Goal: Information Seeking & Learning: Compare options

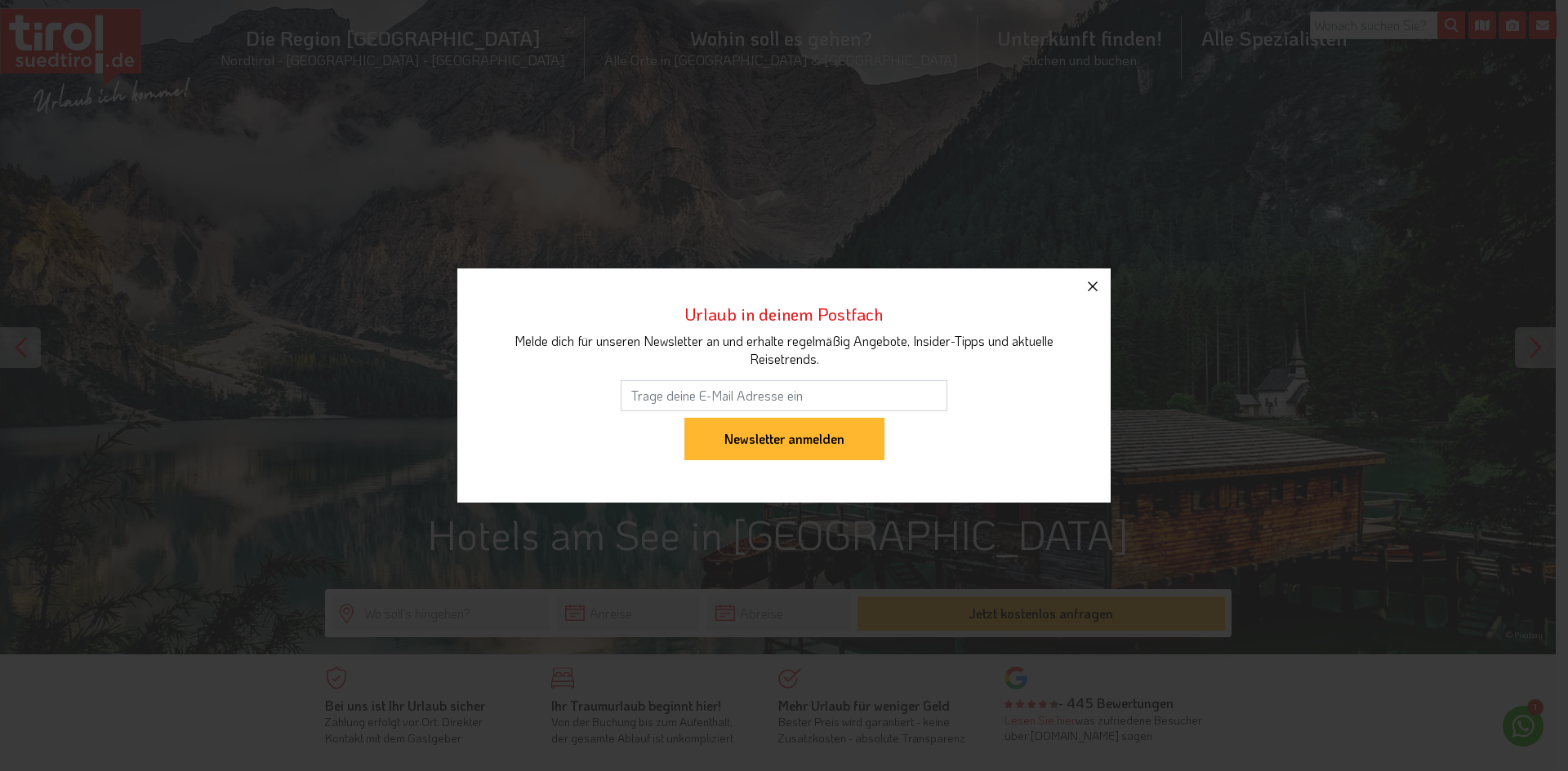
click at [1096, 288] on icon "button" at bounding box center [1093, 286] width 19 height 19
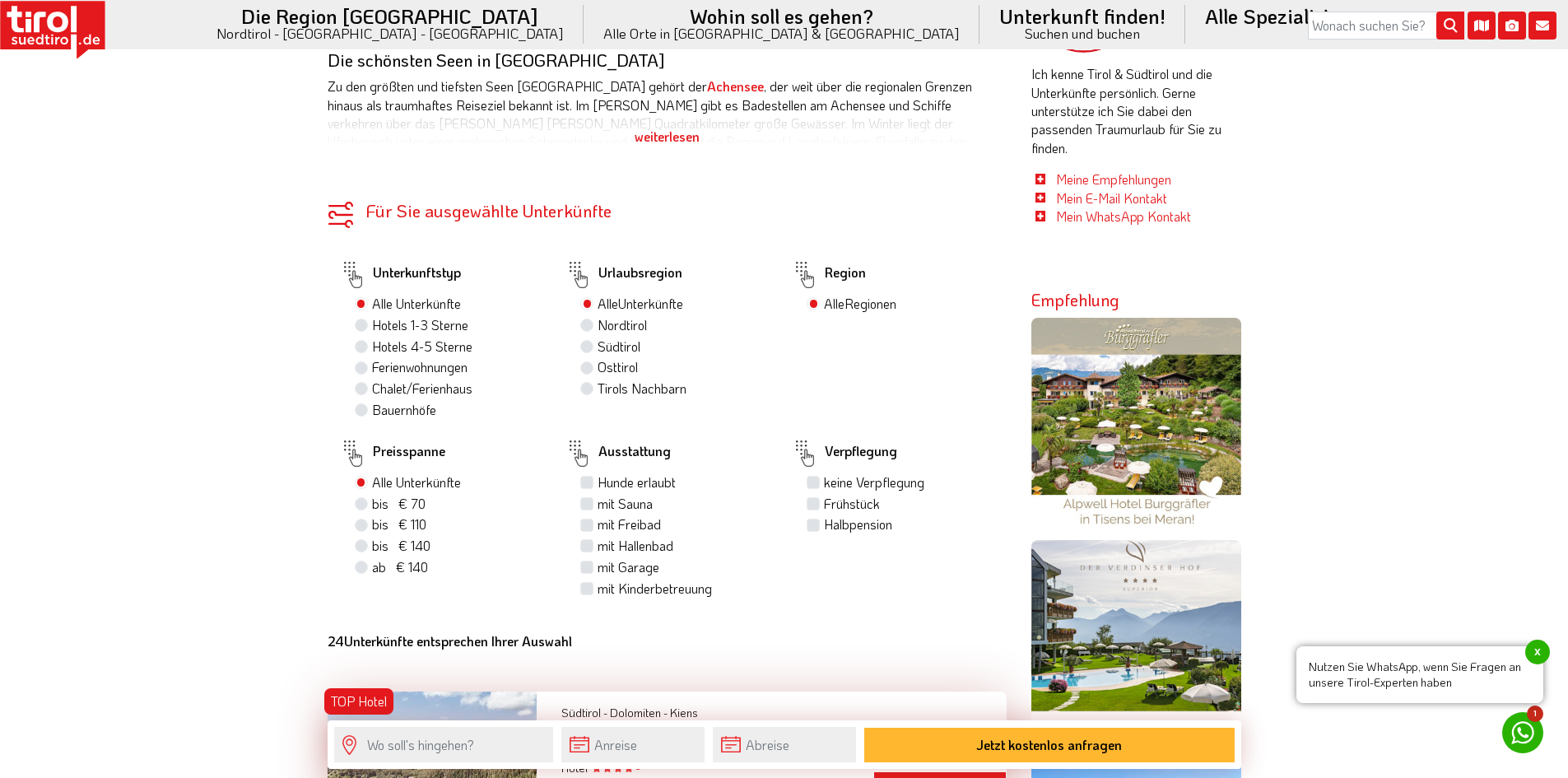
scroll to position [988, 0]
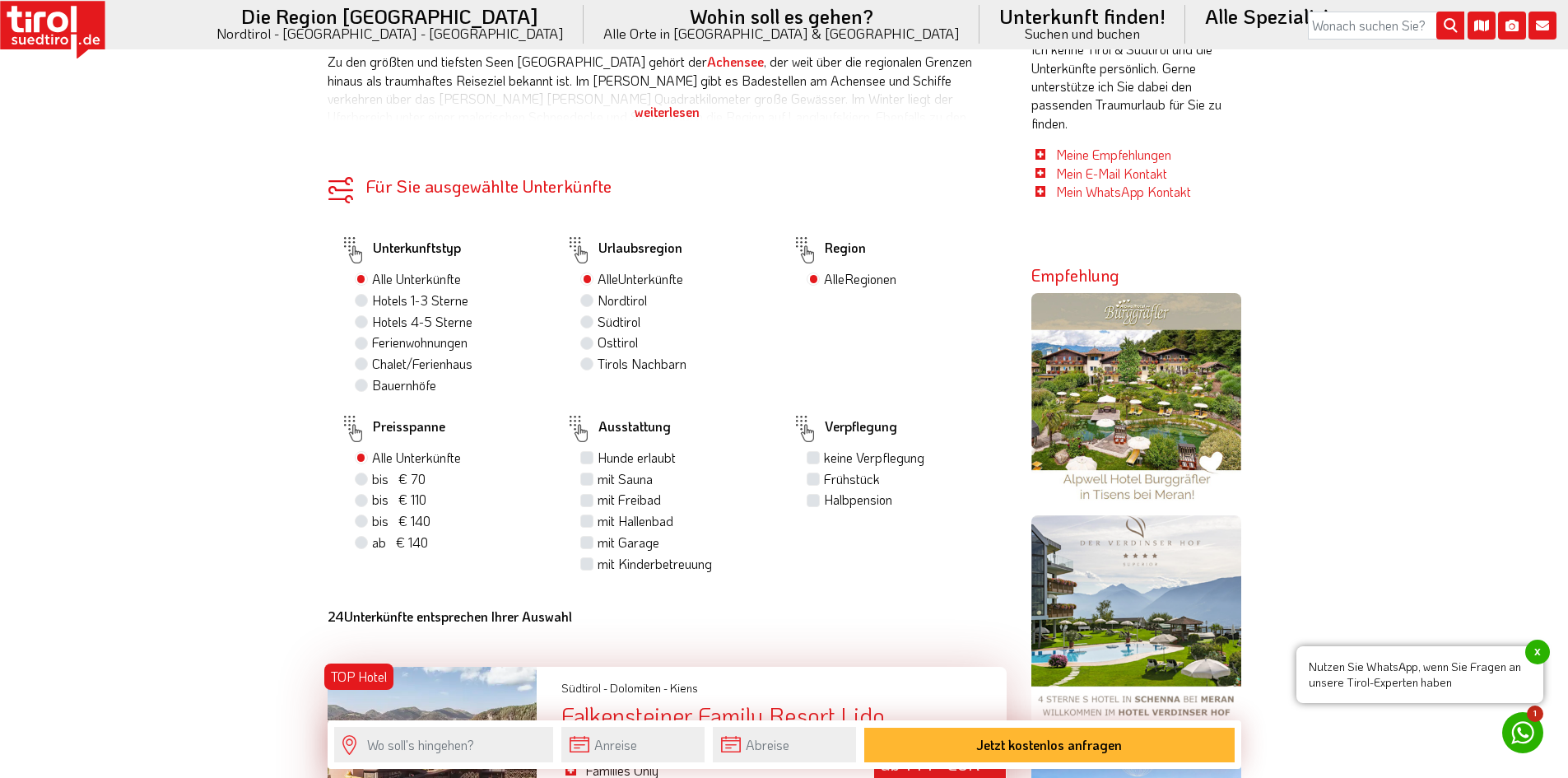
click at [372, 304] on label "Hotels 1-3 Sterne" at bounding box center [420, 301] width 96 height 18
click at [360, 304] on input "Hotels 1-3 Sterne" at bounding box center [363, 300] width 11 height 11
radio input "true"
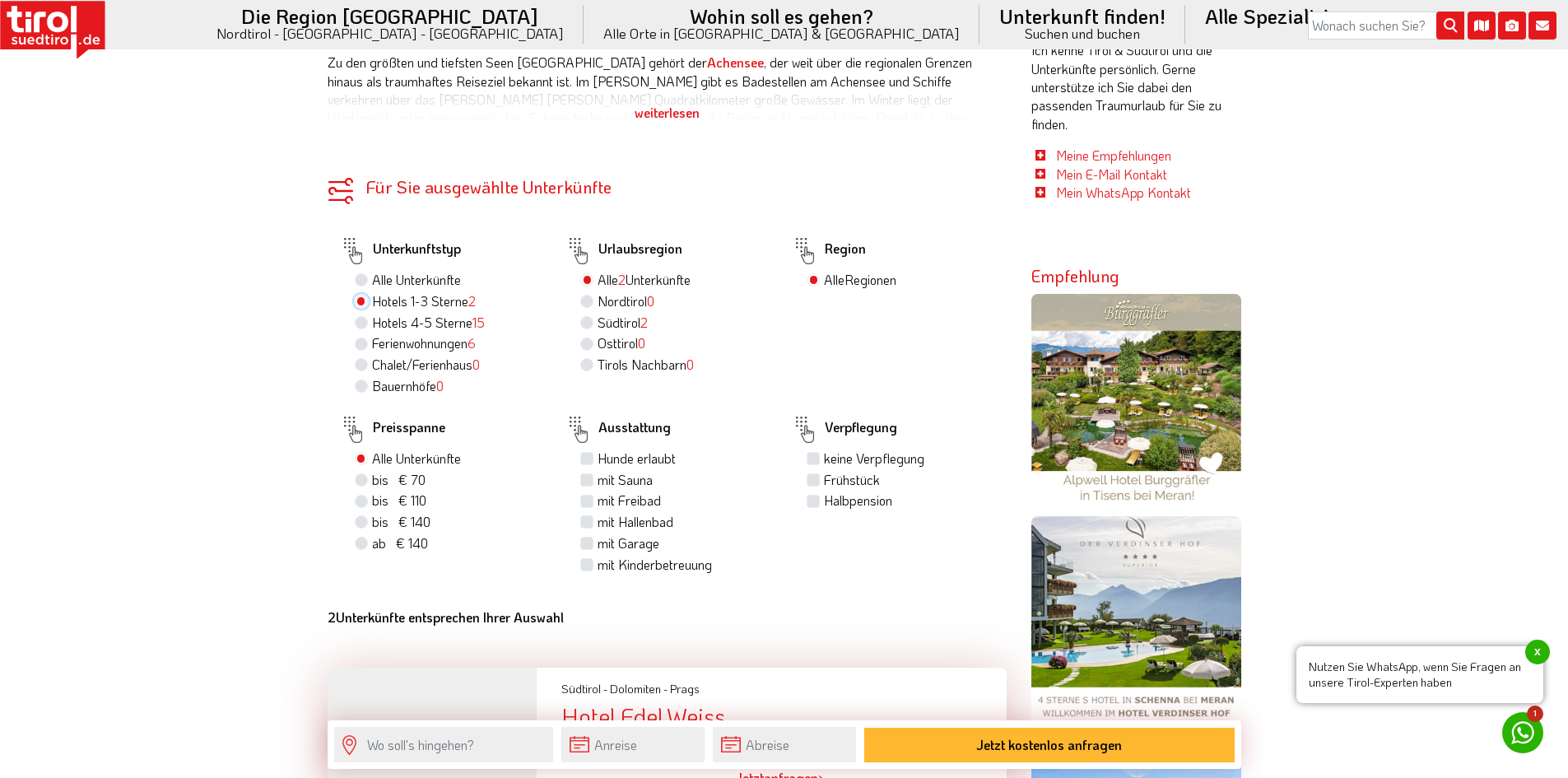
scroll to position [989, 0]
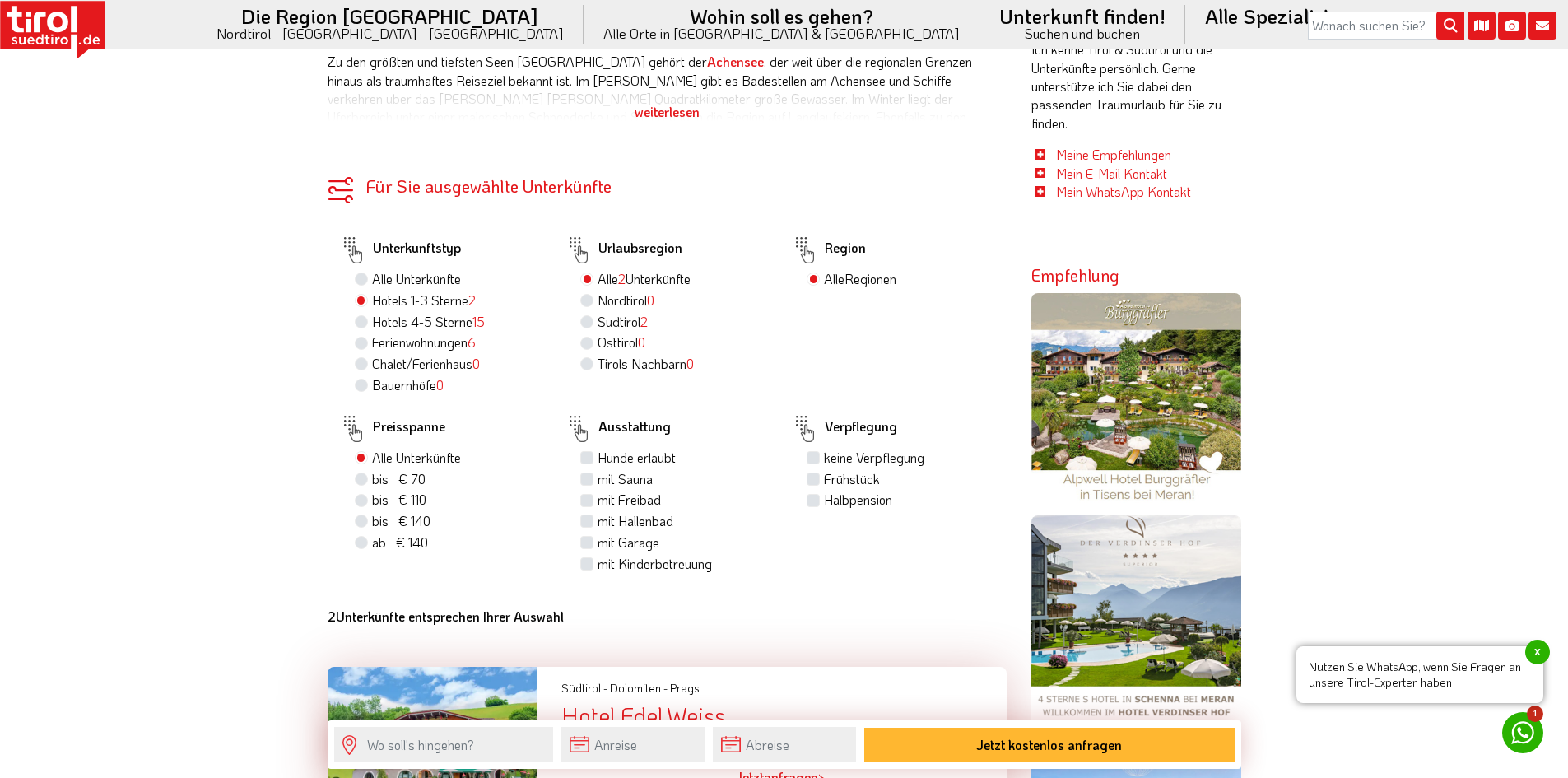
click at [372, 326] on label "Hotels 4-5 Sterne 15" at bounding box center [429, 322] width 113 height 18
click at [364, 326] on input "Hotels 4-5 Sterne 15" at bounding box center [363, 321] width 11 height 11
radio input "true"
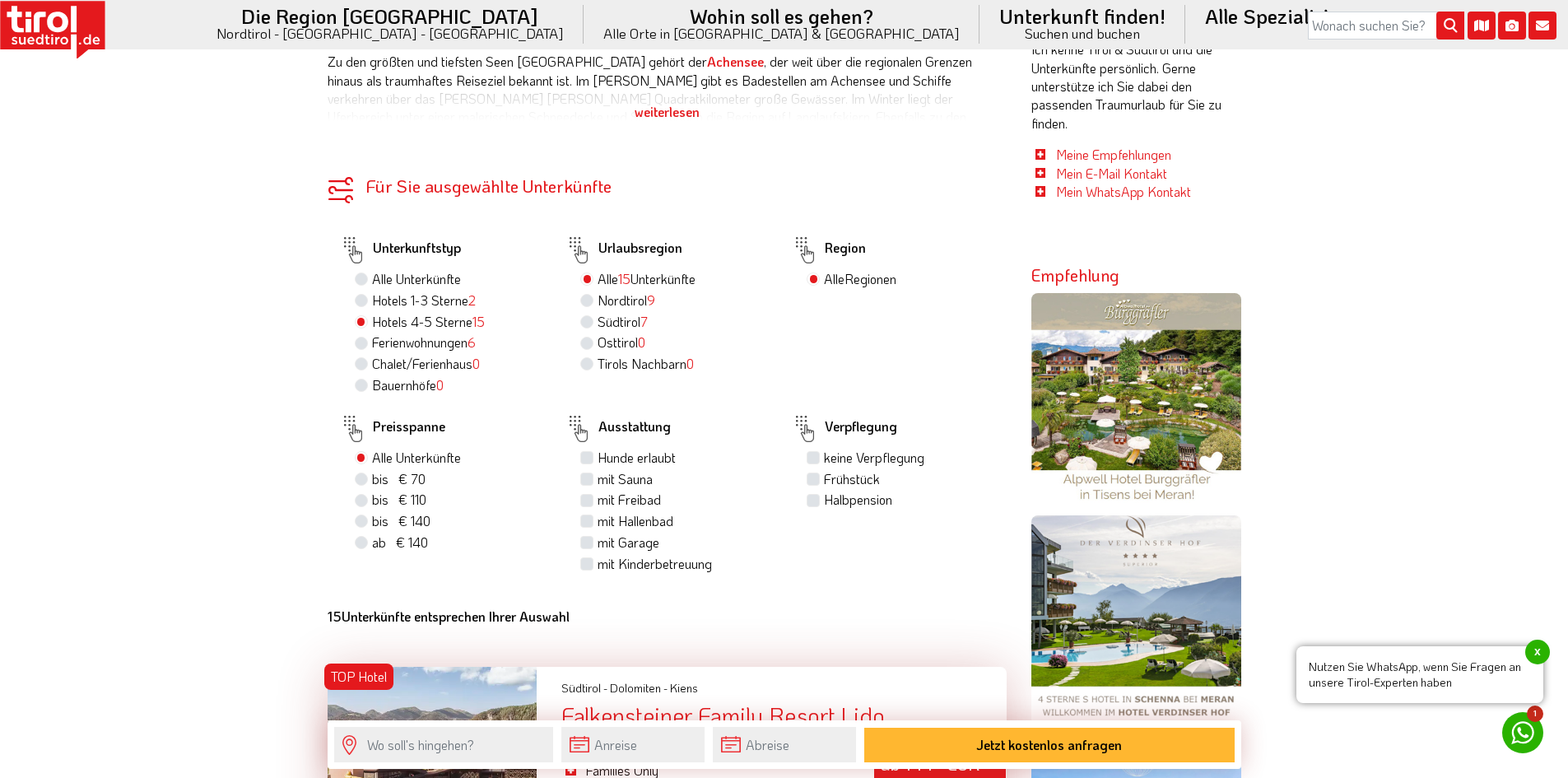
click at [372, 297] on label "Hotels 1-3 Sterne 2" at bounding box center [424, 301] width 104 height 18
click at [358, 297] on input "Hotels 1-3 Sterne 2" at bounding box center [363, 300] width 11 height 11
radio input "true"
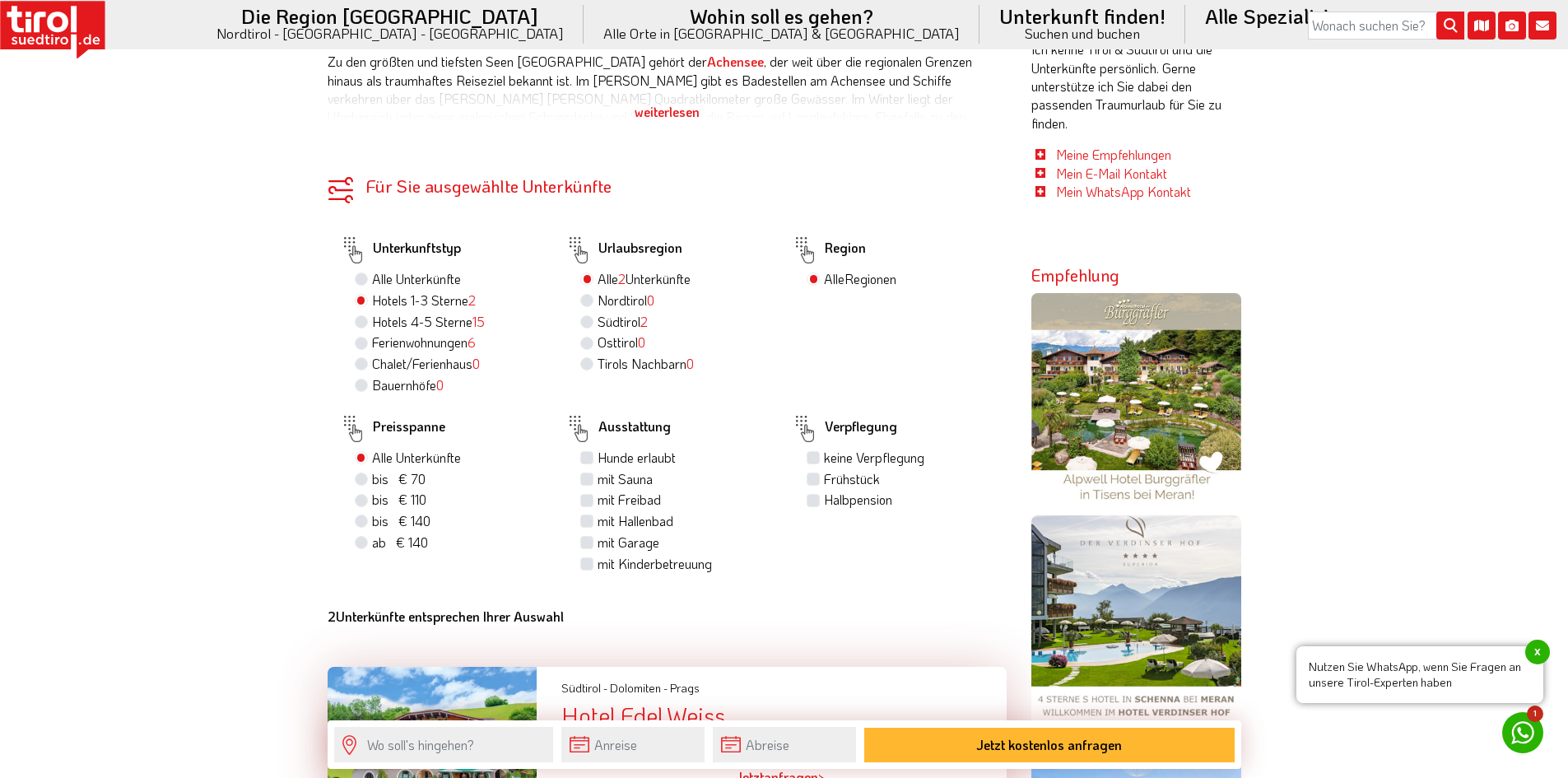
click at [372, 547] on label "ab € 140 ab CHF 131" at bounding box center [401, 543] width 56 height 18
click at [360, 547] on input "ab € 140 ab CHF 131" at bounding box center [363, 542] width 11 height 11
radio input "true"
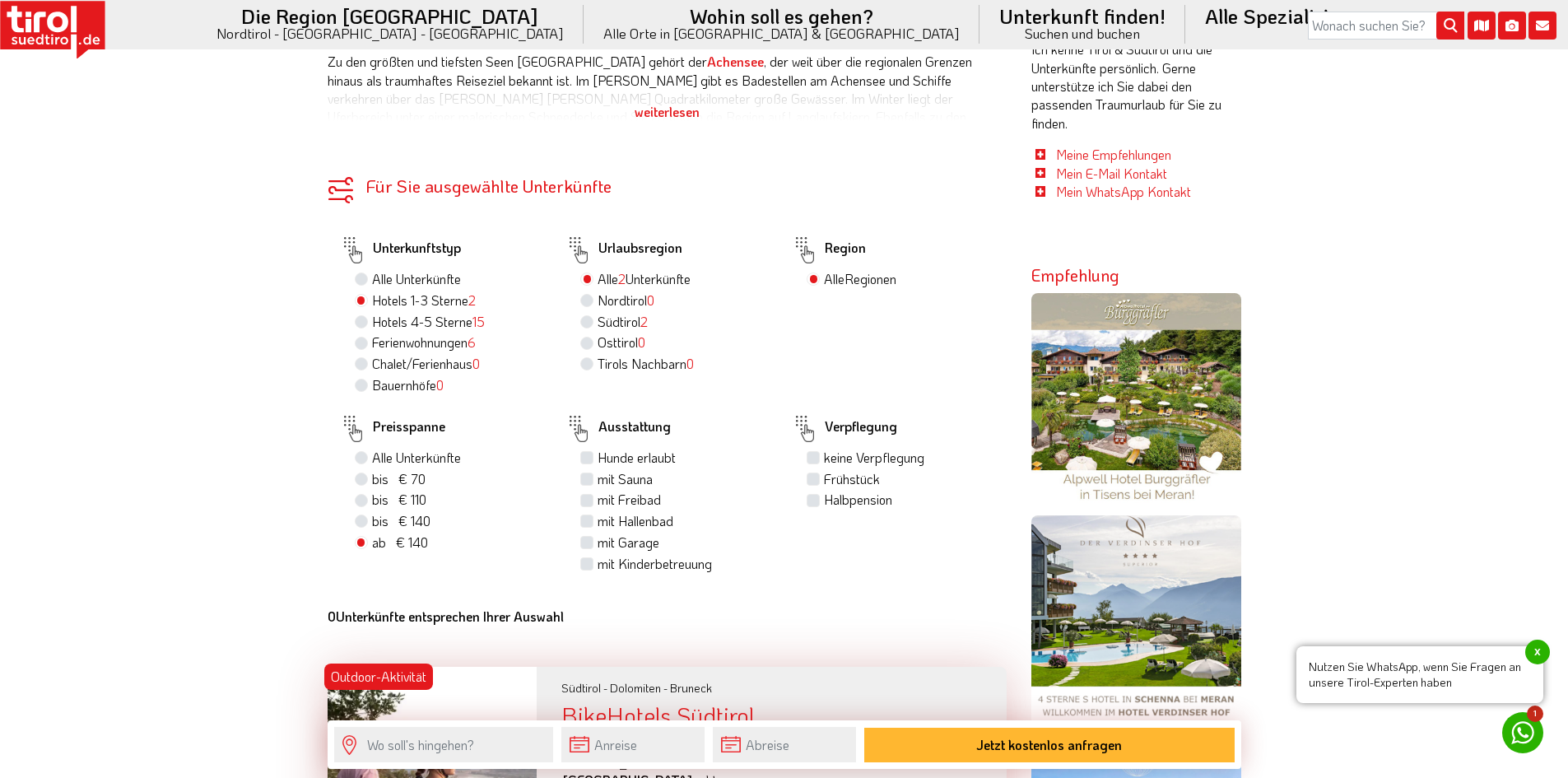
click at [598, 525] on label "mit Hallenbad" at bounding box center [636, 521] width 76 height 18
click at [591, 525] on input "mit Hallenbad" at bounding box center [588, 520] width 11 height 11
checkbox input "true"
click at [824, 501] on label "Halbpension" at bounding box center [858, 500] width 68 height 18
click at [814, 501] on input "Halbpension" at bounding box center [815, 499] width 11 height 11
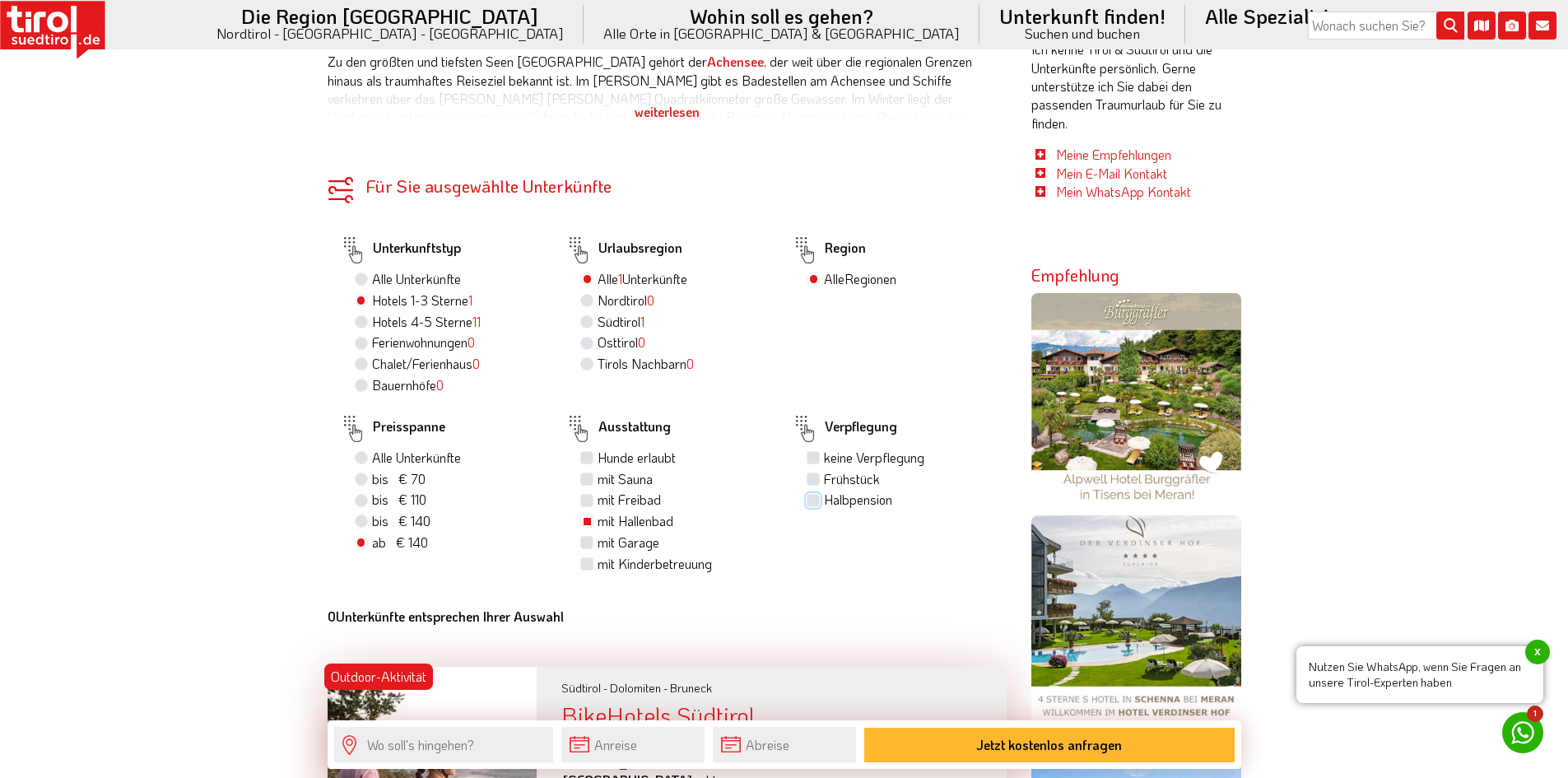
checkbox input "true"
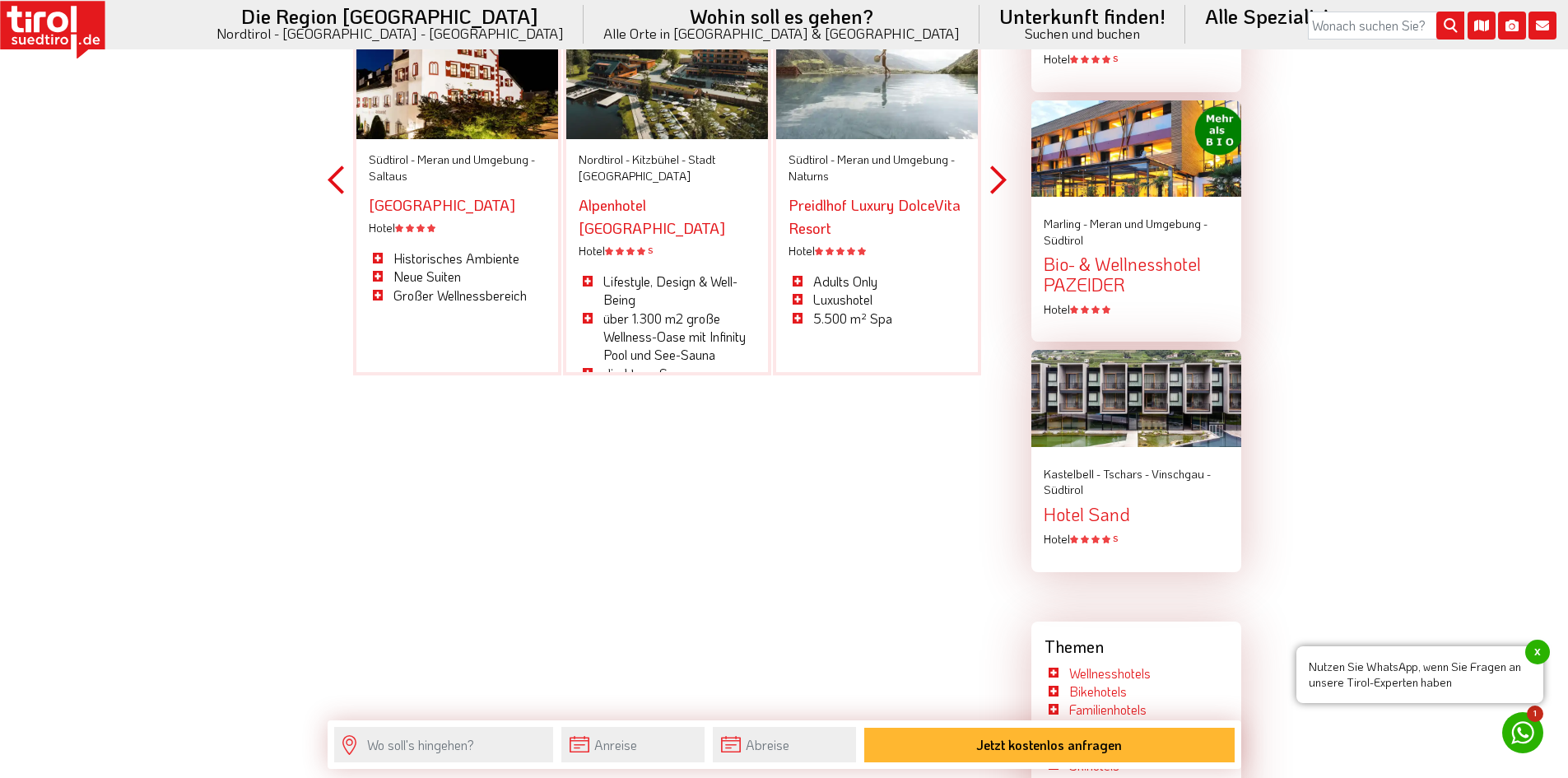
scroll to position [2225, 0]
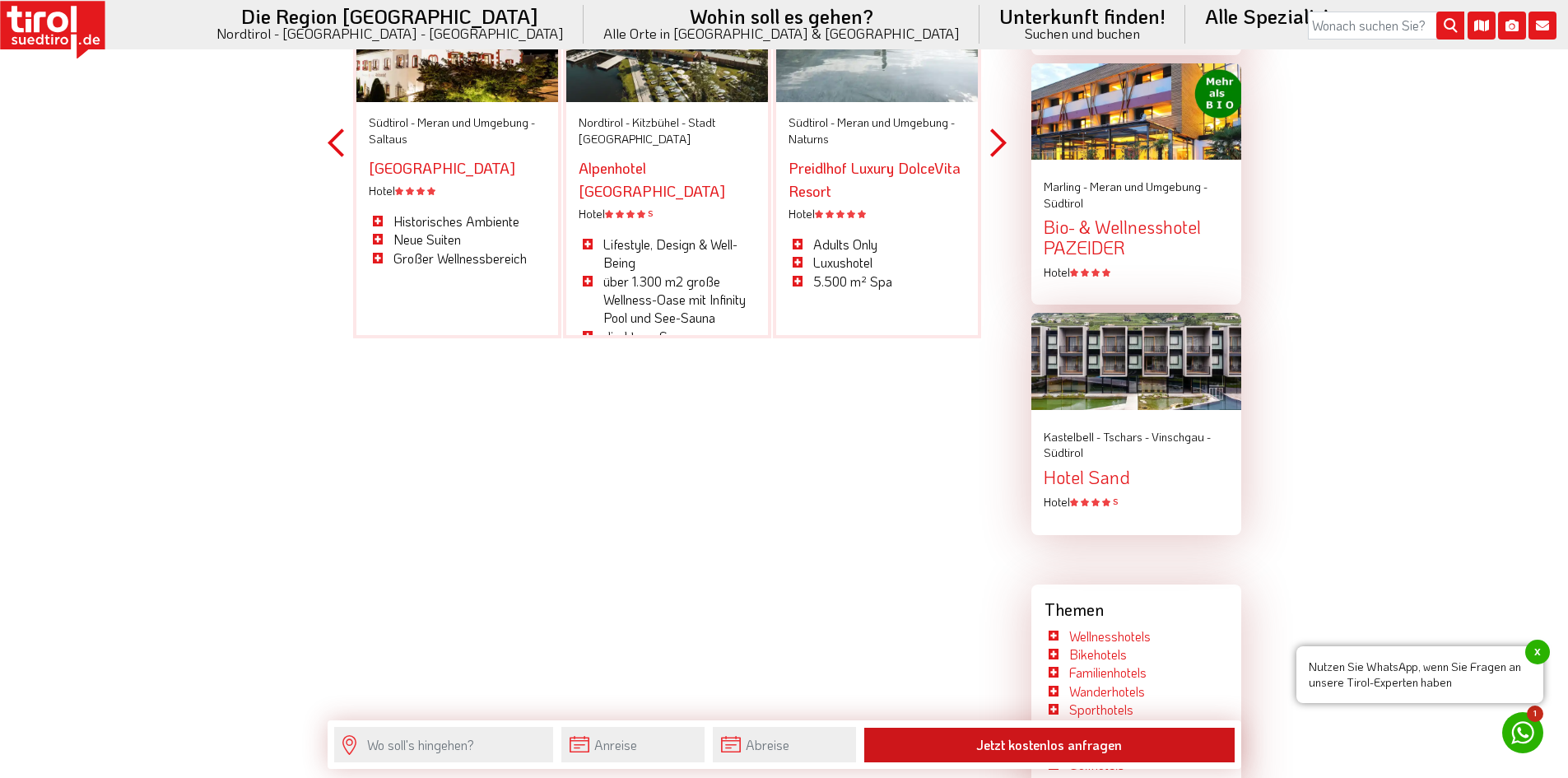
click at [1069, 748] on button "Jetzt kostenlos anfragen" at bounding box center [1049, 746] width 370 height 35
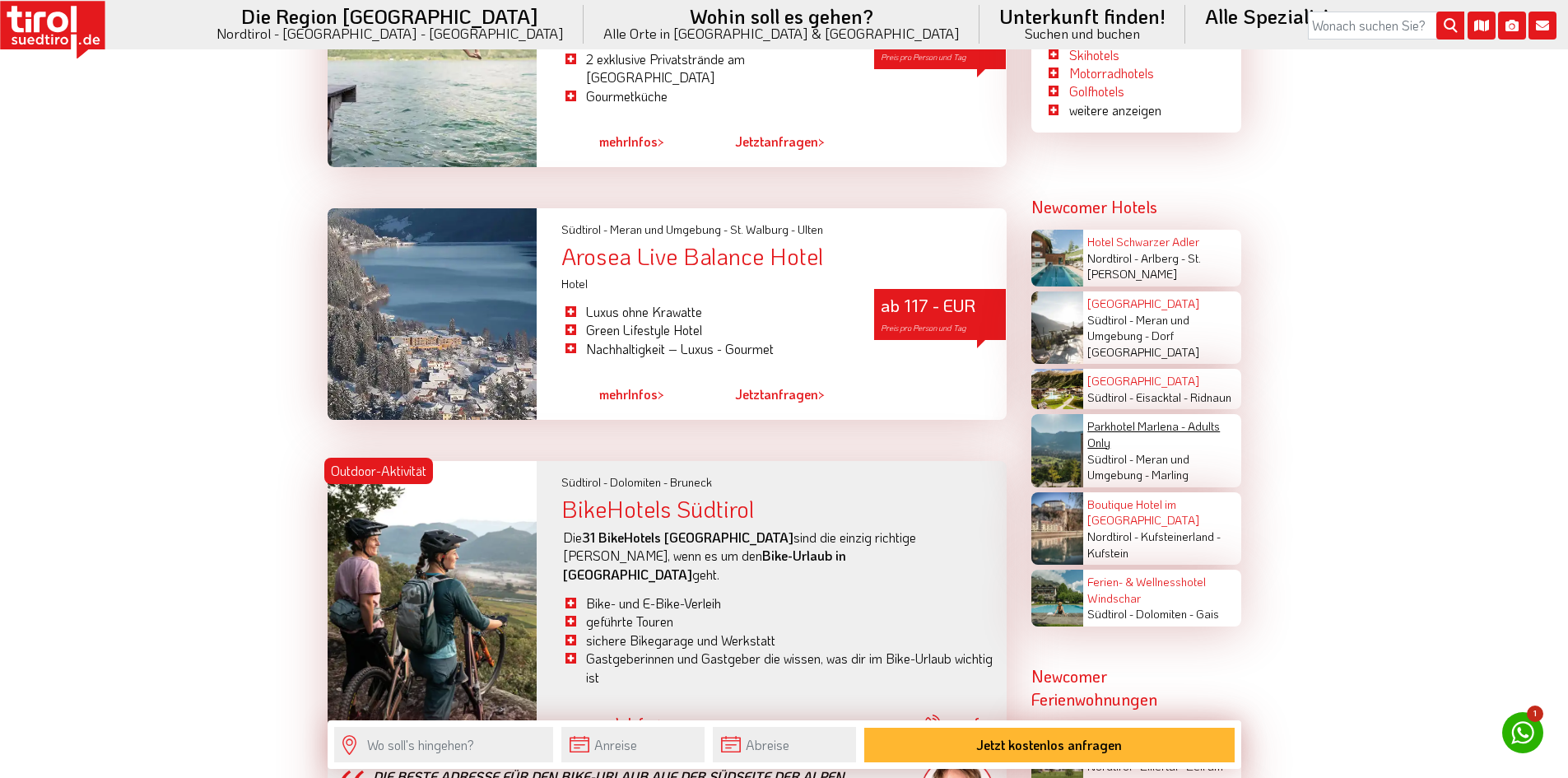
click at [1204, 418] on link "Parkhotel Marlena - Adults Only" at bounding box center [1154, 434] width 132 height 32
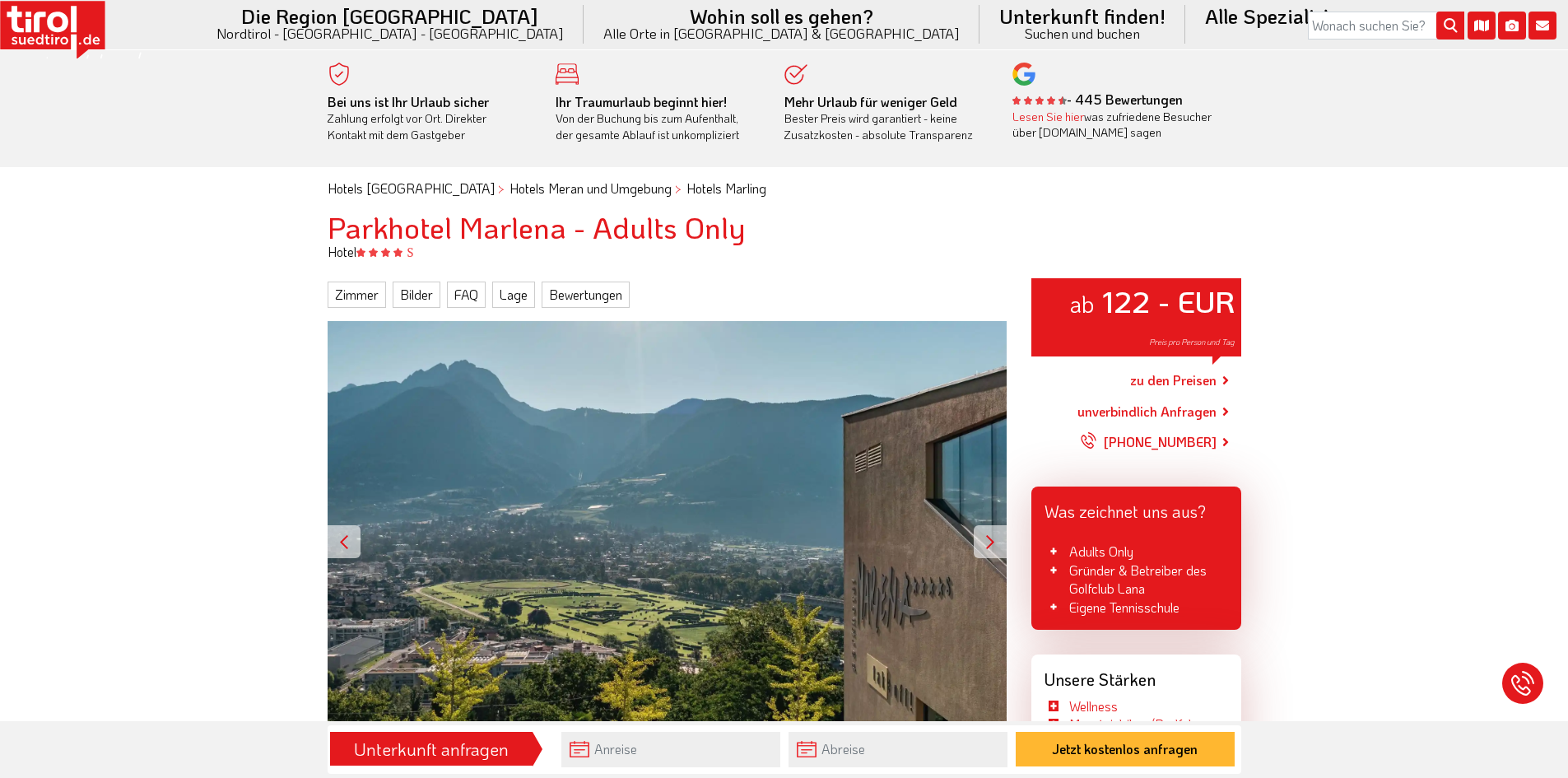
click at [988, 542] on div at bounding box center [991, 542] width 33 height 33
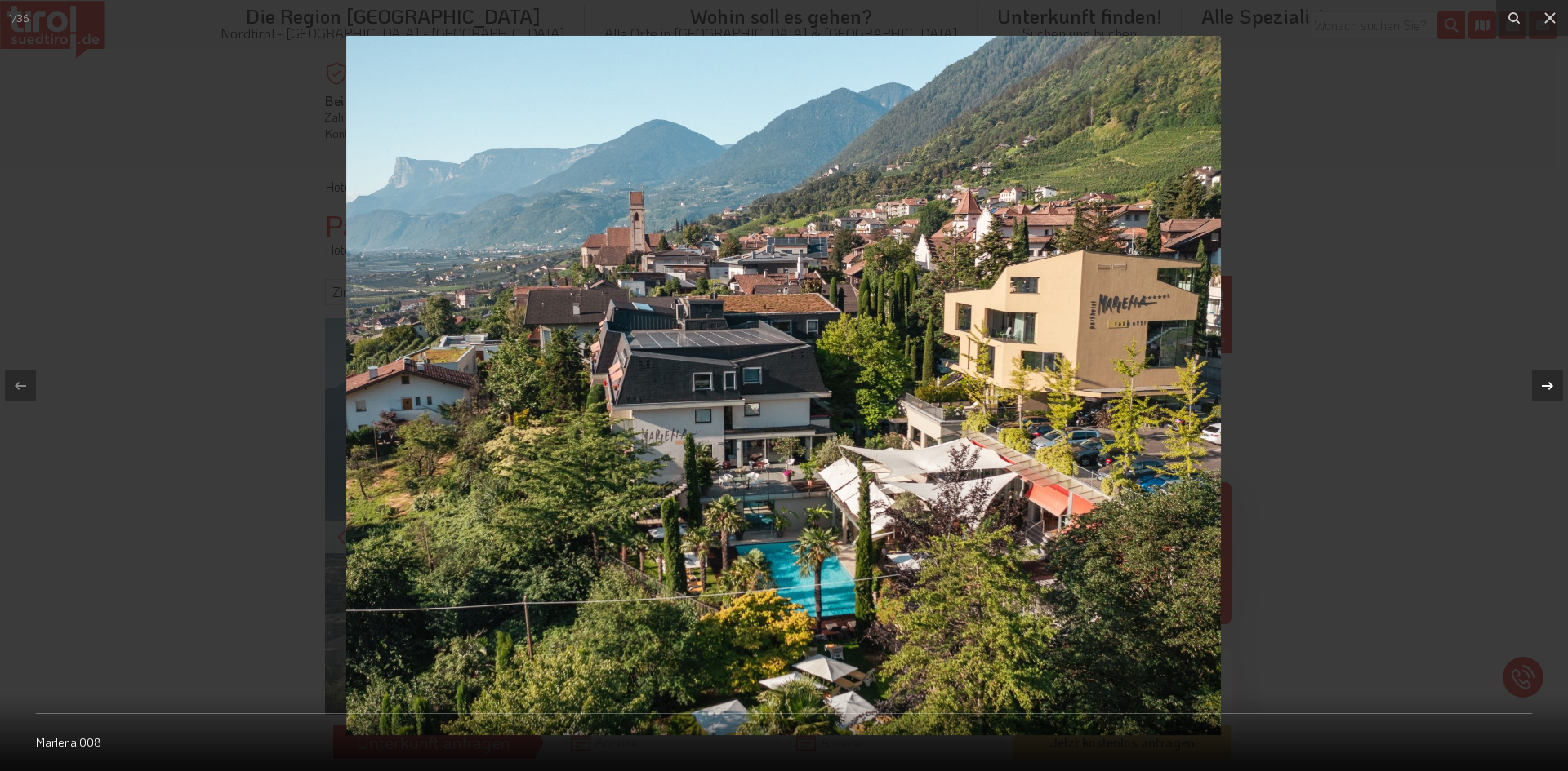
click at [1555, 386] on icon at bounding box center [1548, 386] width 19 height 19
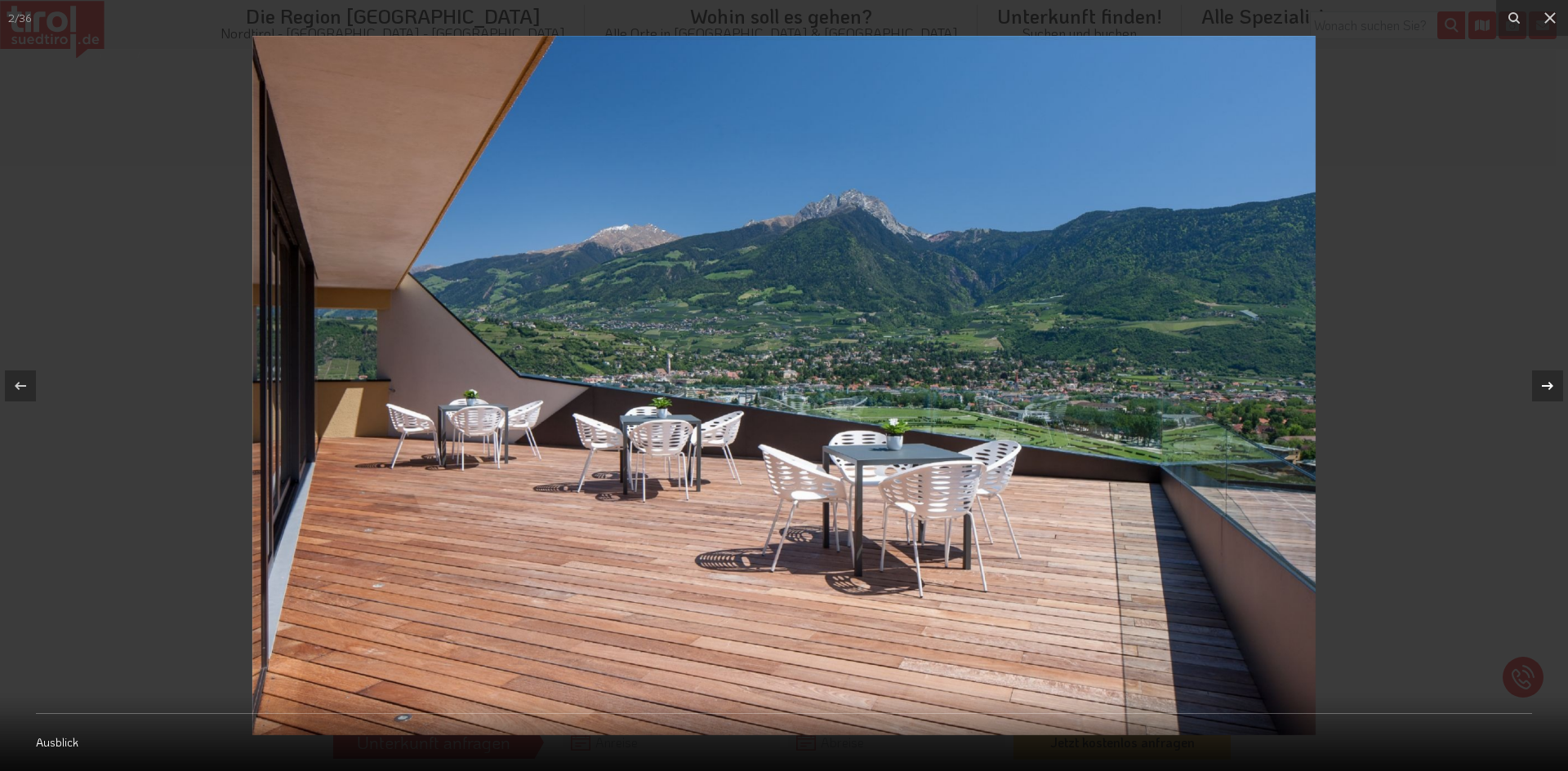
click at [1555, 386] on icon at bounding box center [1548, 386] width 19 height 19
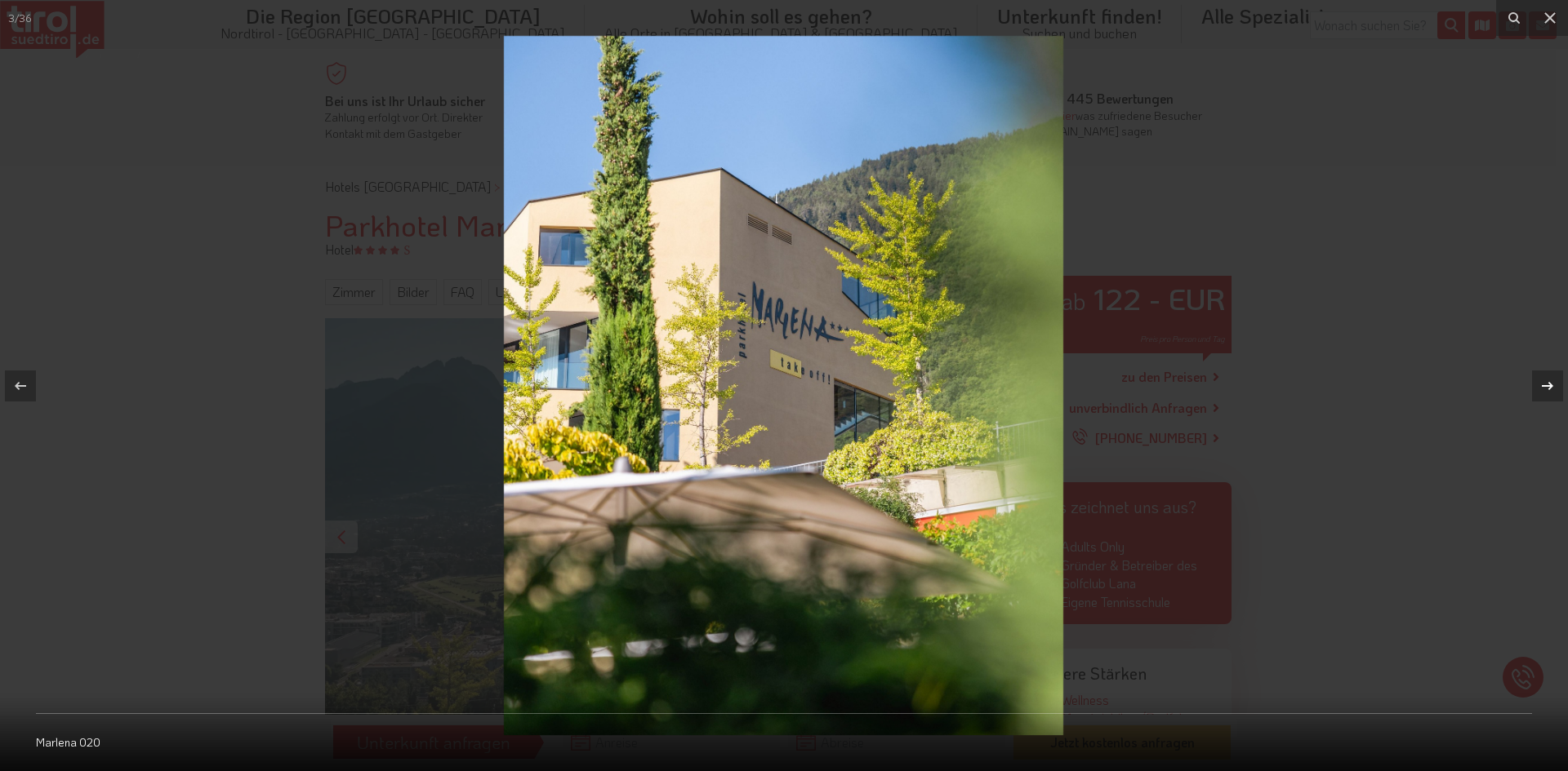
click at [1555, 386] on icon at bounding box center [1548, 386] width 19 height 19
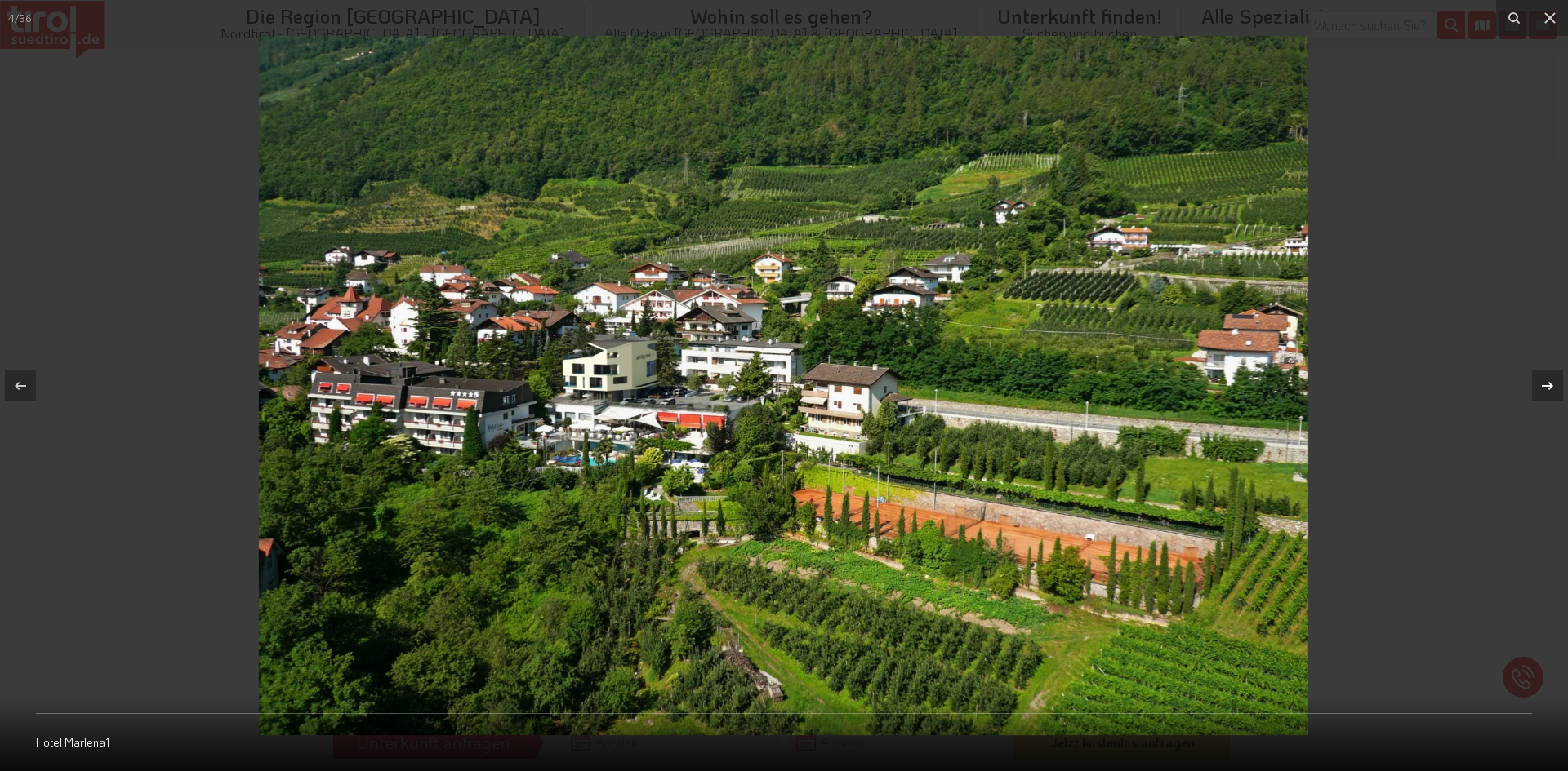
click at [1555, 386] on icon at bounding box center [1548, 386] width 19 height 19
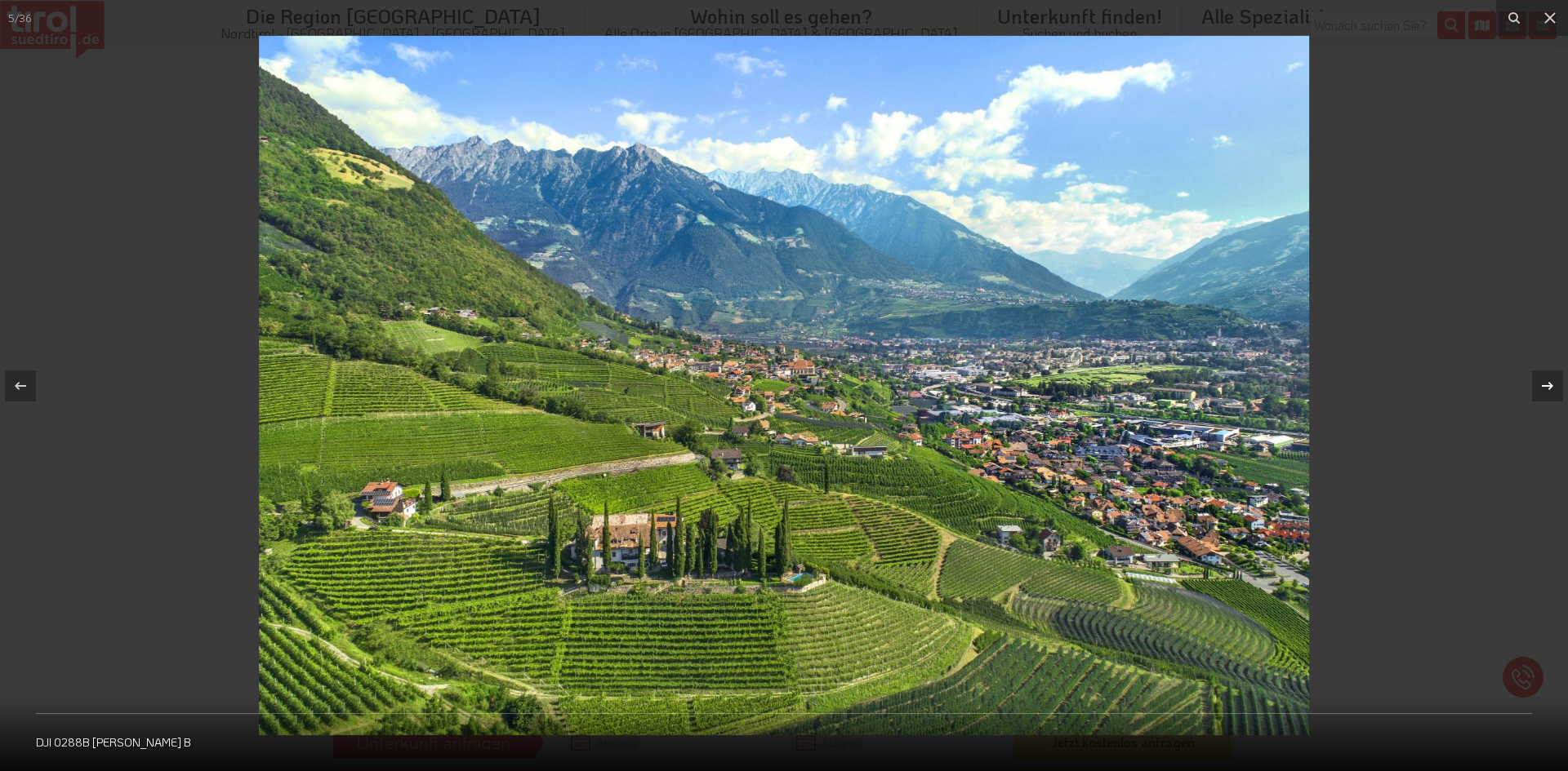
click at [1555, 386] on icon at bounding box center [1548, 386] width 19 height 19
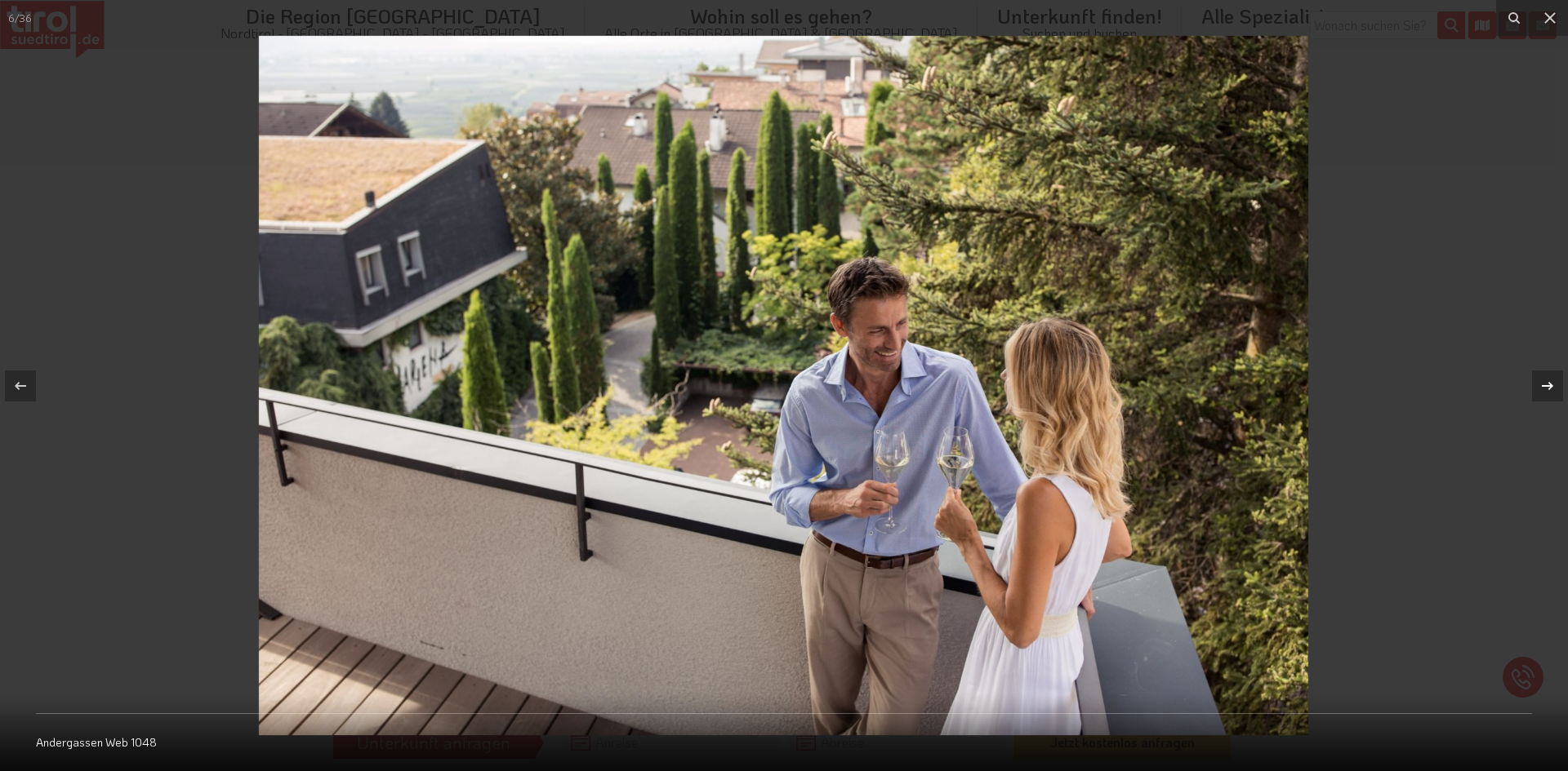
click at [1555, 386] on icon at bounding box center [1548, 386] width 19 height 19
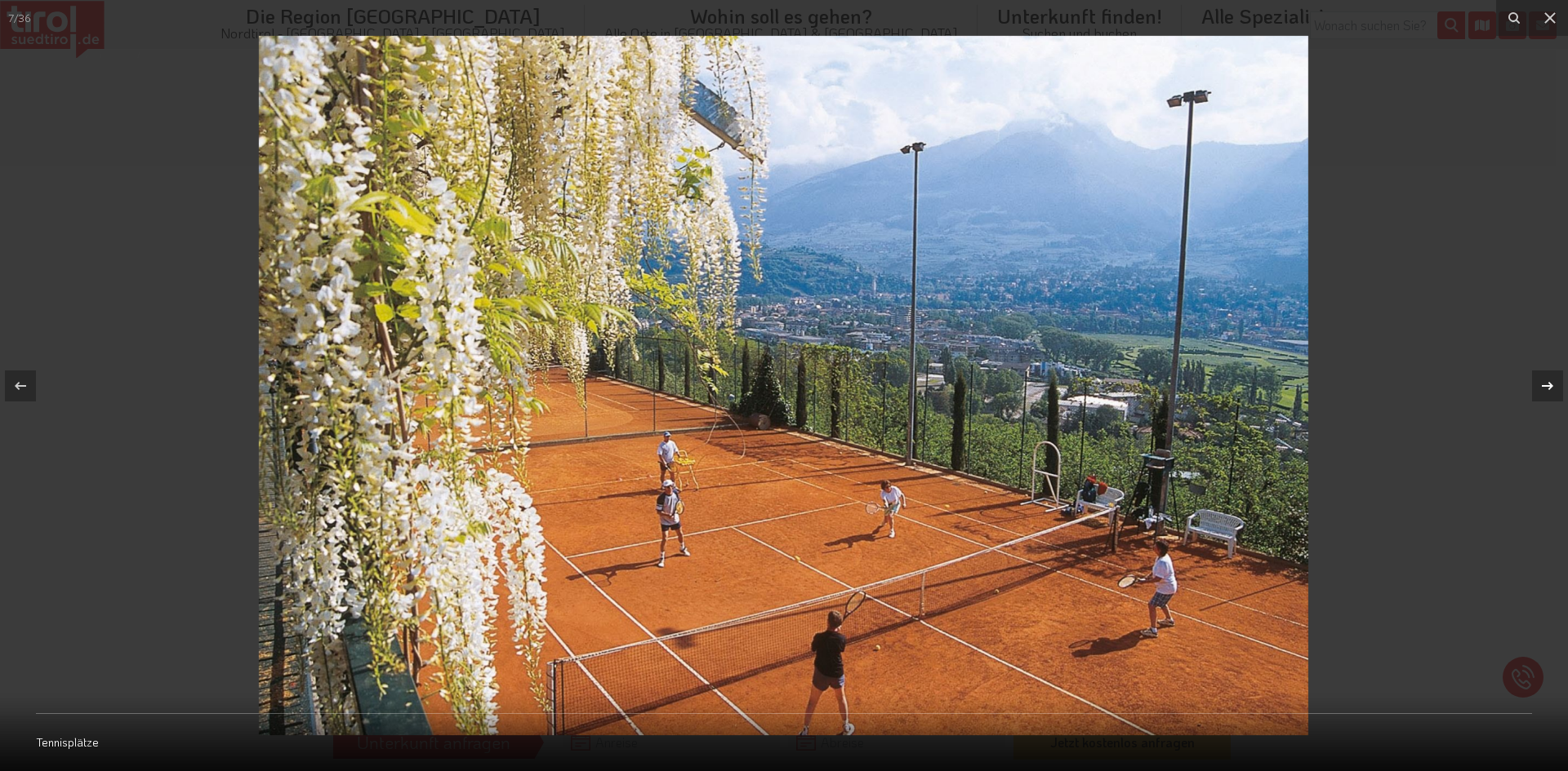
click at [1555, 386] on icon at bounding box center [1548, 386] width 19 height 19
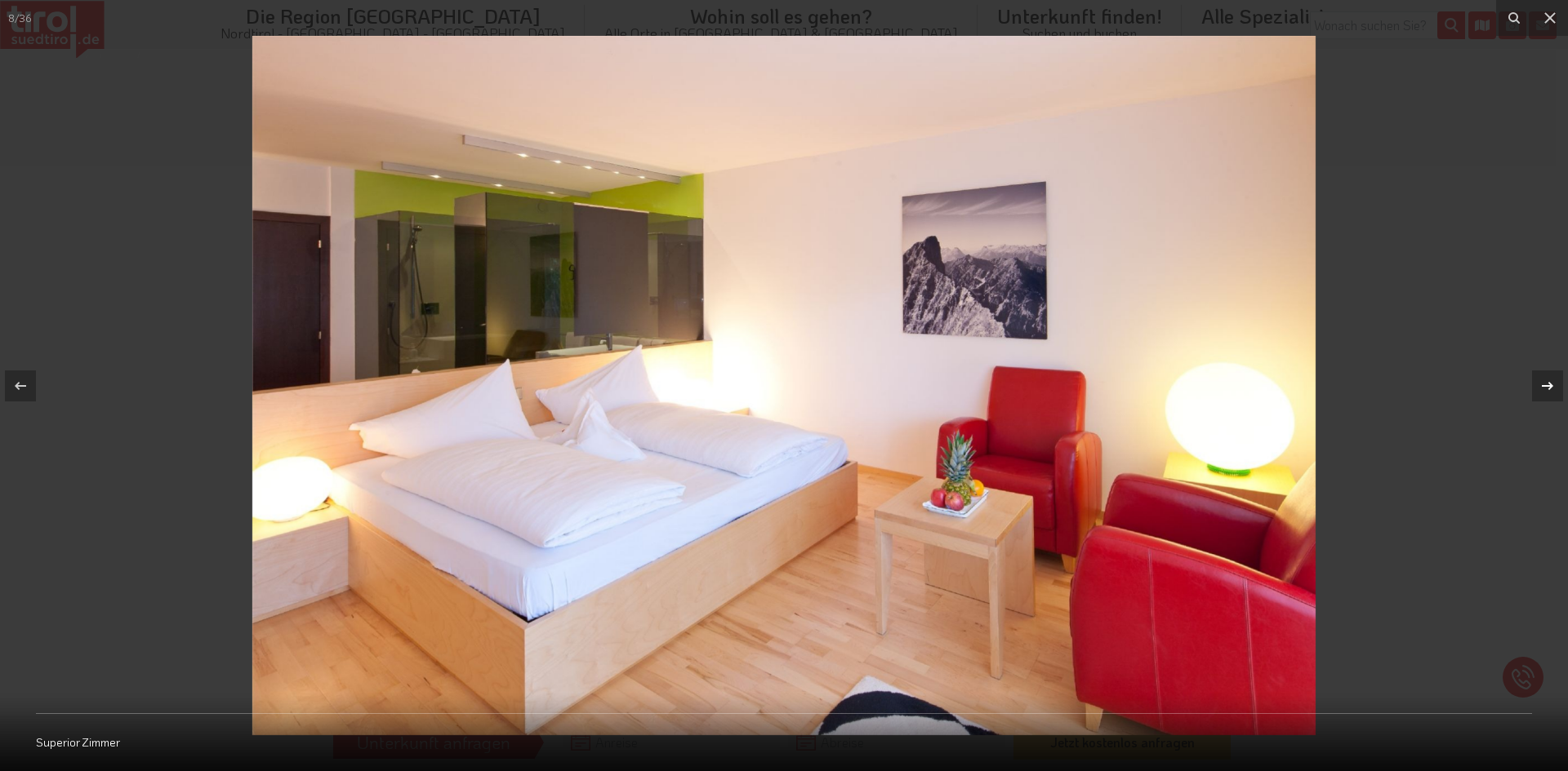
click at [1555, 386] on icon at bounding box center [1548, 386] width 19 height 19
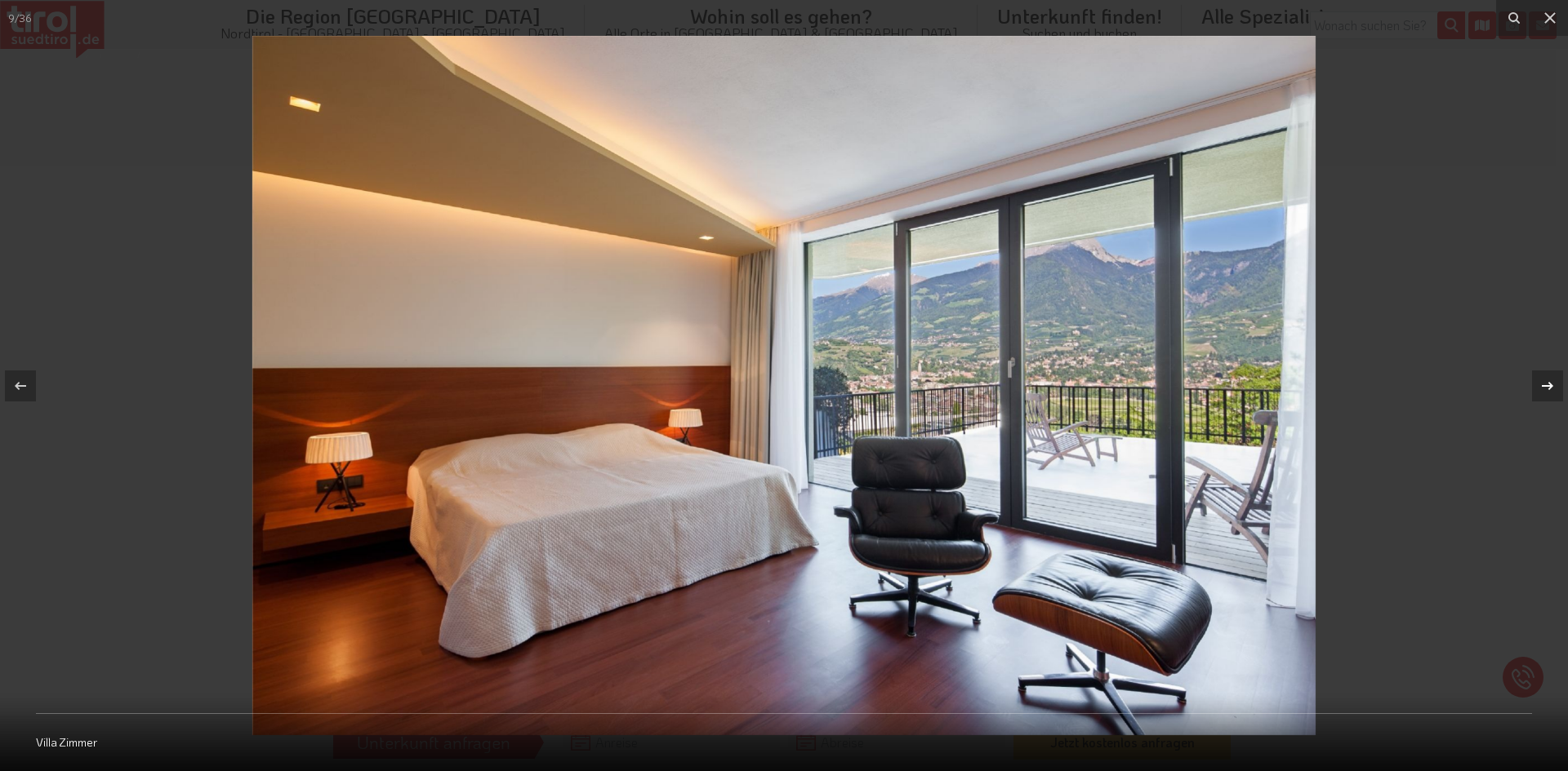
click at [1555, 386] on icon at bounding box center [1548, 386] width 19 height 19
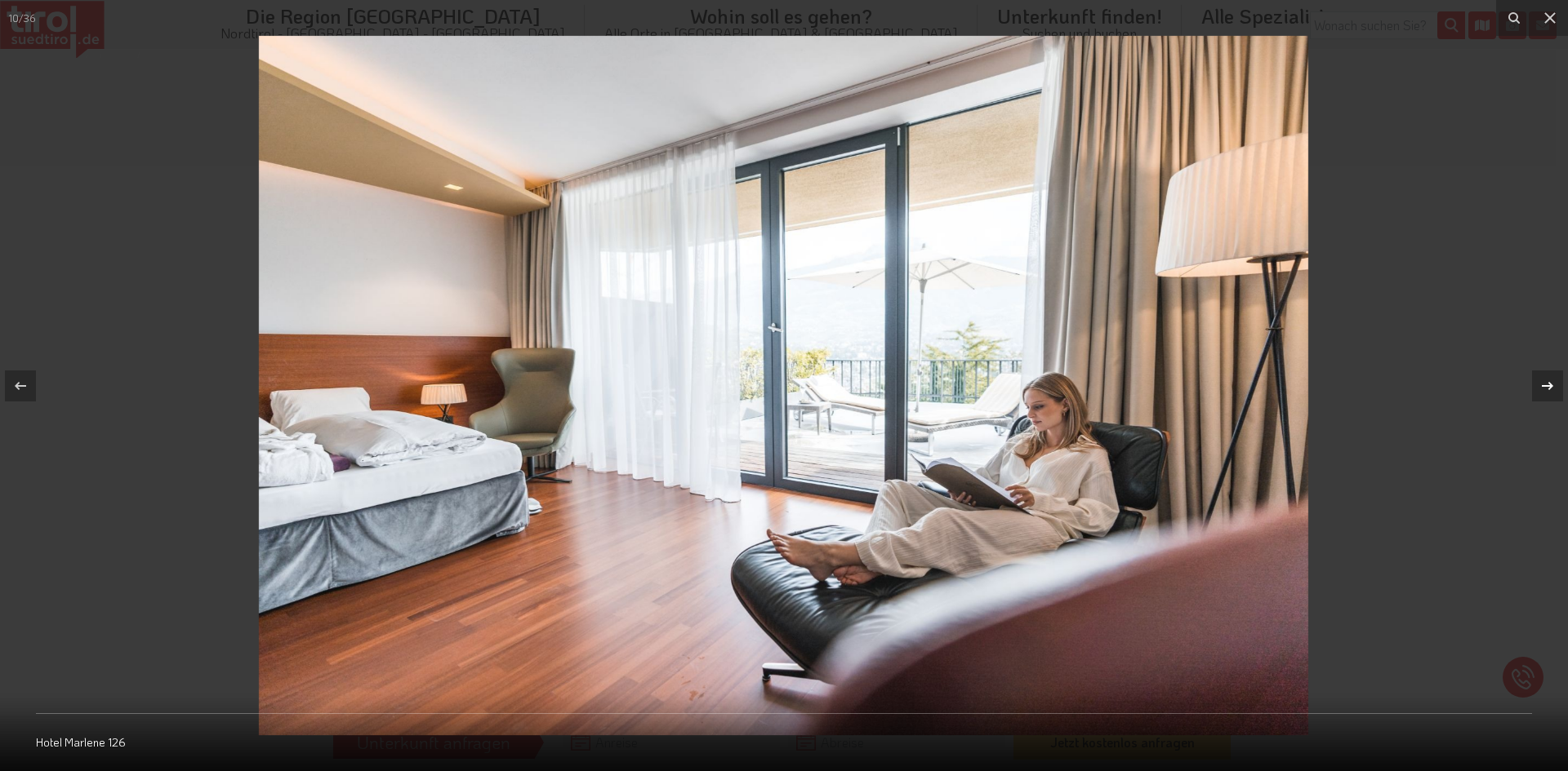
click at [1555, 386] on icon at bounding box center [1548, 386] width 19 height 19
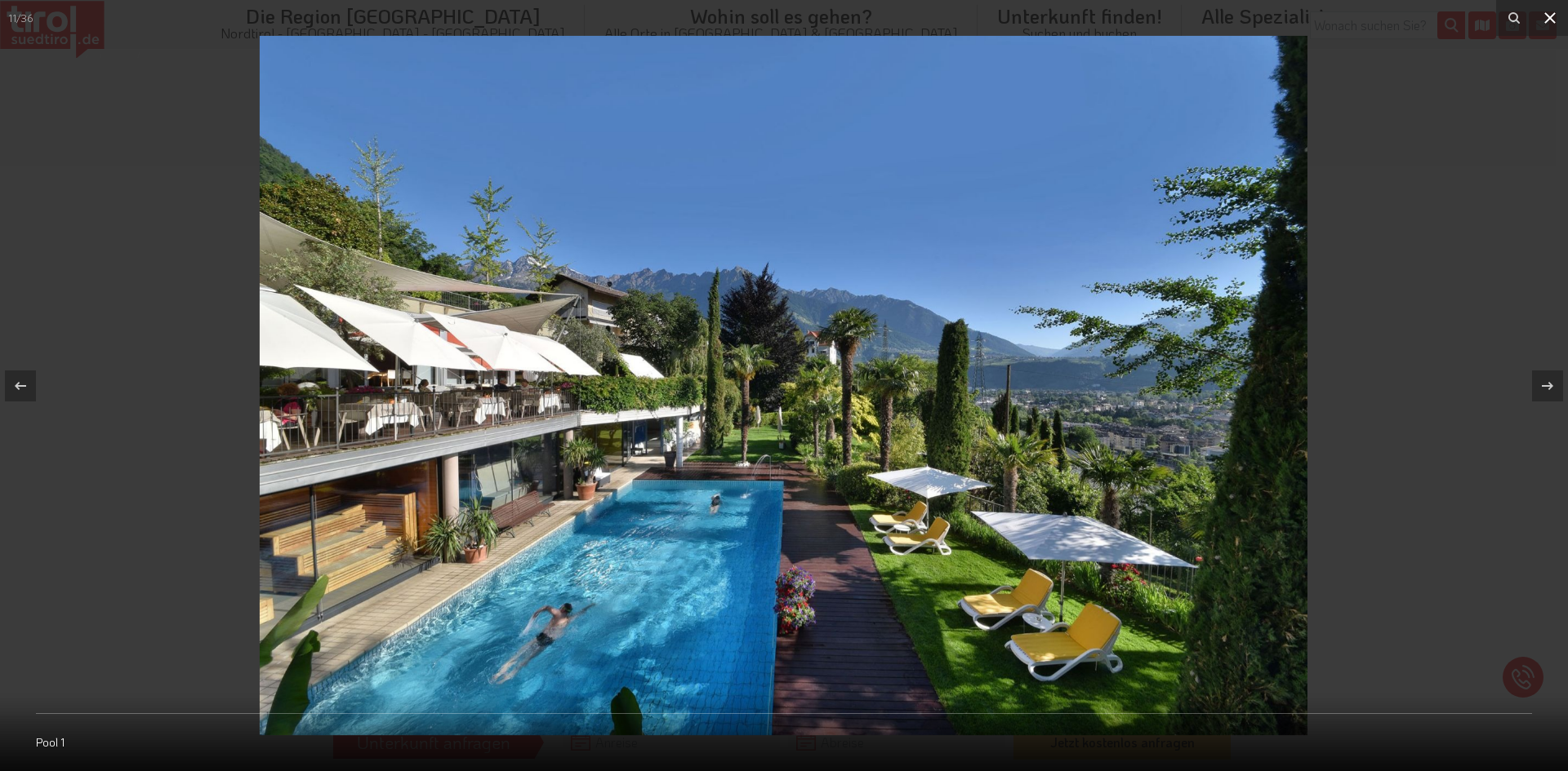
click at [1554, 10] on icon at bounding box center [1550, 17] width 19 height 19
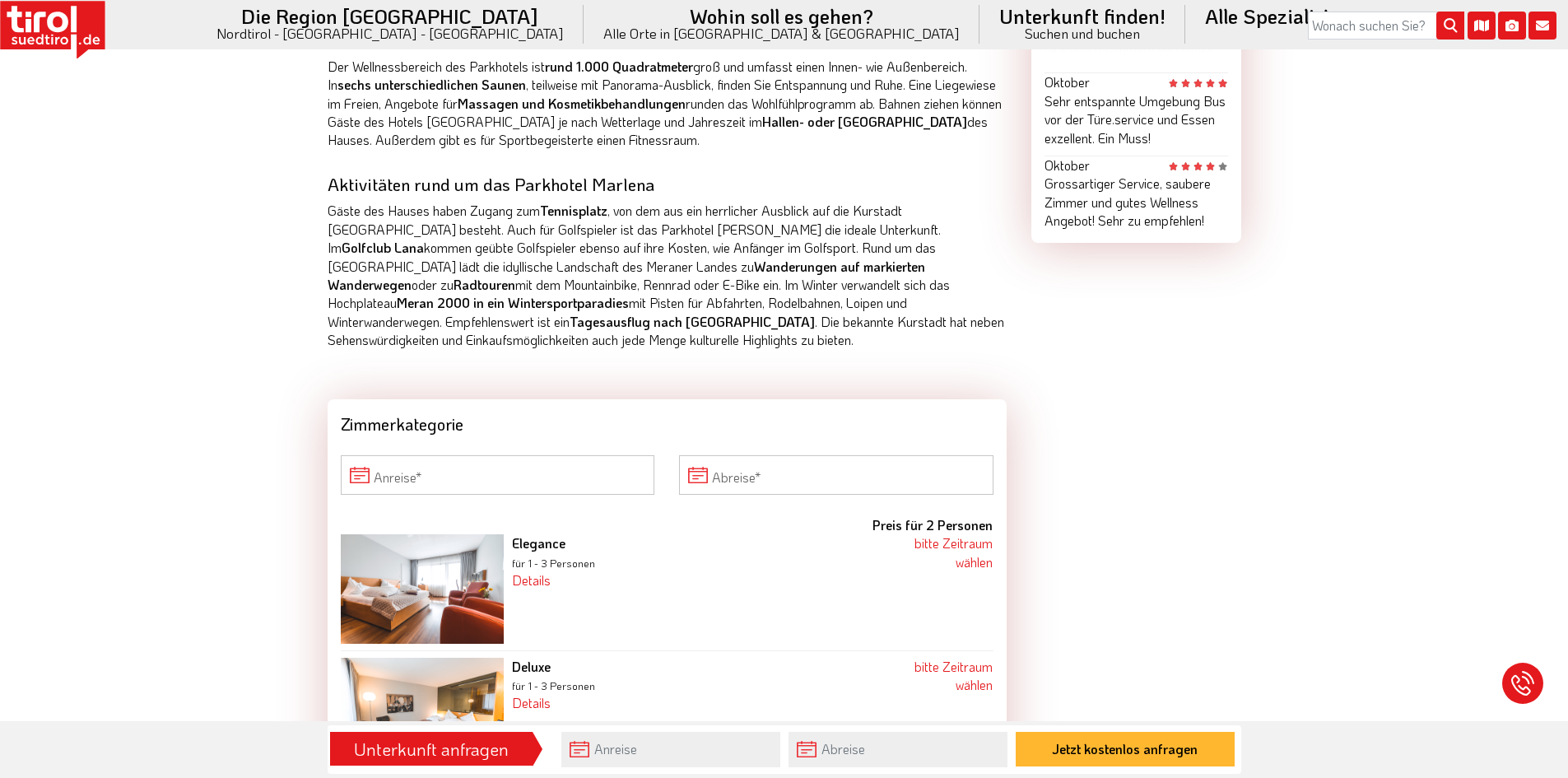
scroll to position [1483, 0]
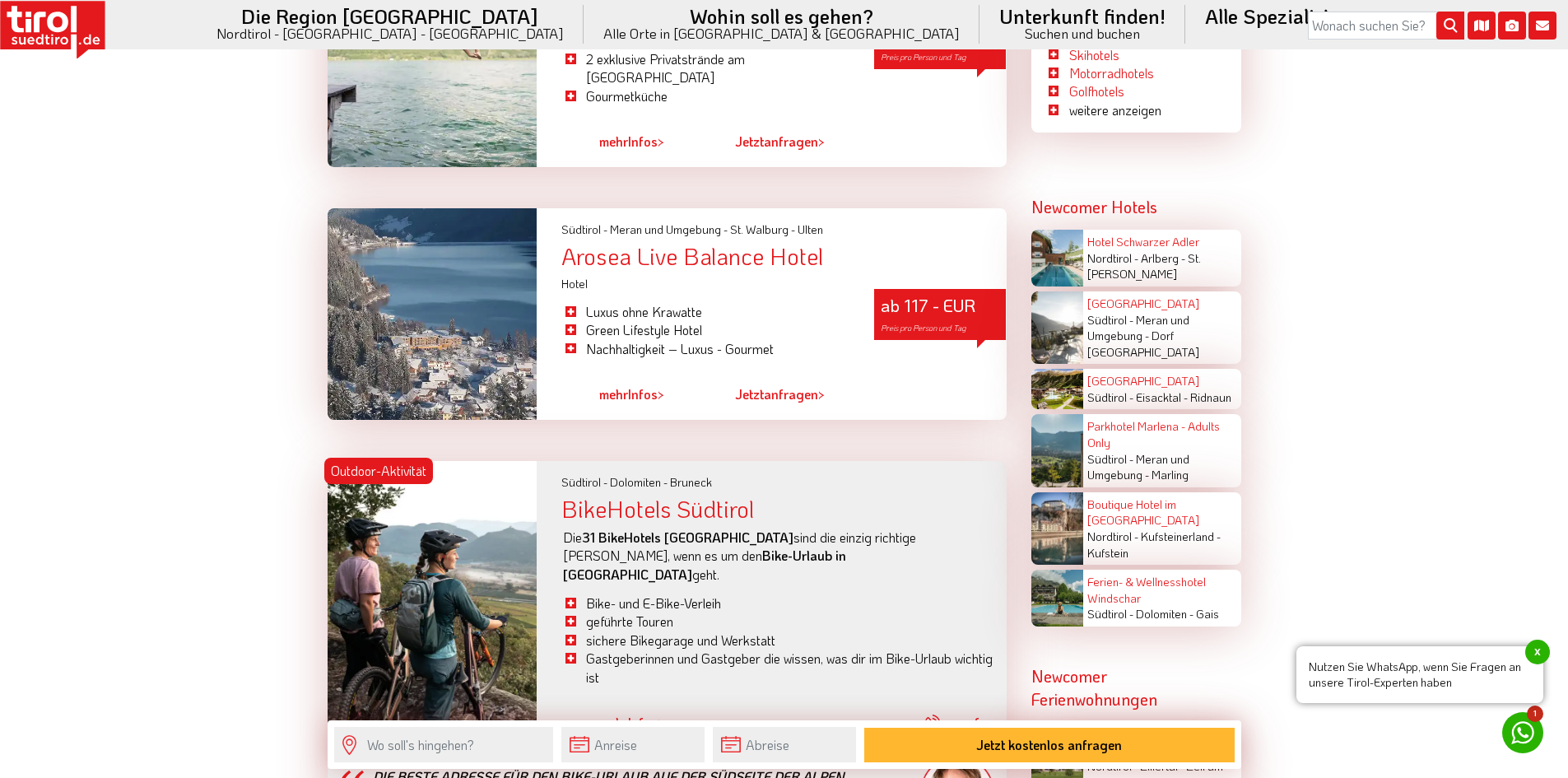
scroll to position [2389, 0]
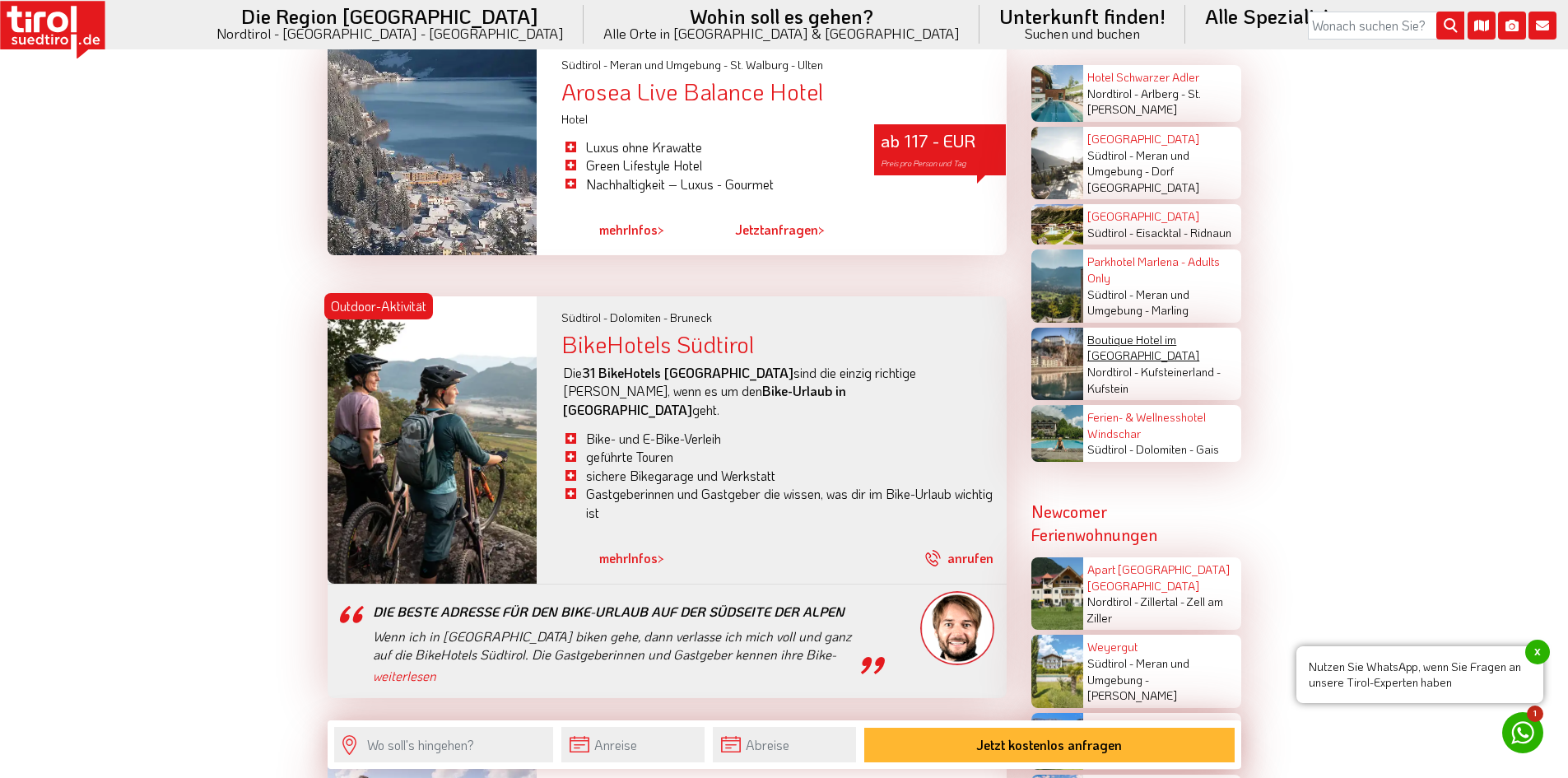
click at [1109, 332] on link "Boutique Hotel im [GEOGRAPHIC_DATA]" at bounding box center [1143, 347] width 112 height 32
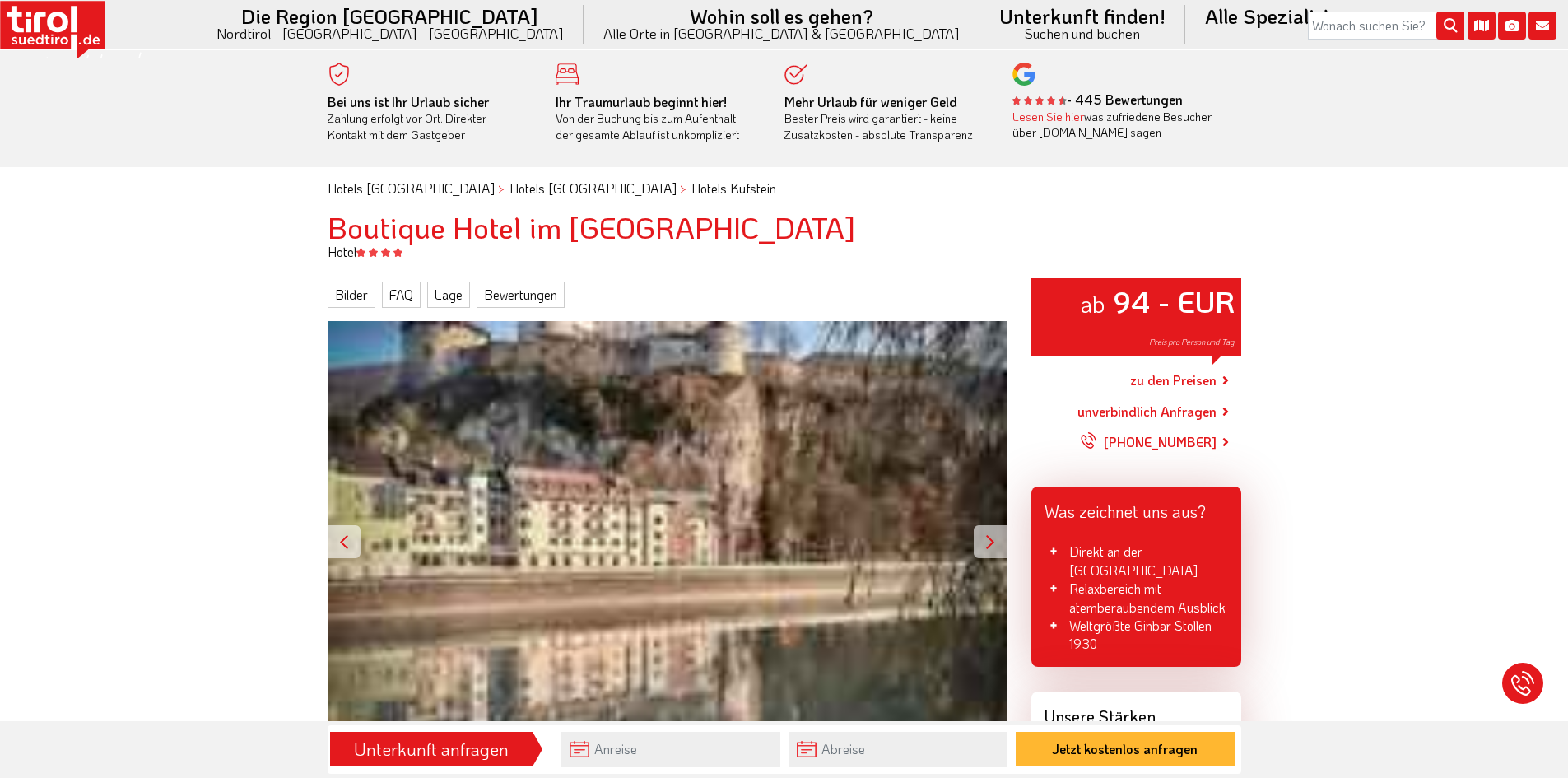
click at [991, 555] on div at bounding box center [991, 542] width 33 height 33
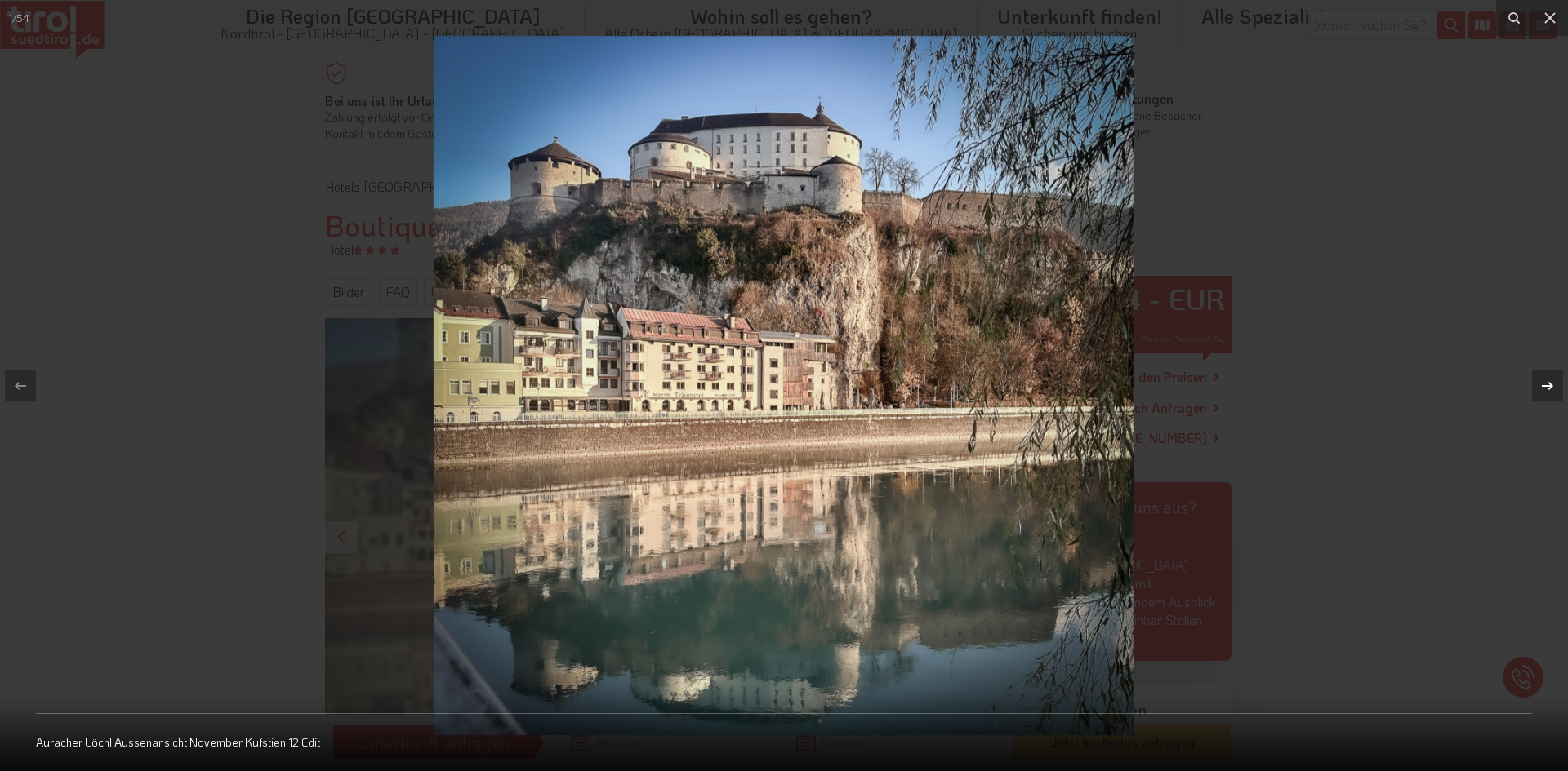
click at [1554, 383] on icon at bounding box center [1548, 386] width 19 height 19
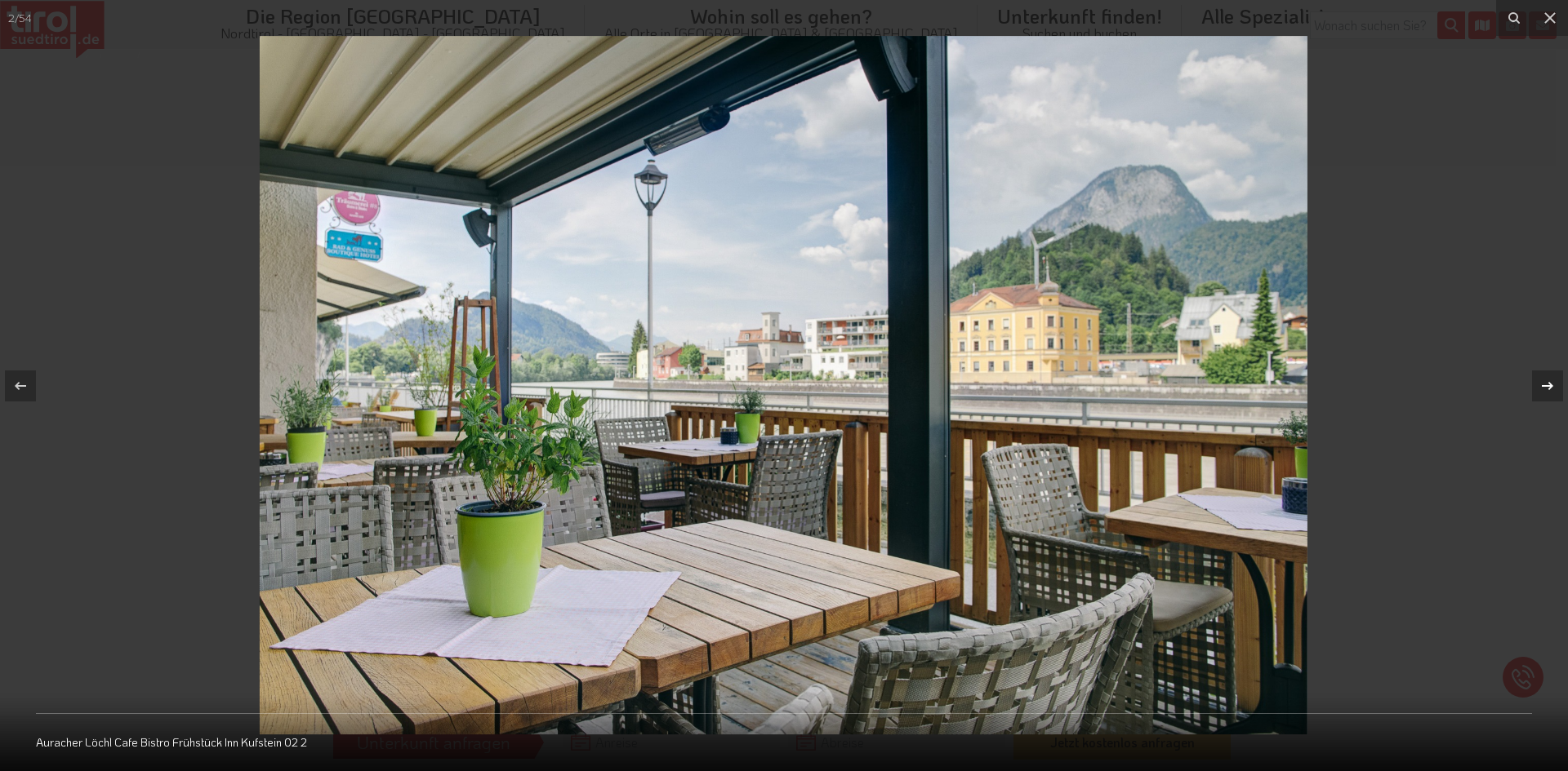
click at [1554, 383] on icon at bounding box center [1548, 386] width 19 height 19
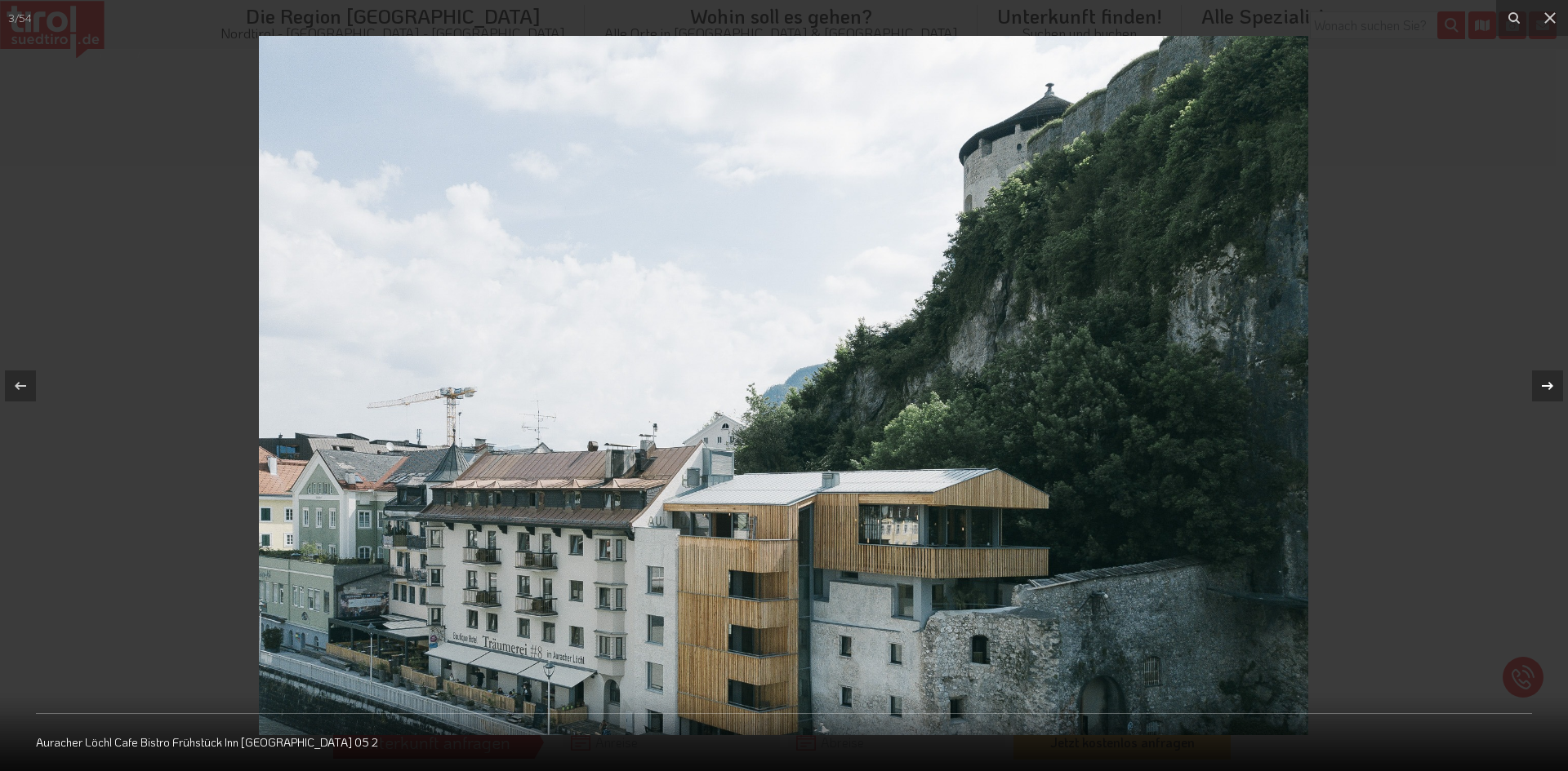
click at [1554, 383] on icon at bounding box center [1548, 386] width 19 height 19
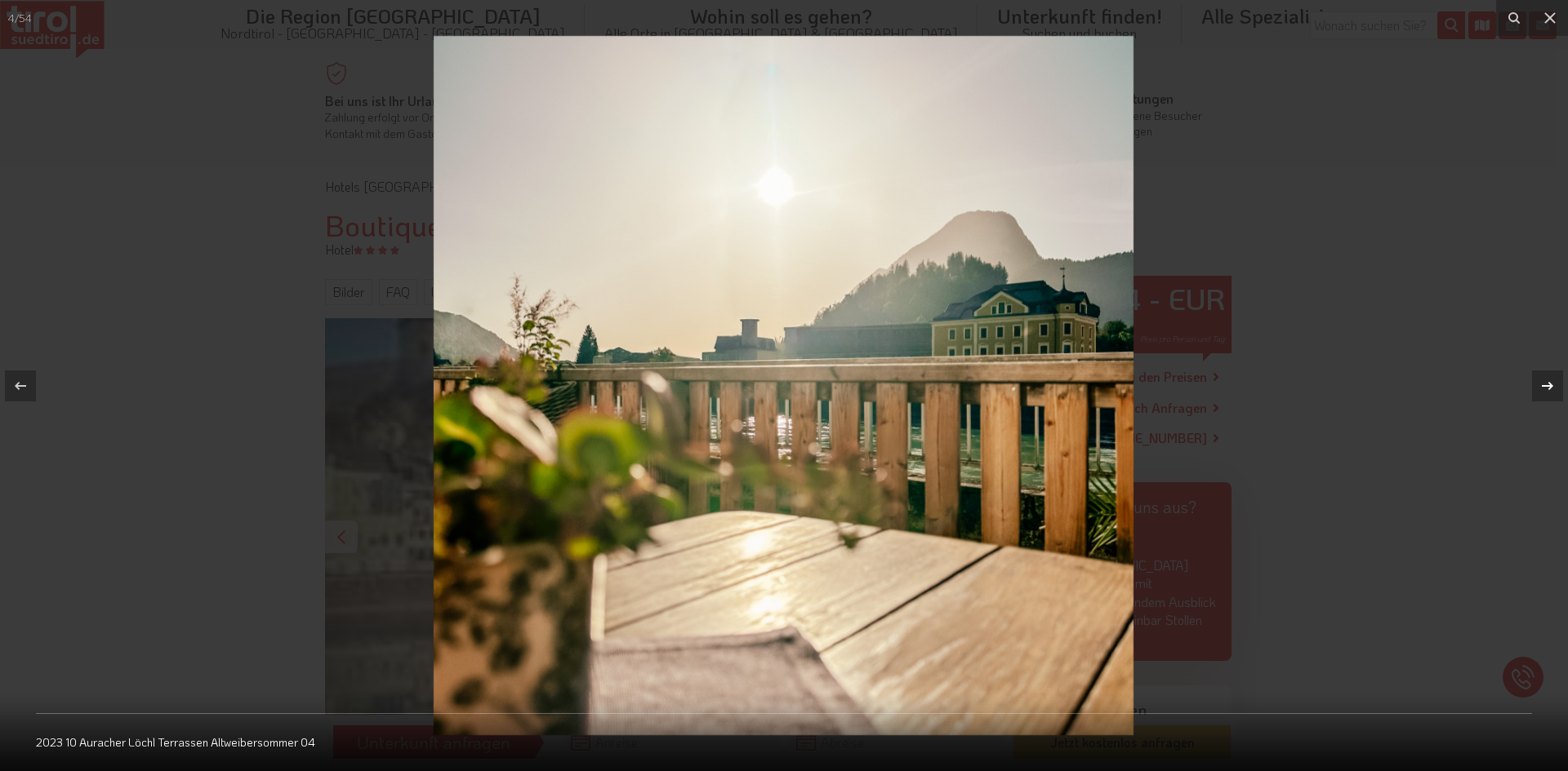
click at [1554, 383] on icon at bounding box center [1548, 386] width 19 height 19
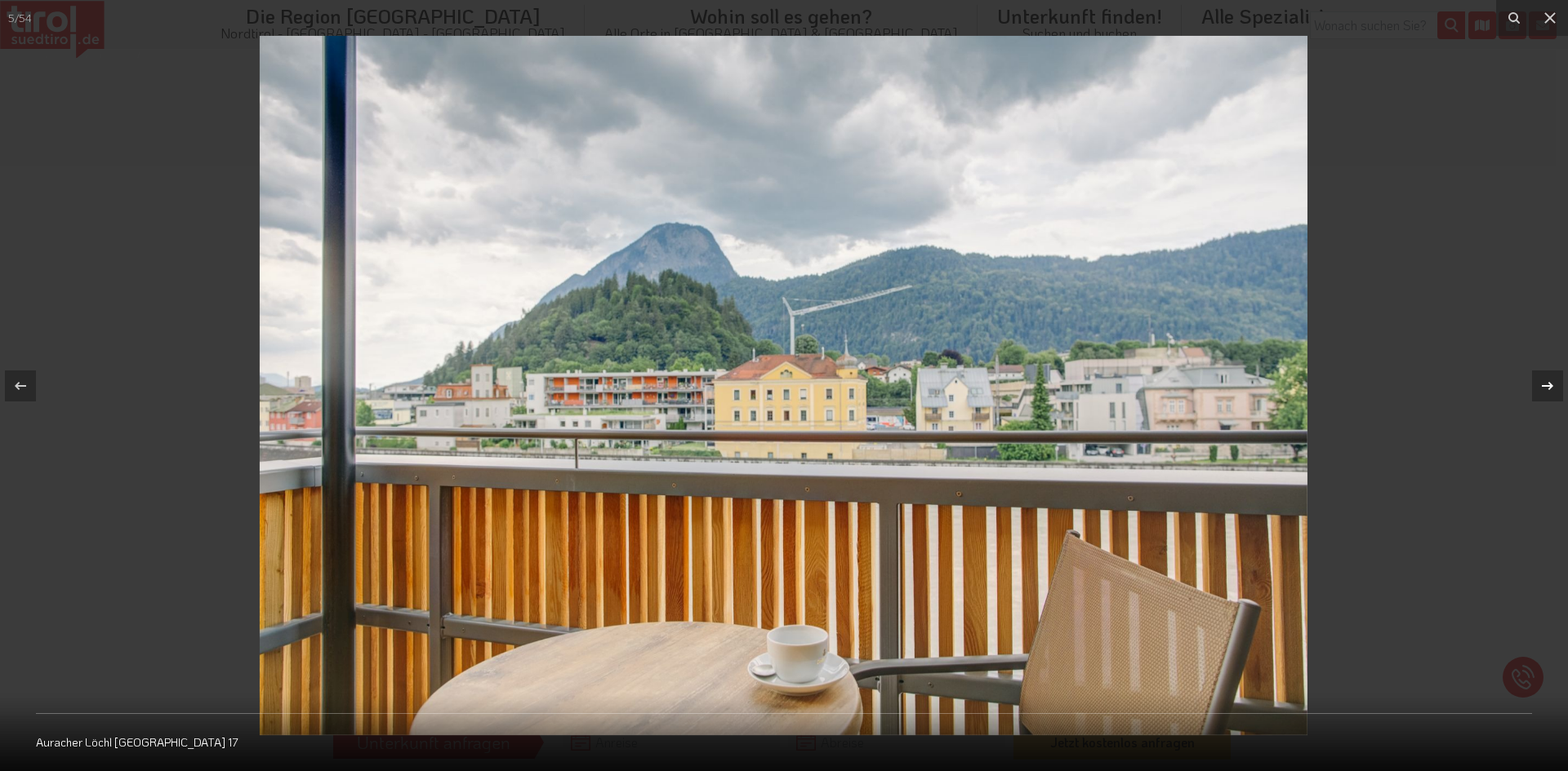
click at [1554, 383] on icon at bounding box center [1548, 386] width 19 height 19
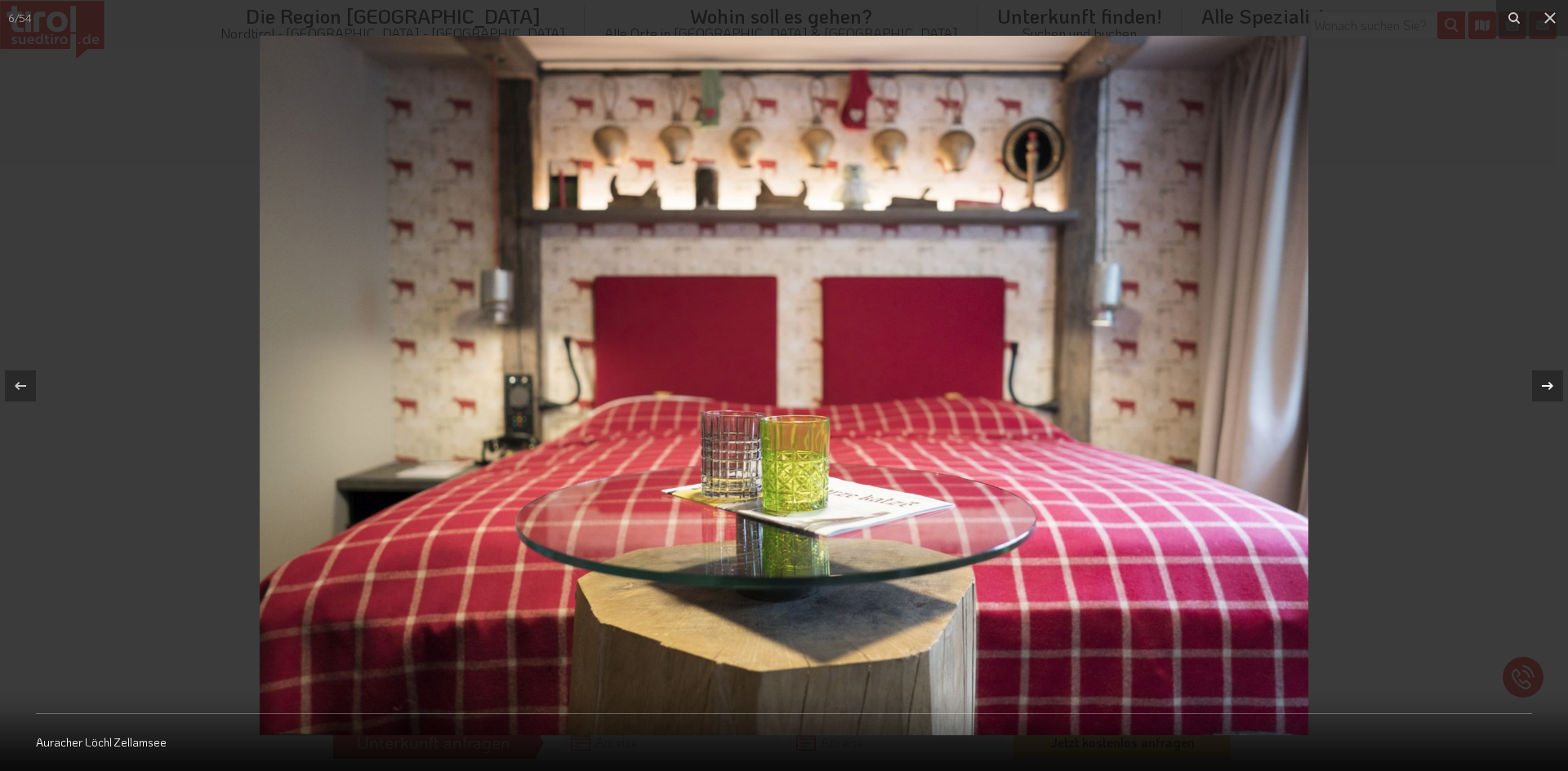
click at [1554, 383] on icon at bounding box center [1548, 386] width 19 height 19
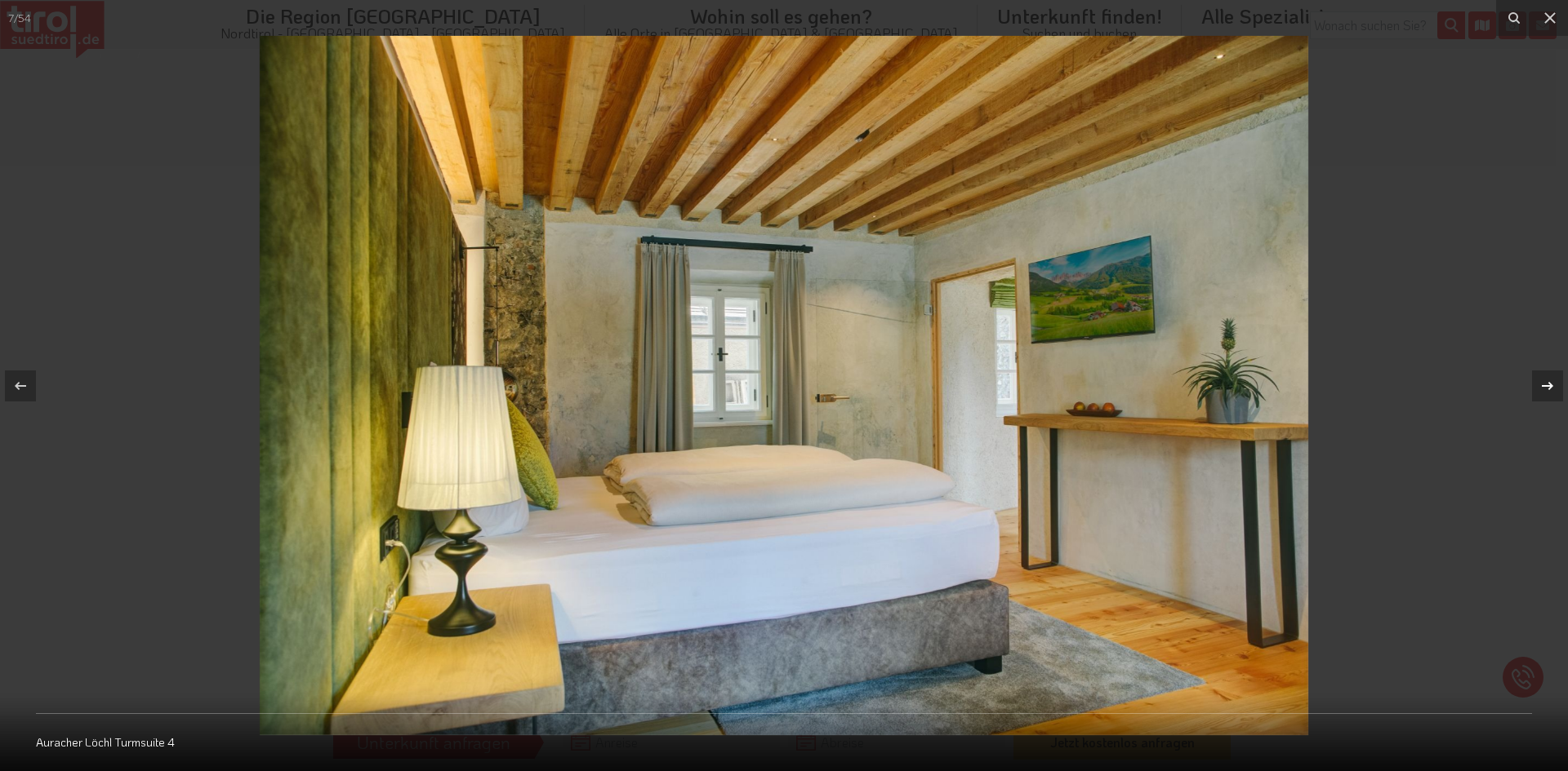
click at [1554, 383] on icon at bounding box center [1548, 386] width 19 height 19
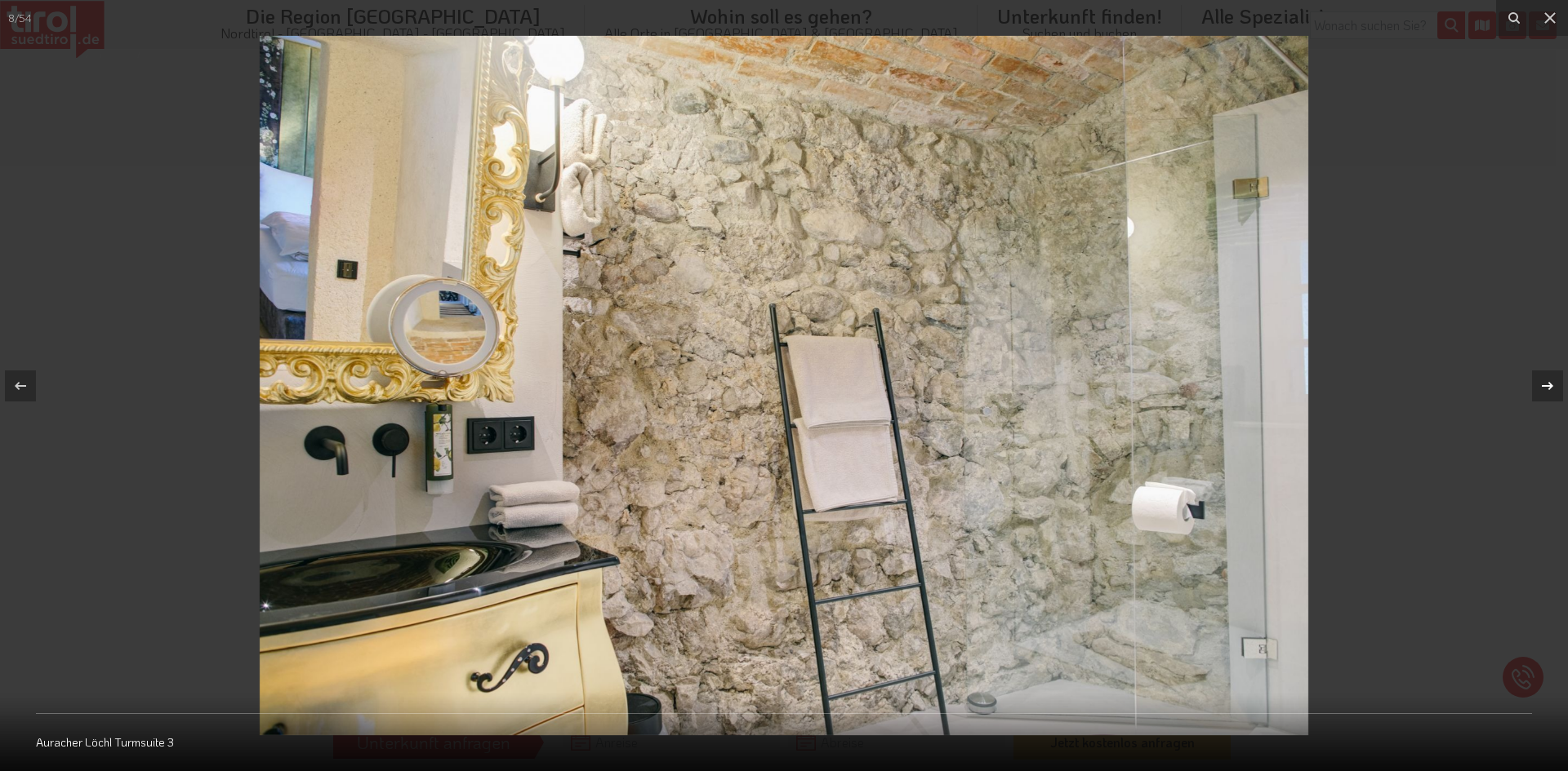
click at [1554, 383] on icon at bounding box center [1548, 386] width 19 height 19
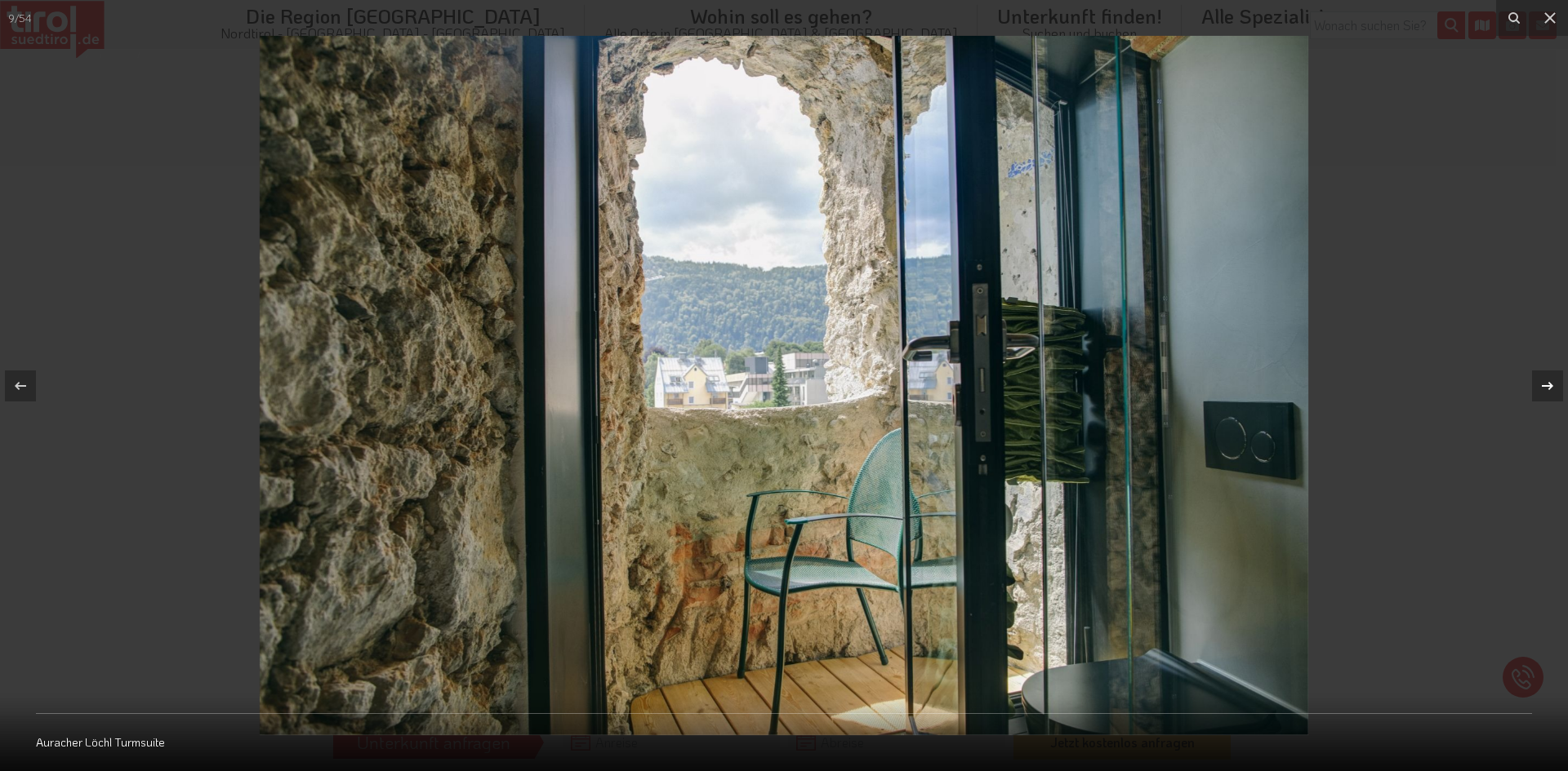
click at [1554, 383] on icon at bounding box center [1548, 386] width 19 height 19
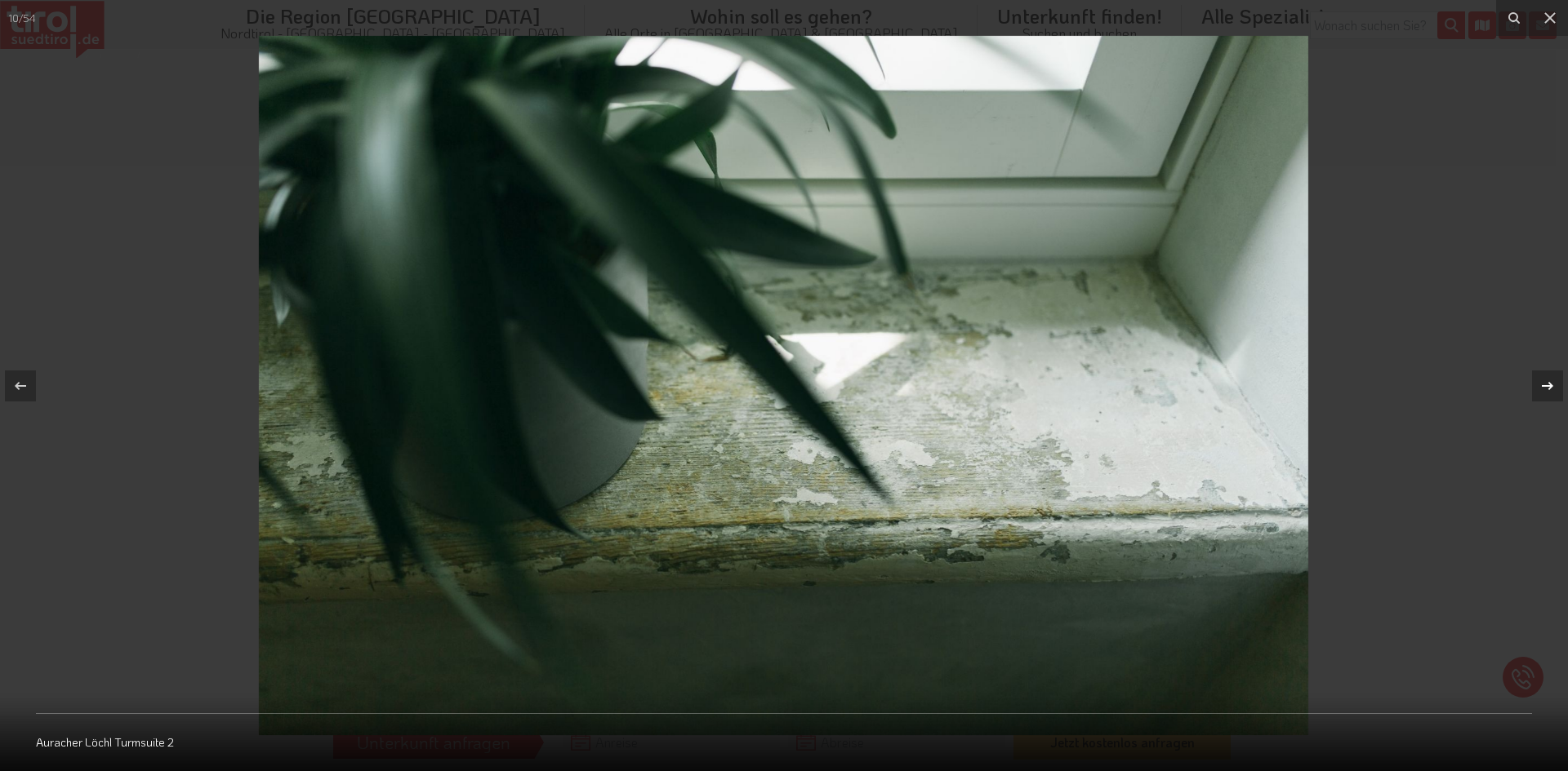
click at [1554, 383] on icon at bounding box center [1548, 386] width 19 height 19
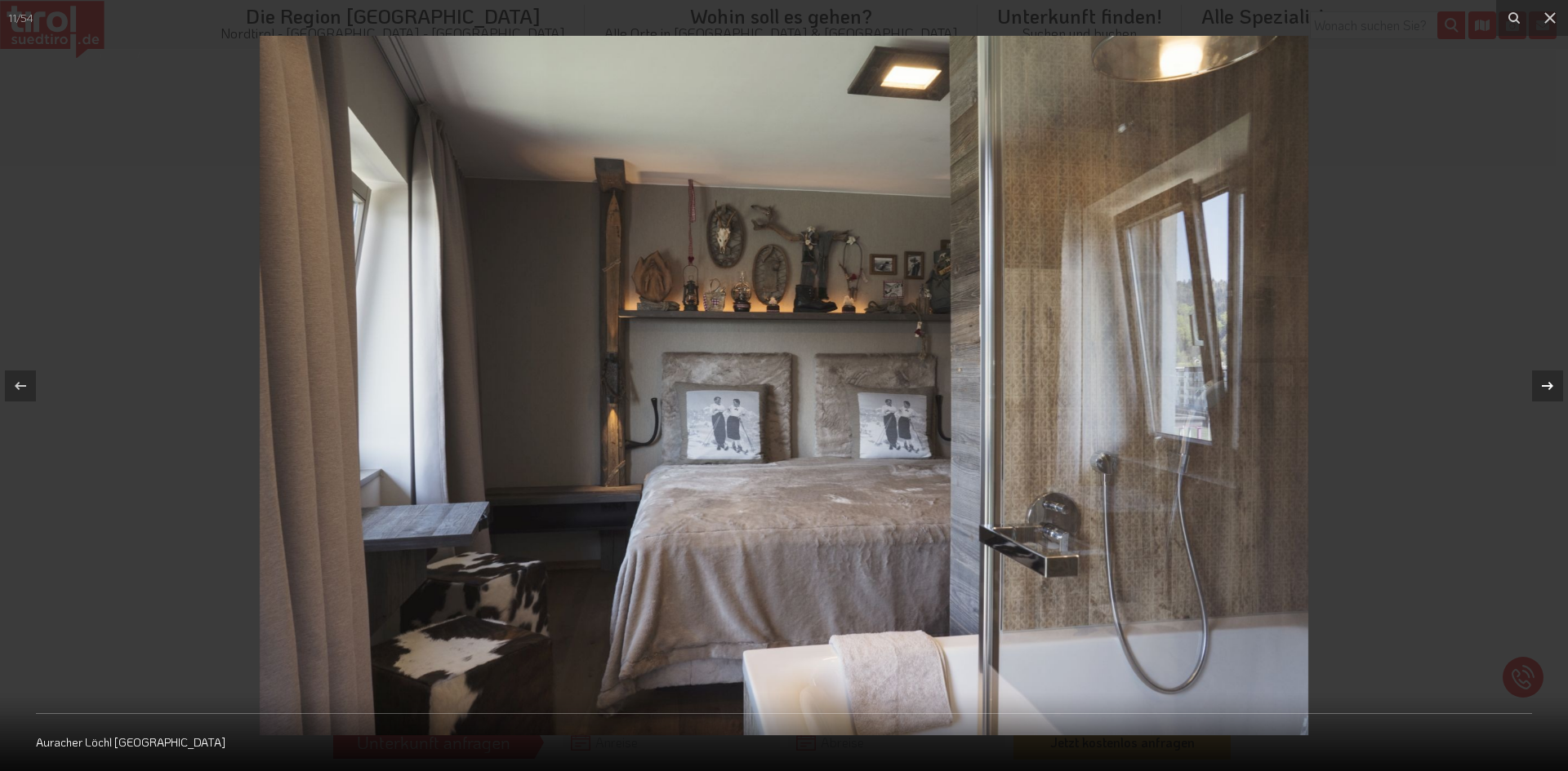
click at [1554, 383] on icon at bounding box center [1548, 386] width 19 height 19
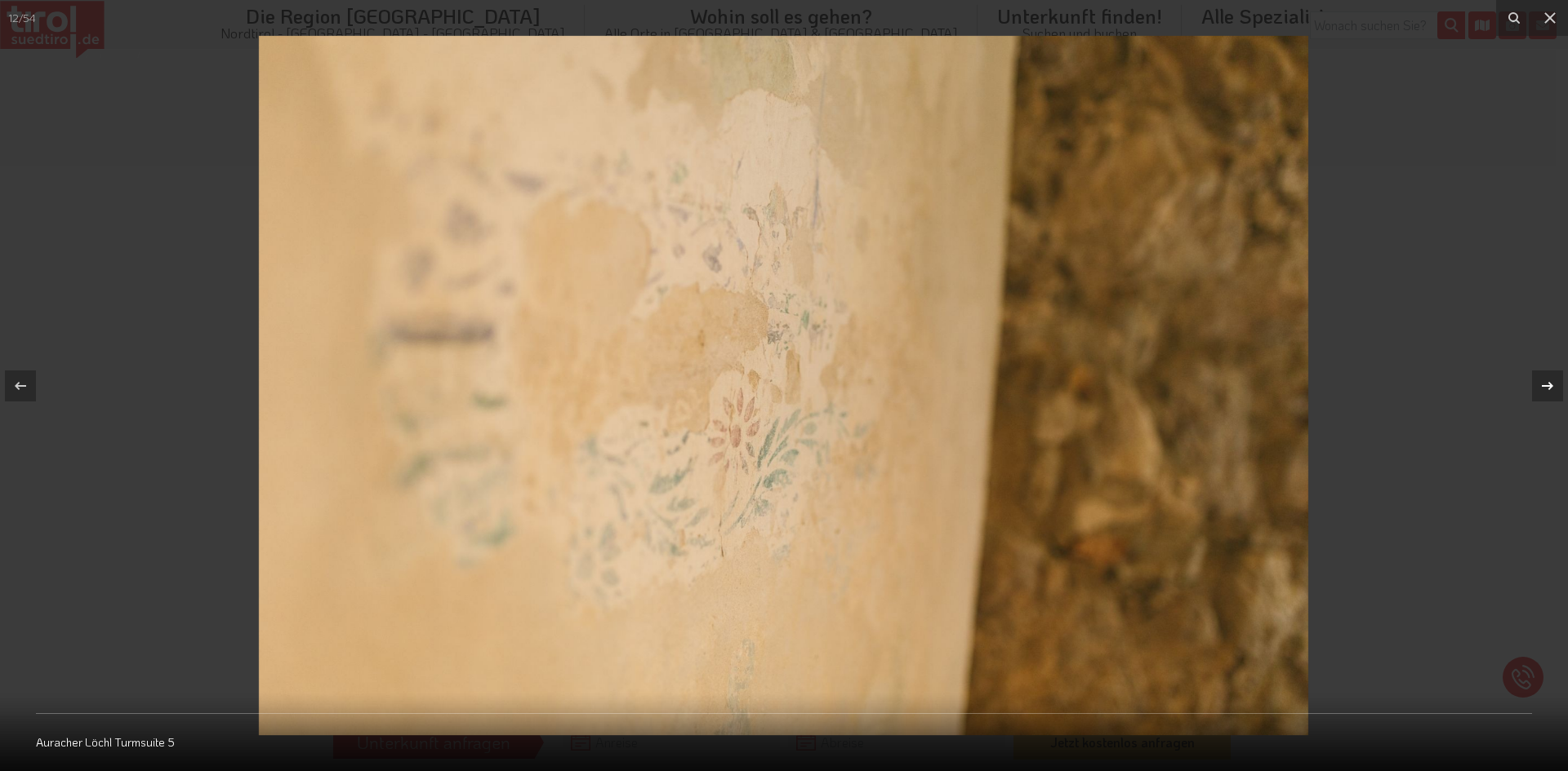
click at [1554, 383] on icon at bounding box center [1548, 386] width 19 height 19
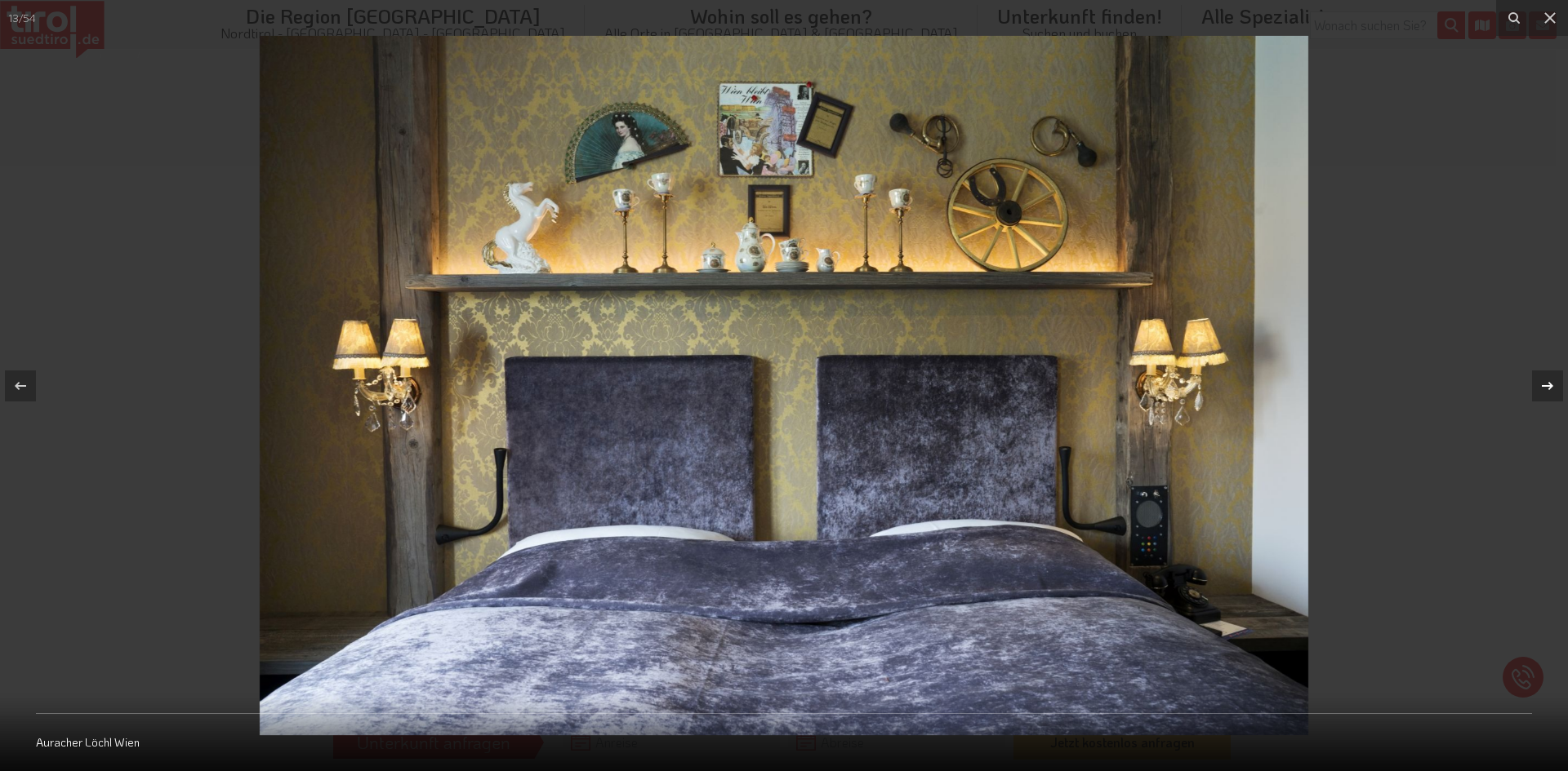
click at [1554, 383] on icon at bounding box center [1548, 386] width 19 height 19
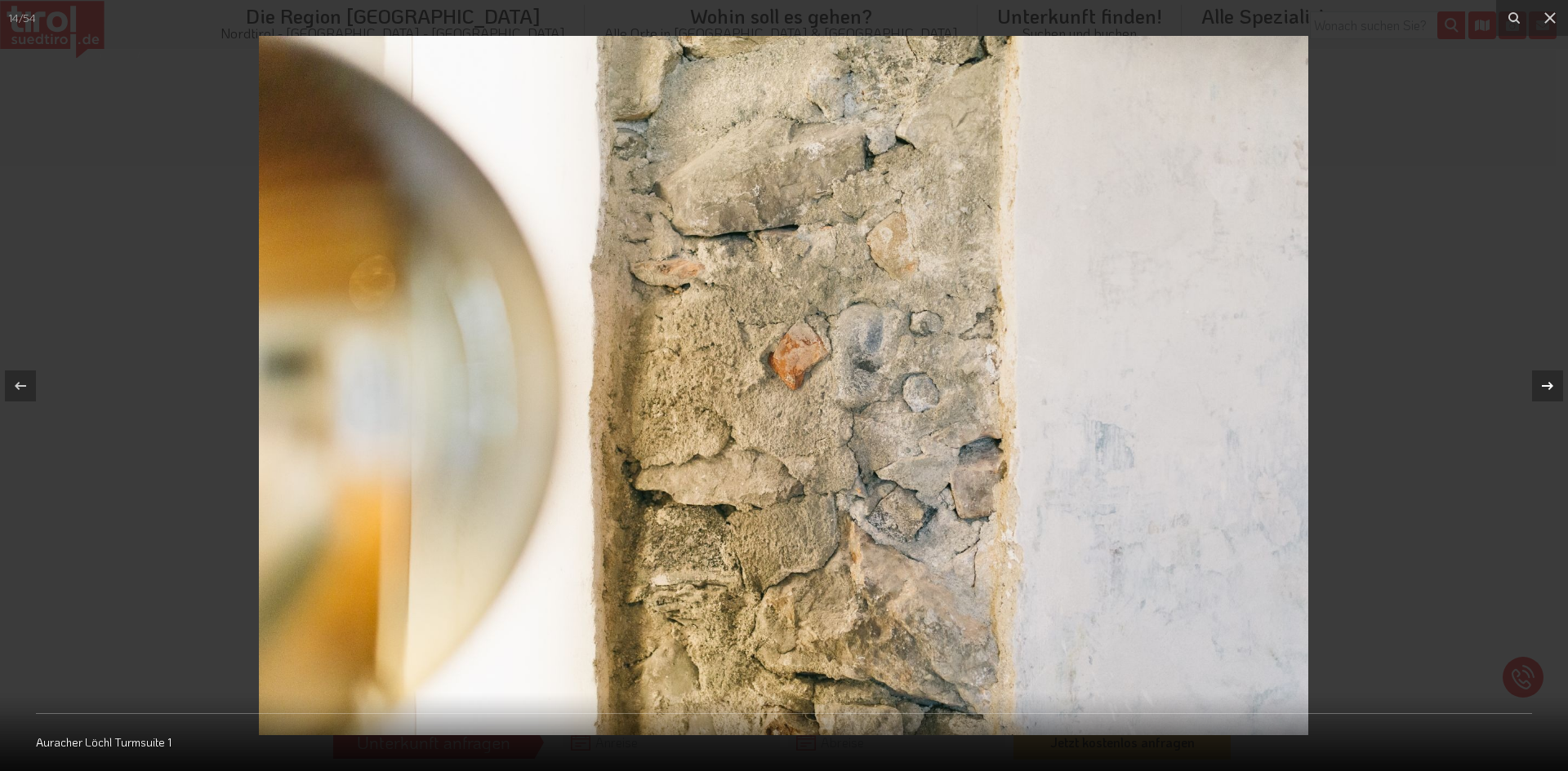
click at [1554, 383] on icon at bounding box center [1548, 386] width 19 height 19
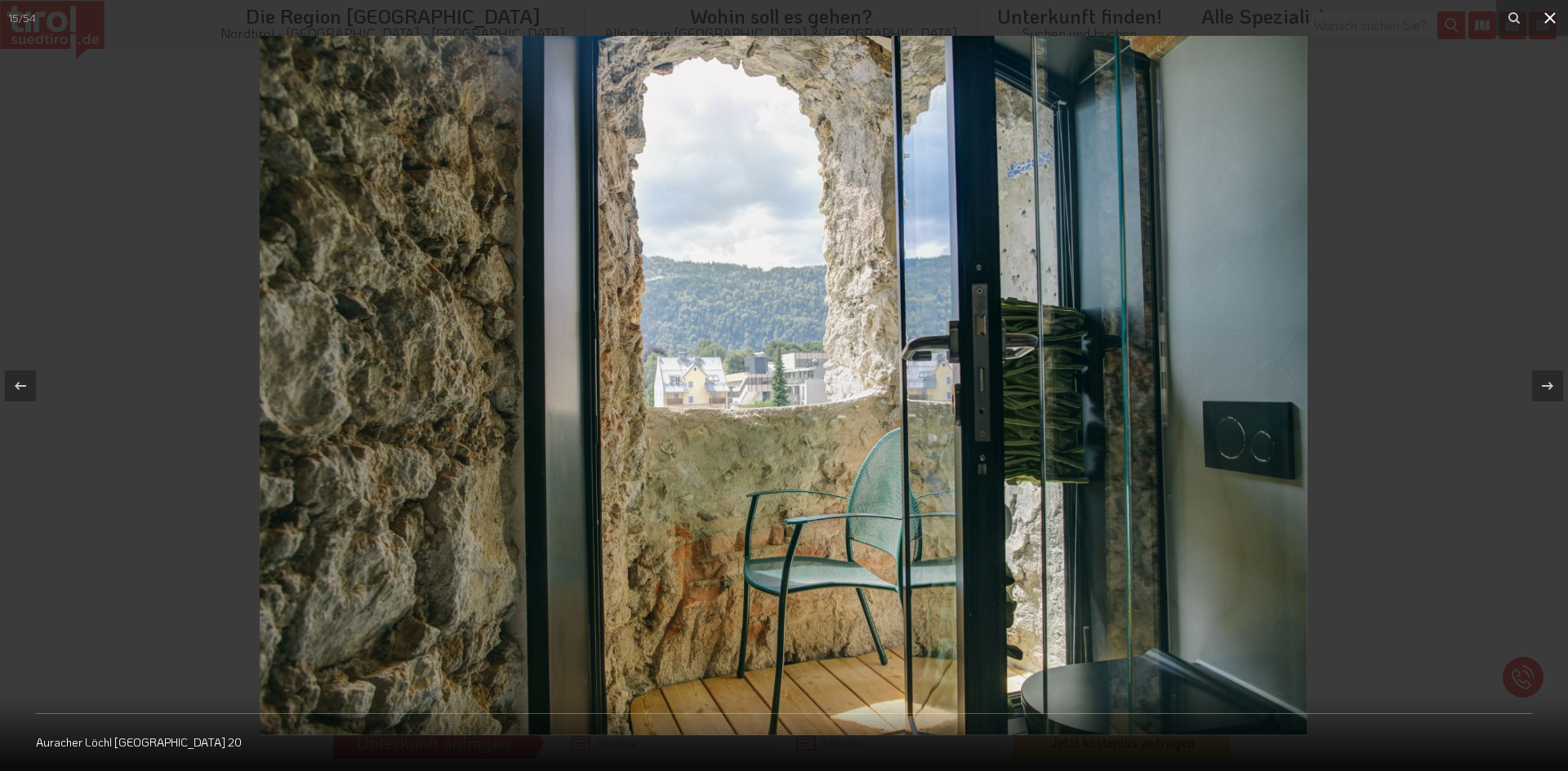
click at [1551, 12] on icon at bounding box center [1550, 17] width 19 height 19
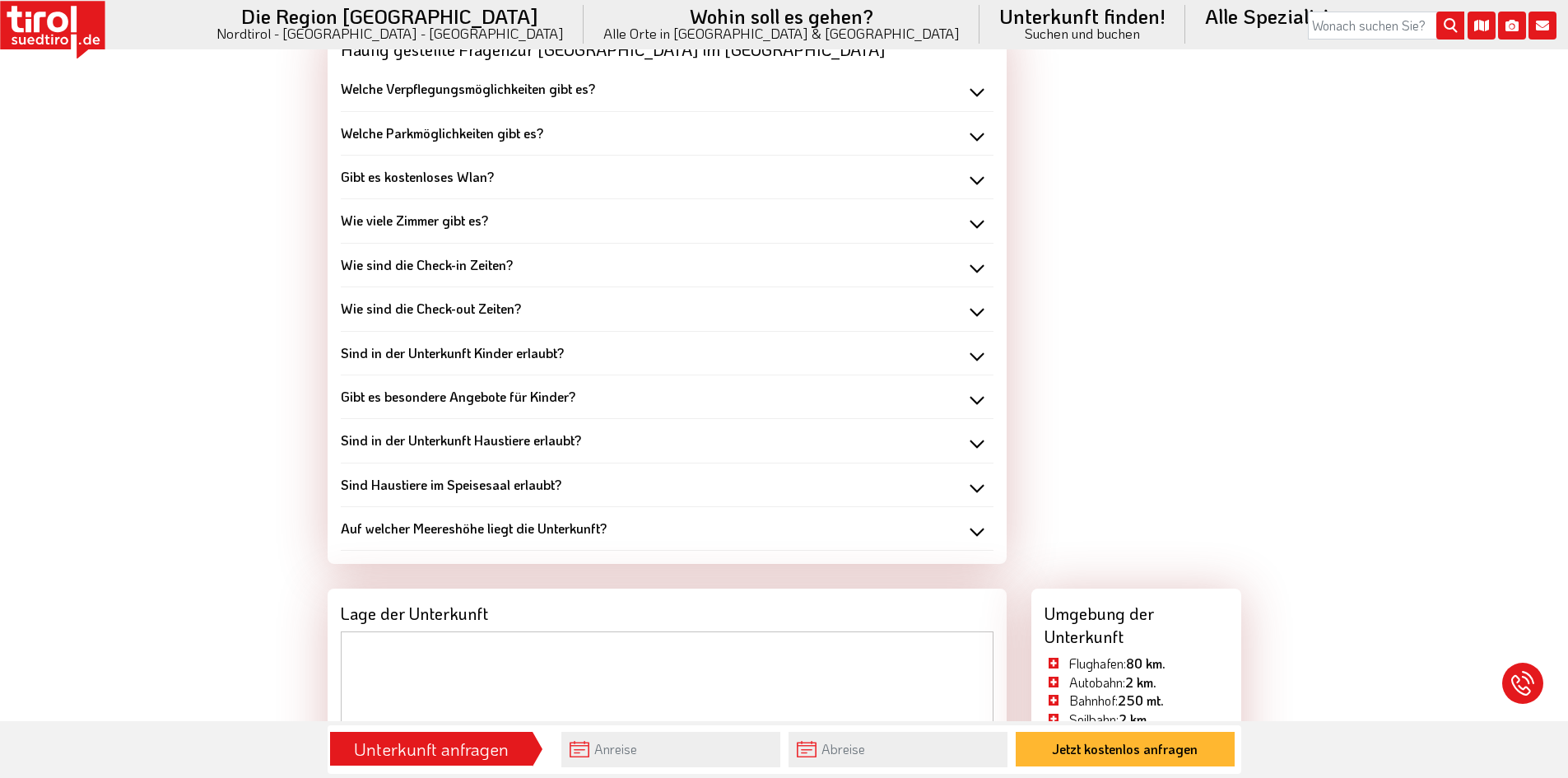
scroll to position [1647, 0]
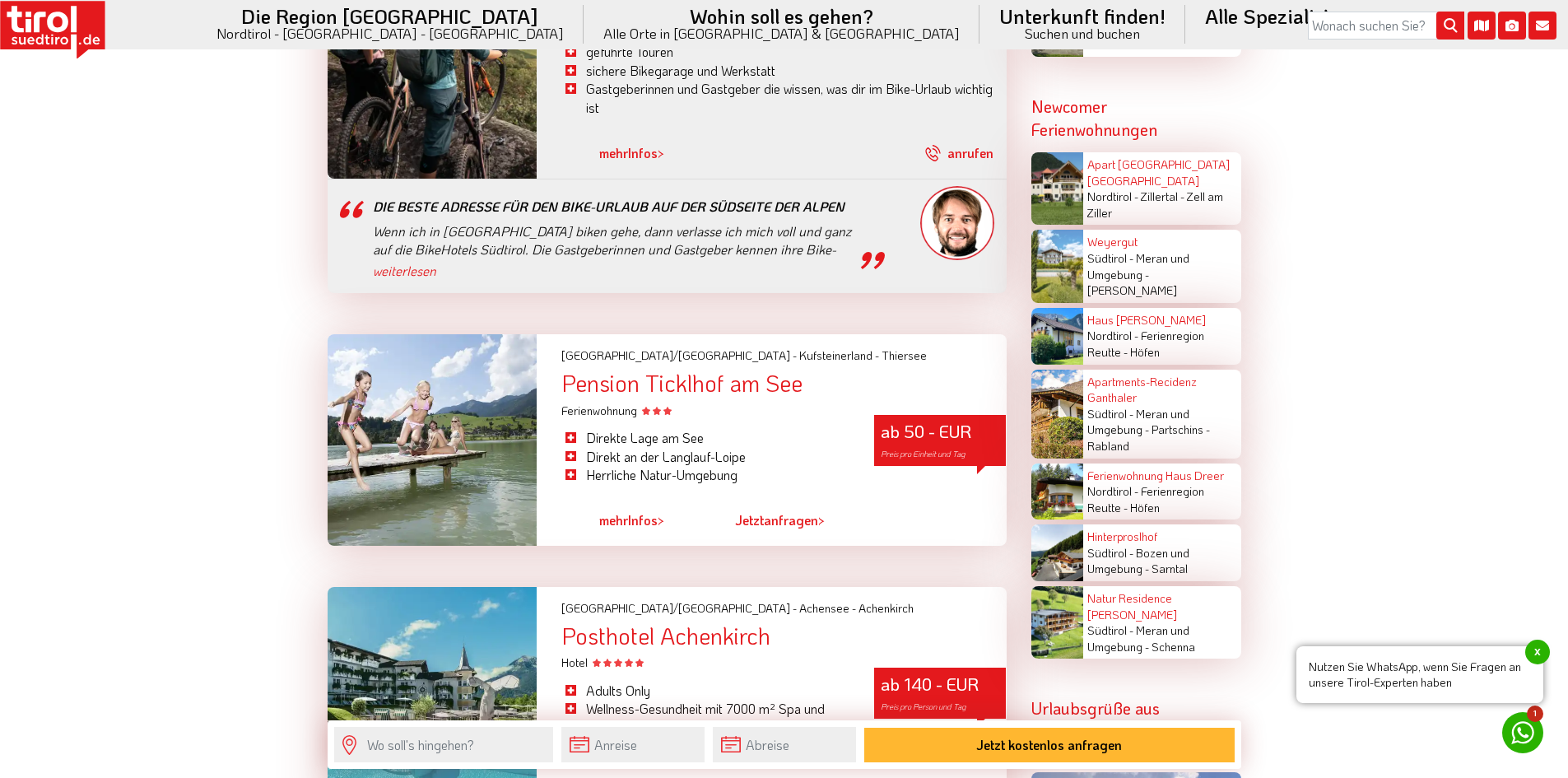
scroll to position [2802, 0]
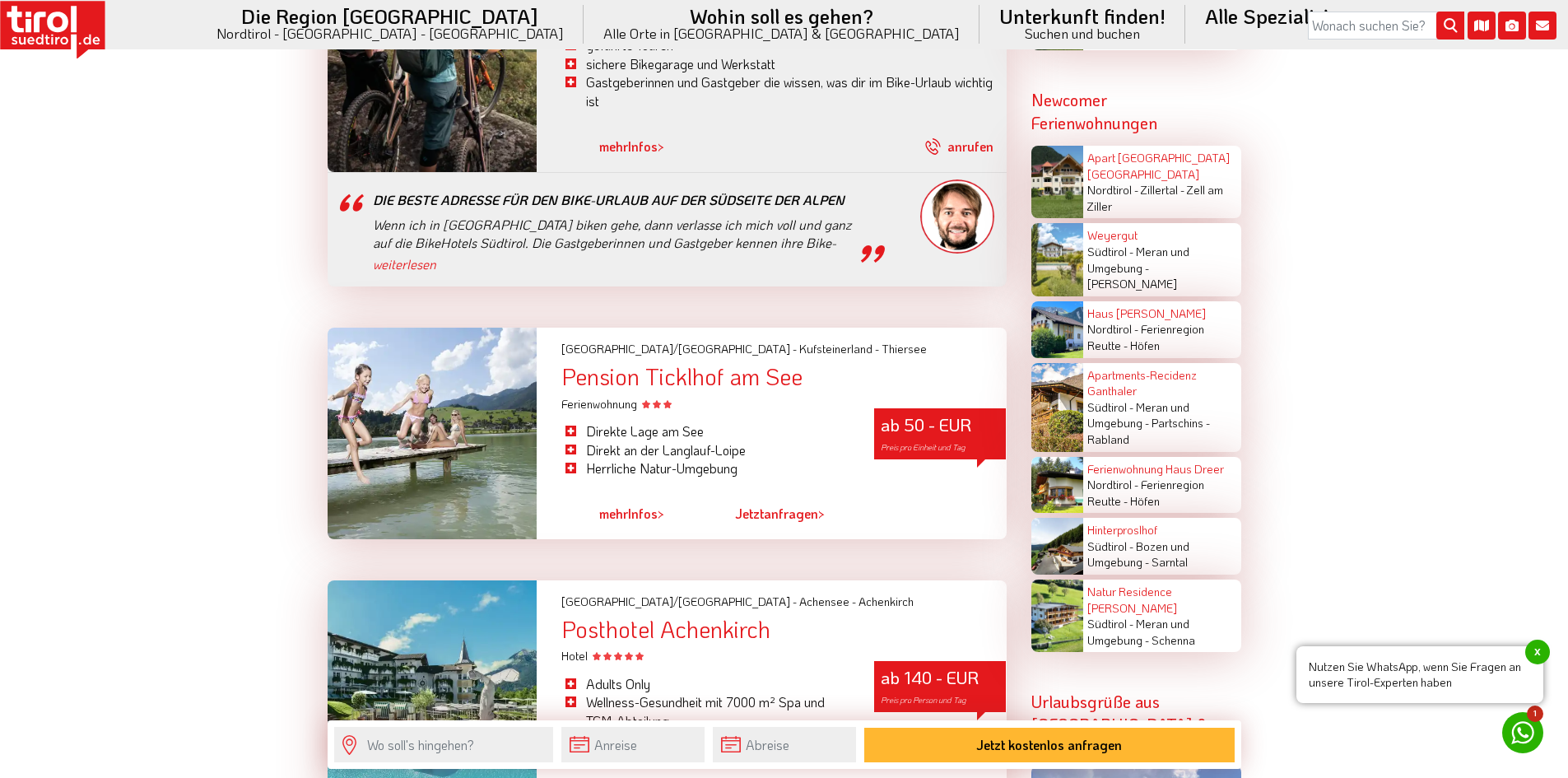
click at [721, 364] on div "Pension Ticklhof am See" at bounding box center [784, 376] width 444 height 25
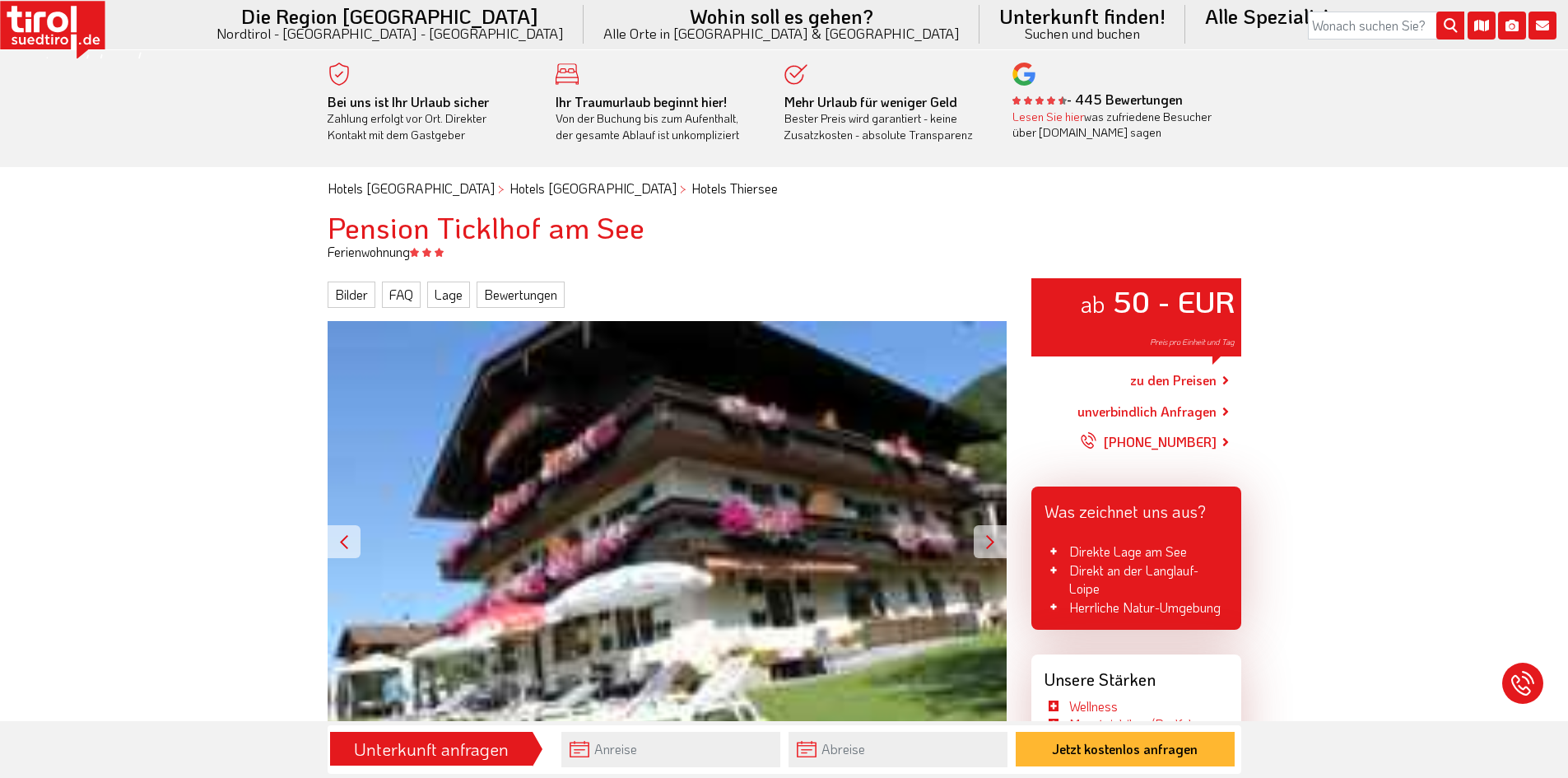
click at [984, 545] on div at bounding box center [991, 542] width 33 height 33
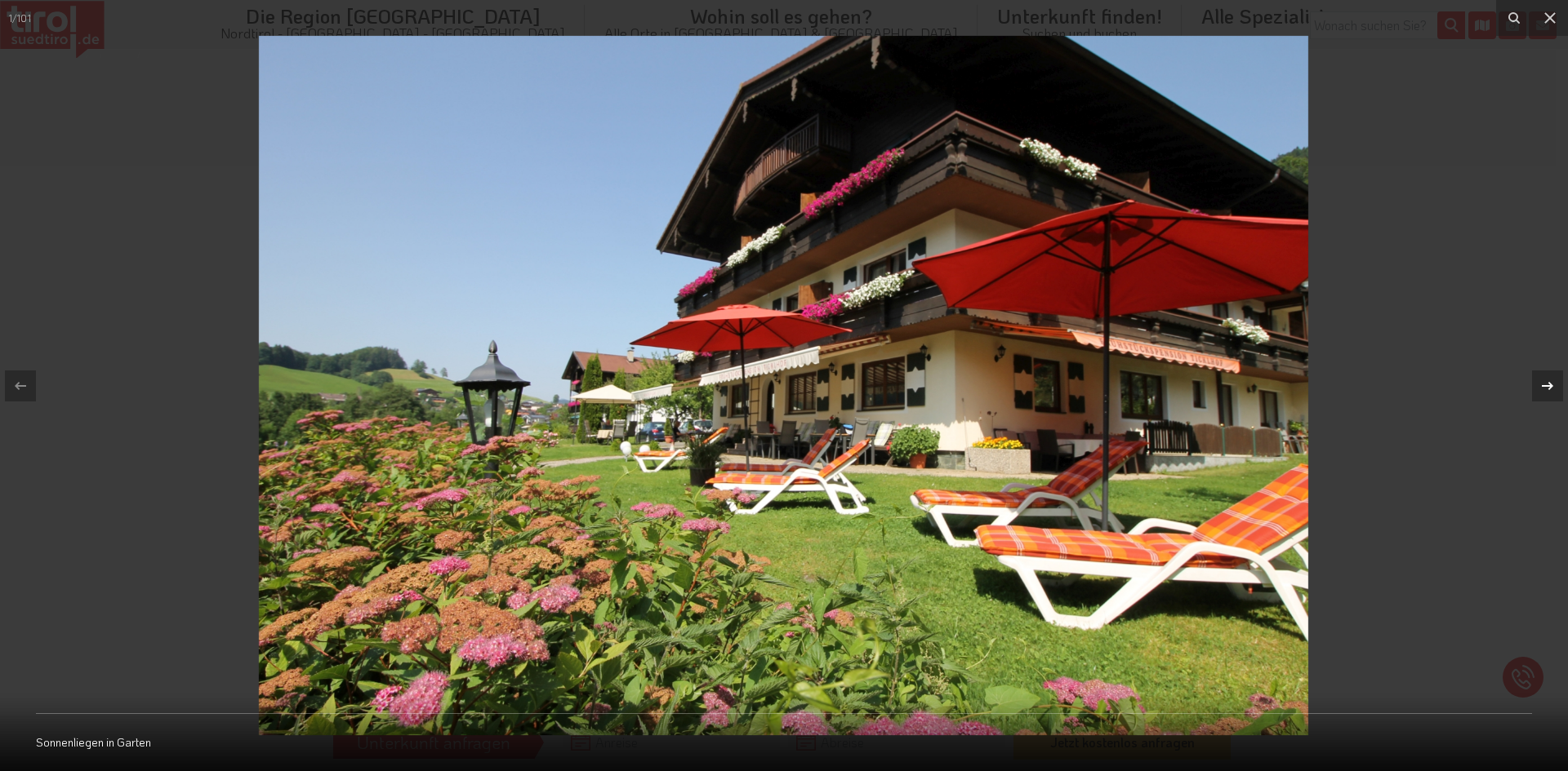
click at [1545, 386] on icon at bounding box center [1548, 386] width 12 height 8
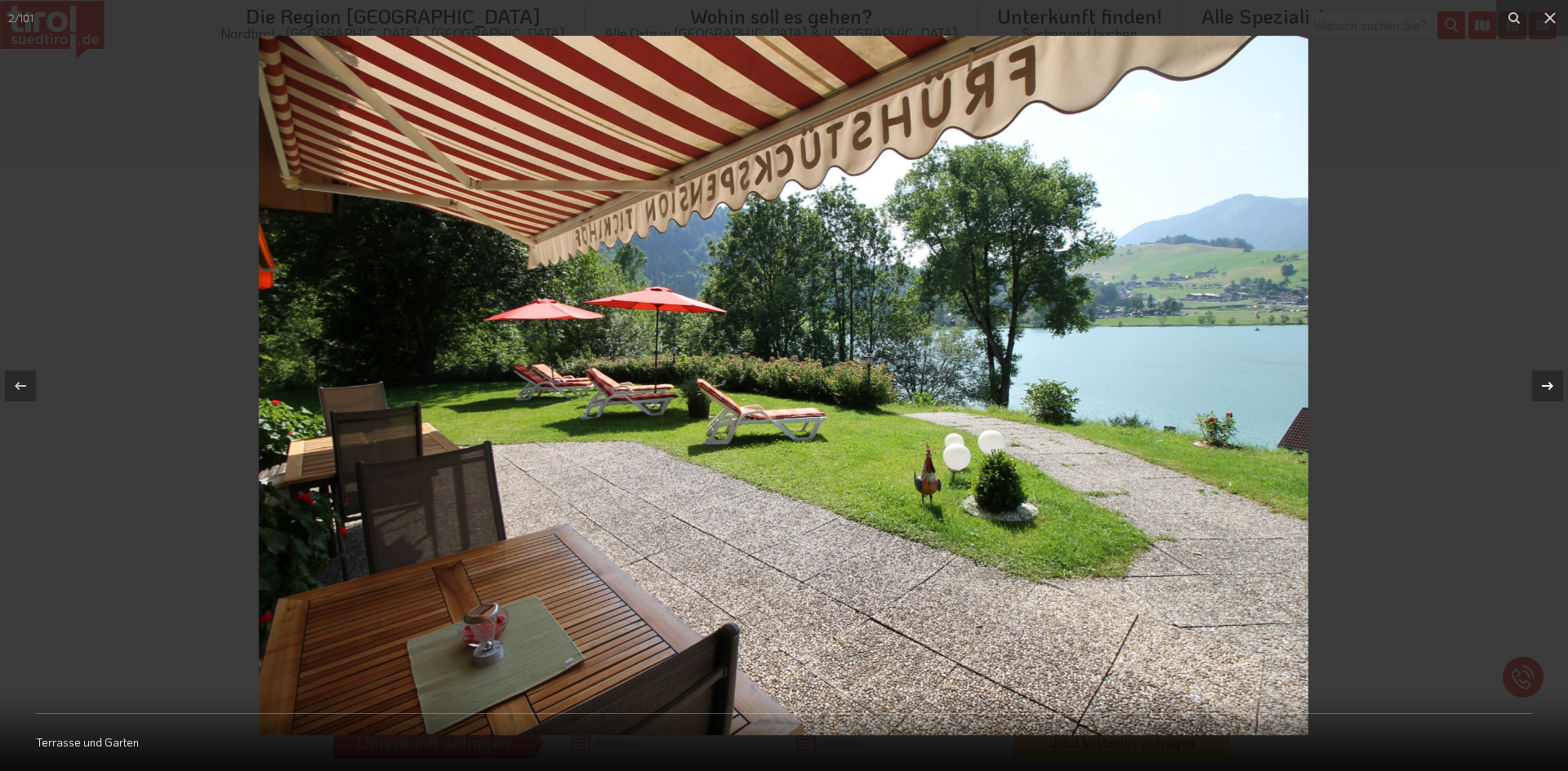
click at [1545, 386] on icon at bounding box center [1548, 386] width 12 height 8
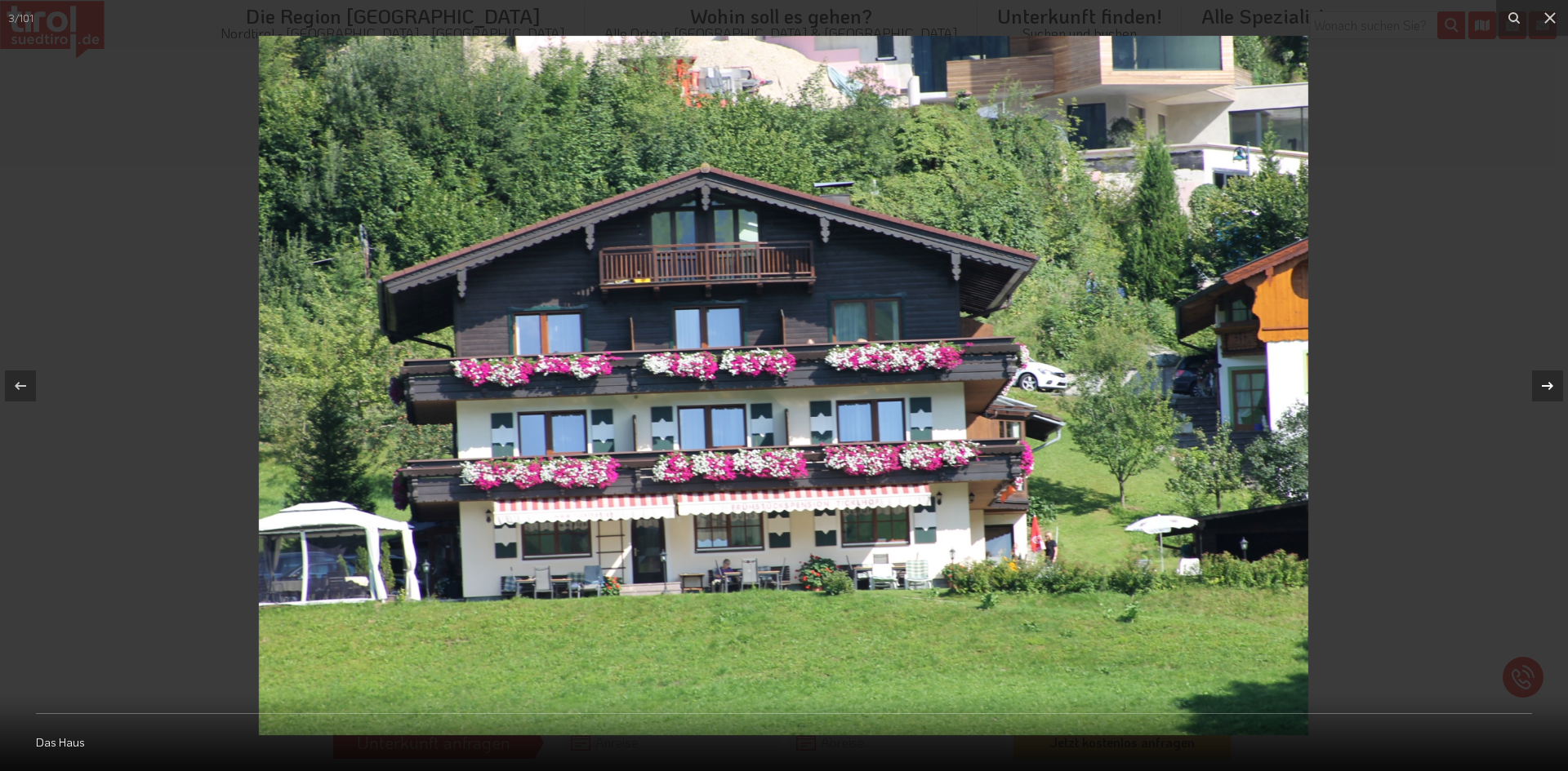
click at [1545, 386] on icon at bounding box center [1548, 386] width 12 height 8
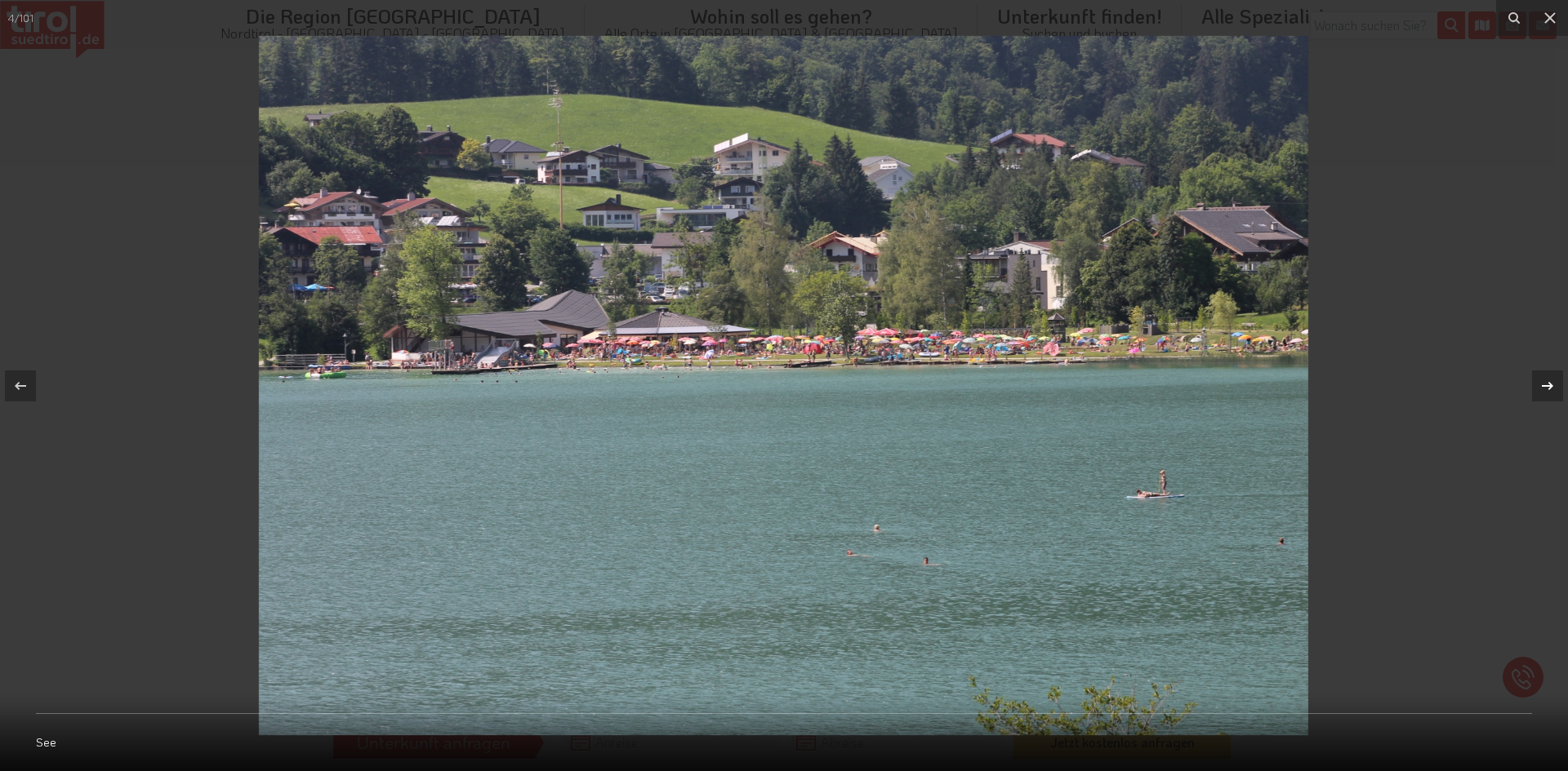
click at [1545, 386] on icon at bounding box center [1548, 386] width 12 height 8
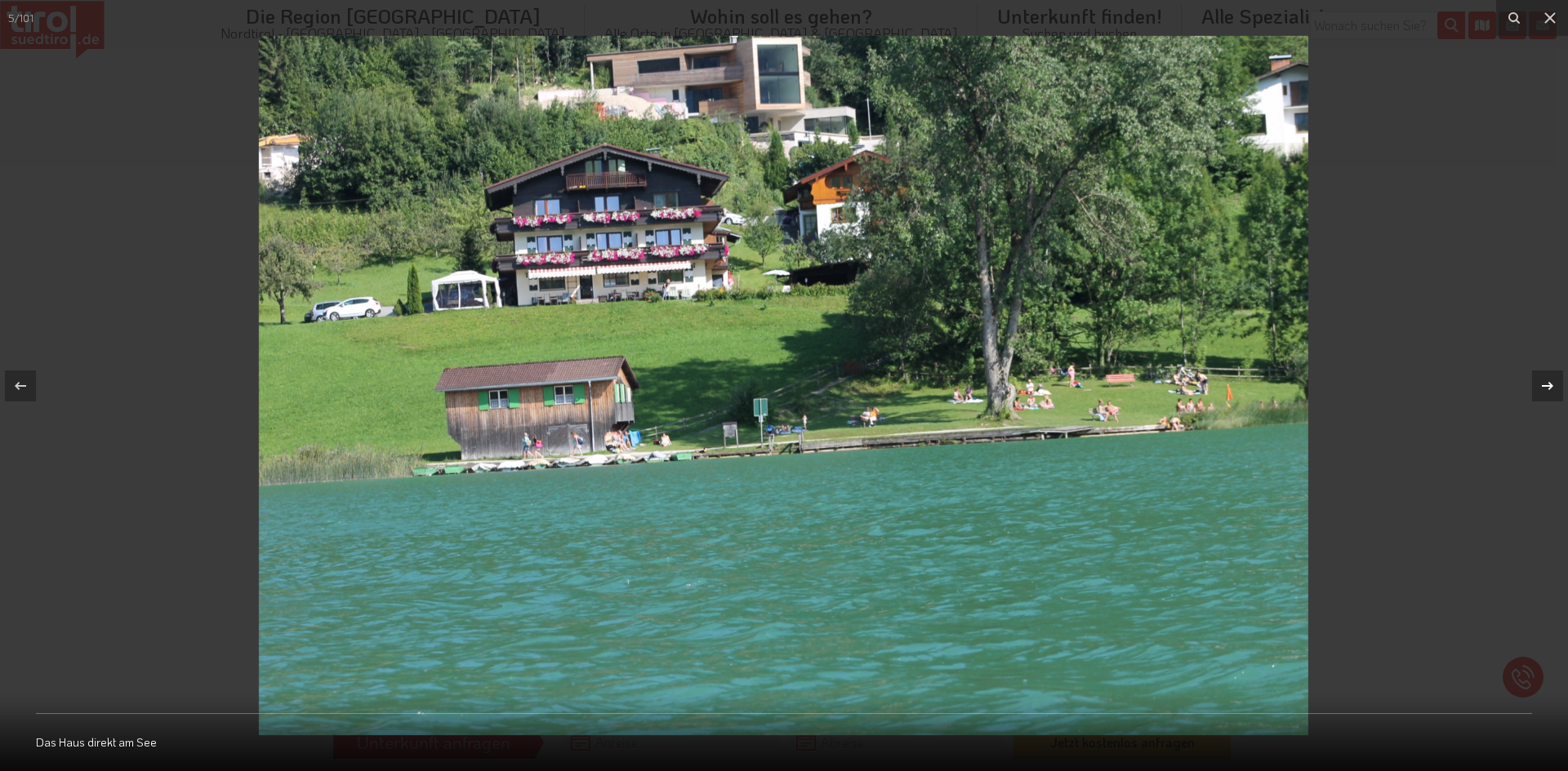
click at [1545, 386] on icon at bounding box center [1548, 386] width 12 height 8
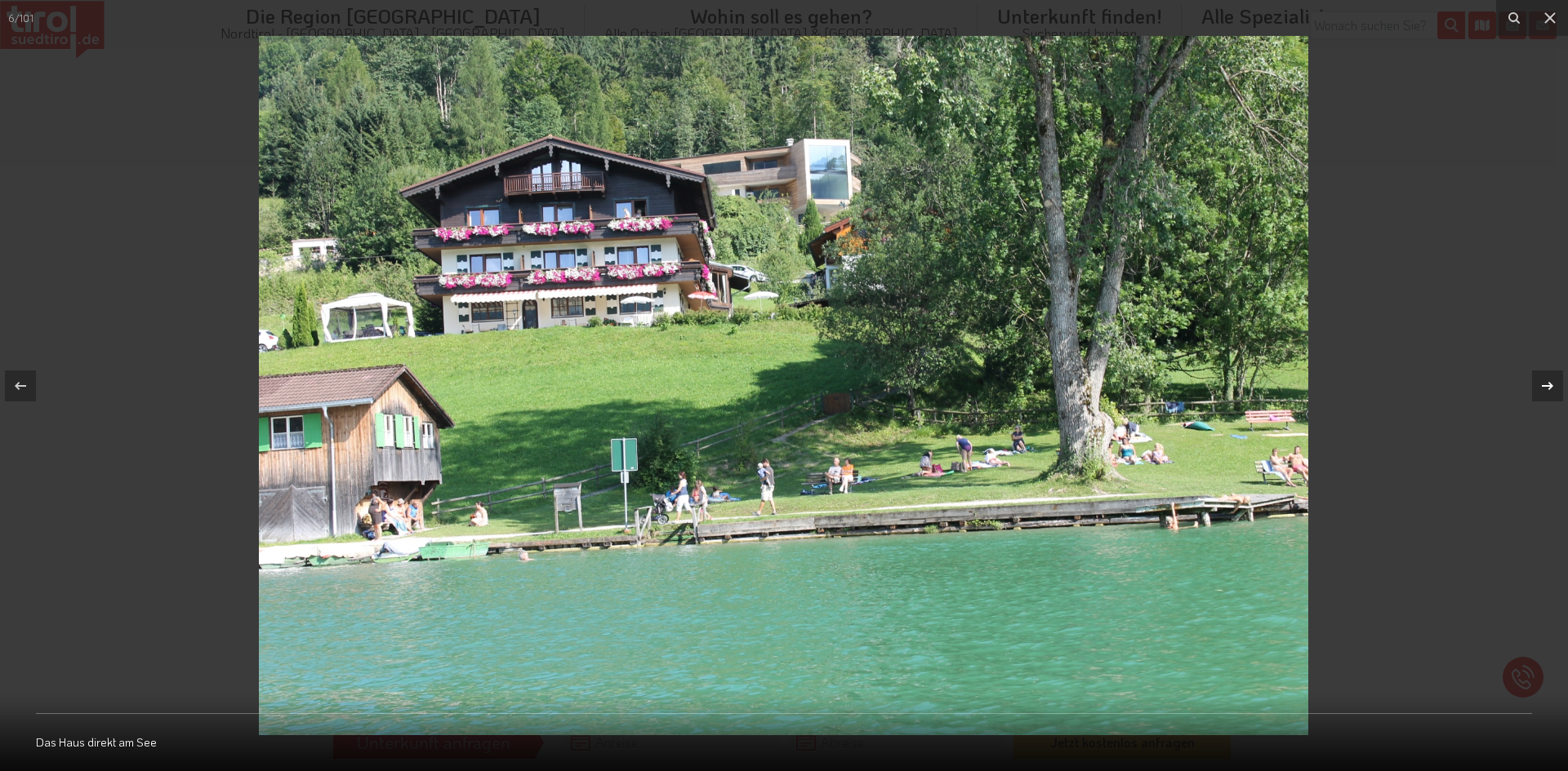
click at [1545, 386] on icon at bounding box center [1548, 386] width 12 height 8
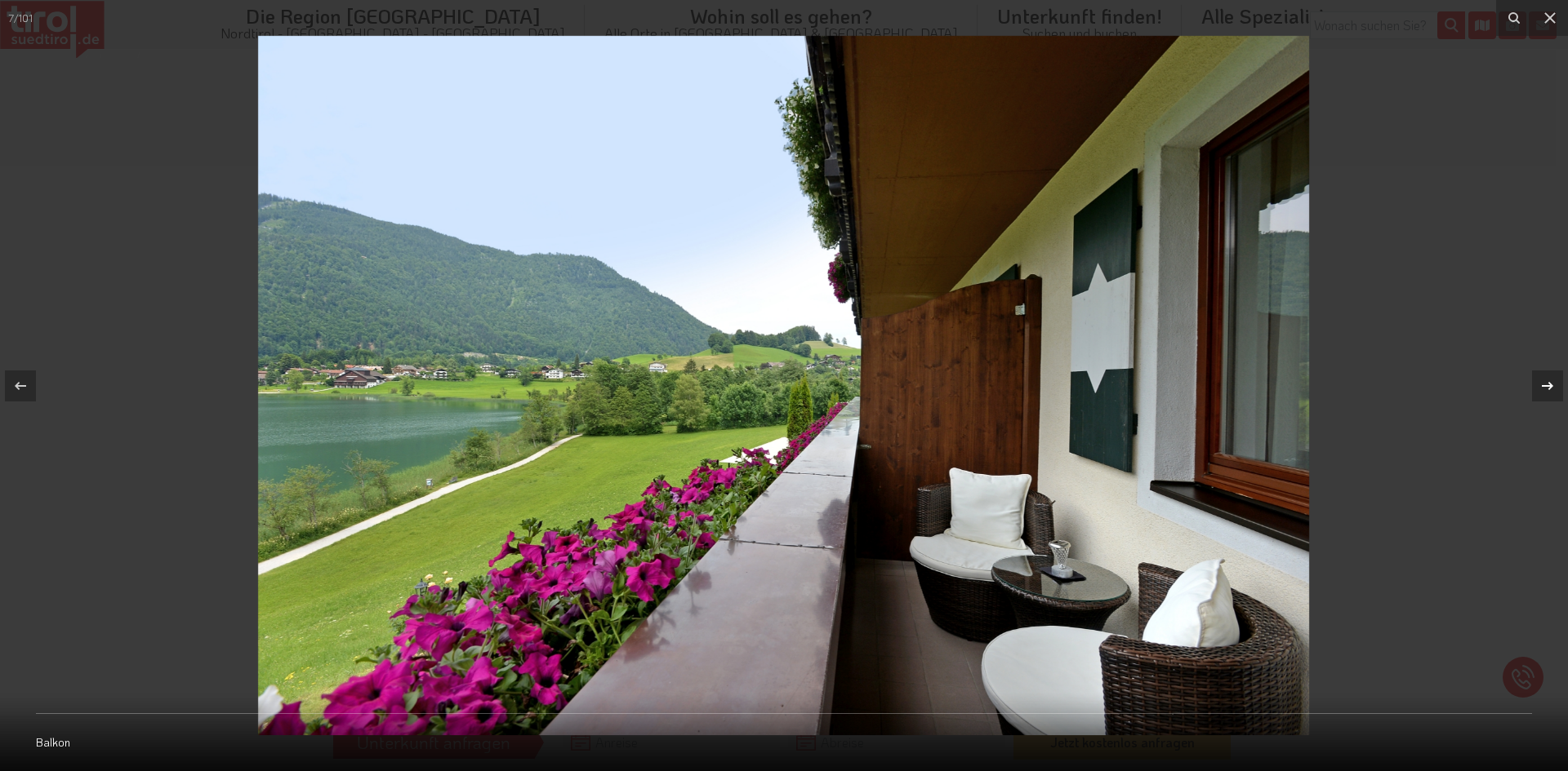
click at [1545, 386] on icon at bounding box center [1548, 386] width 12 height 8
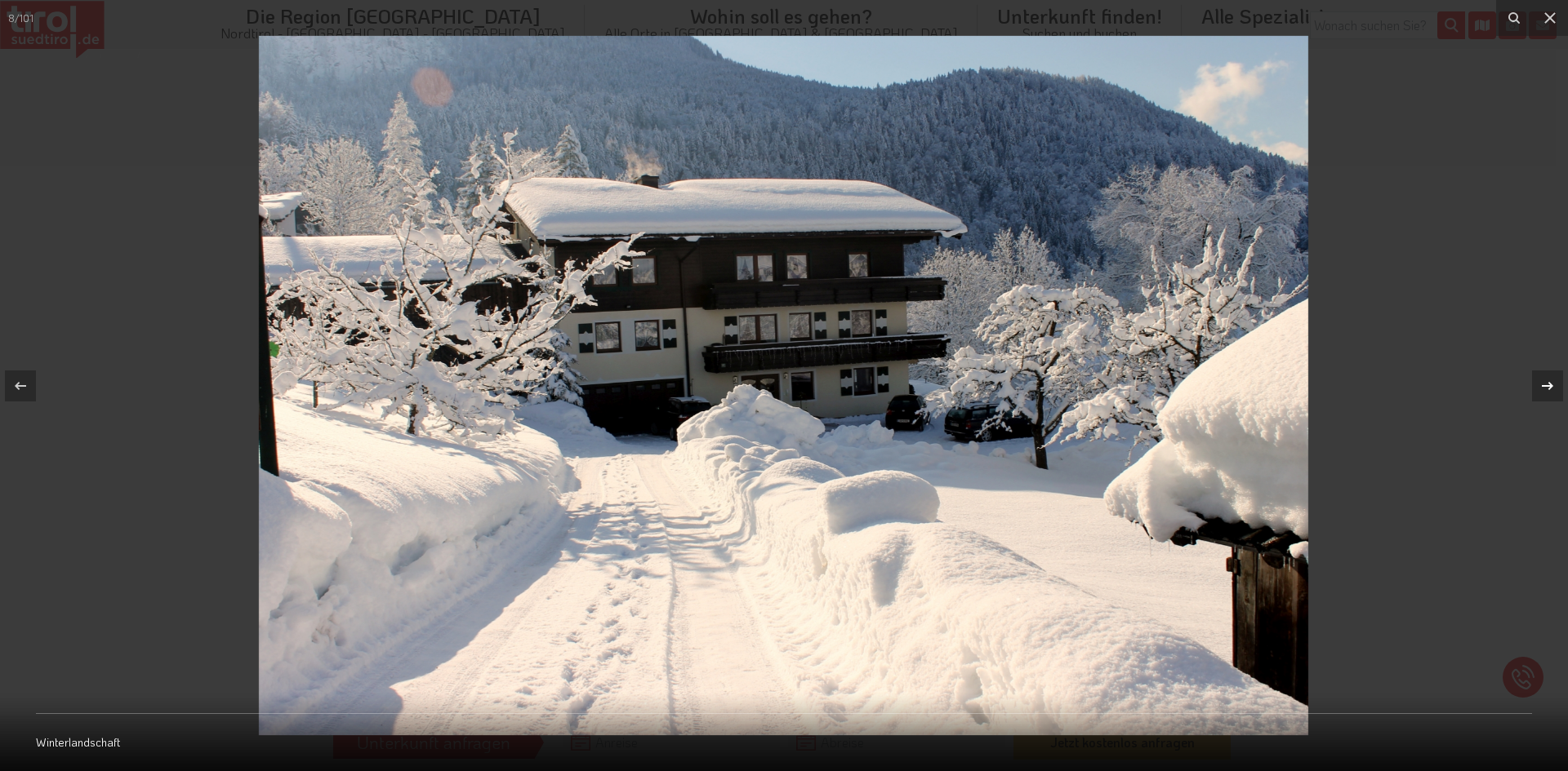
click at [1545, 386] on icon at bounding box center [1548, 386] width 12 height 8
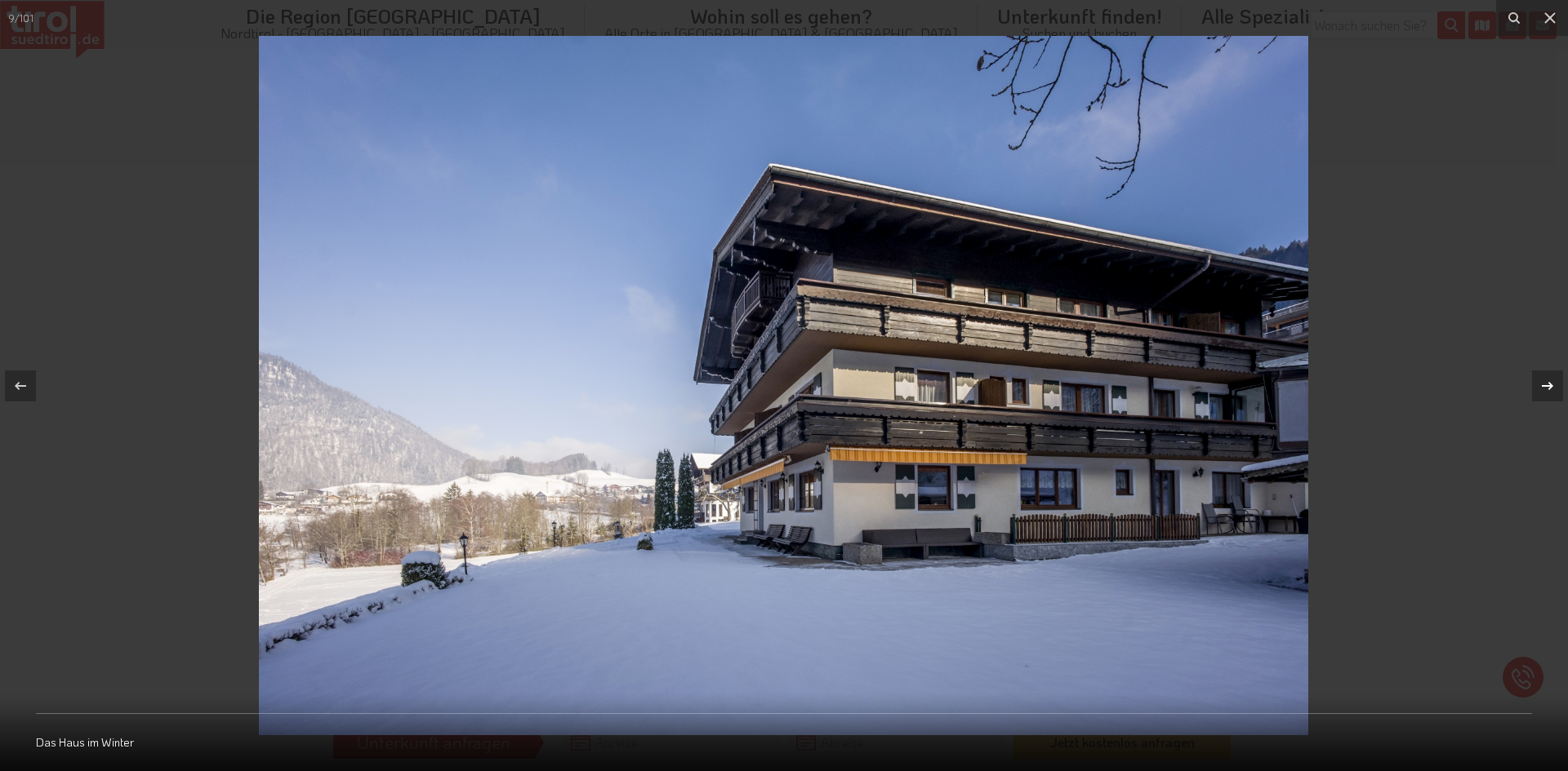
click at [1545, 386] on icon at bounding box center [1548, 386] width 12 height 8
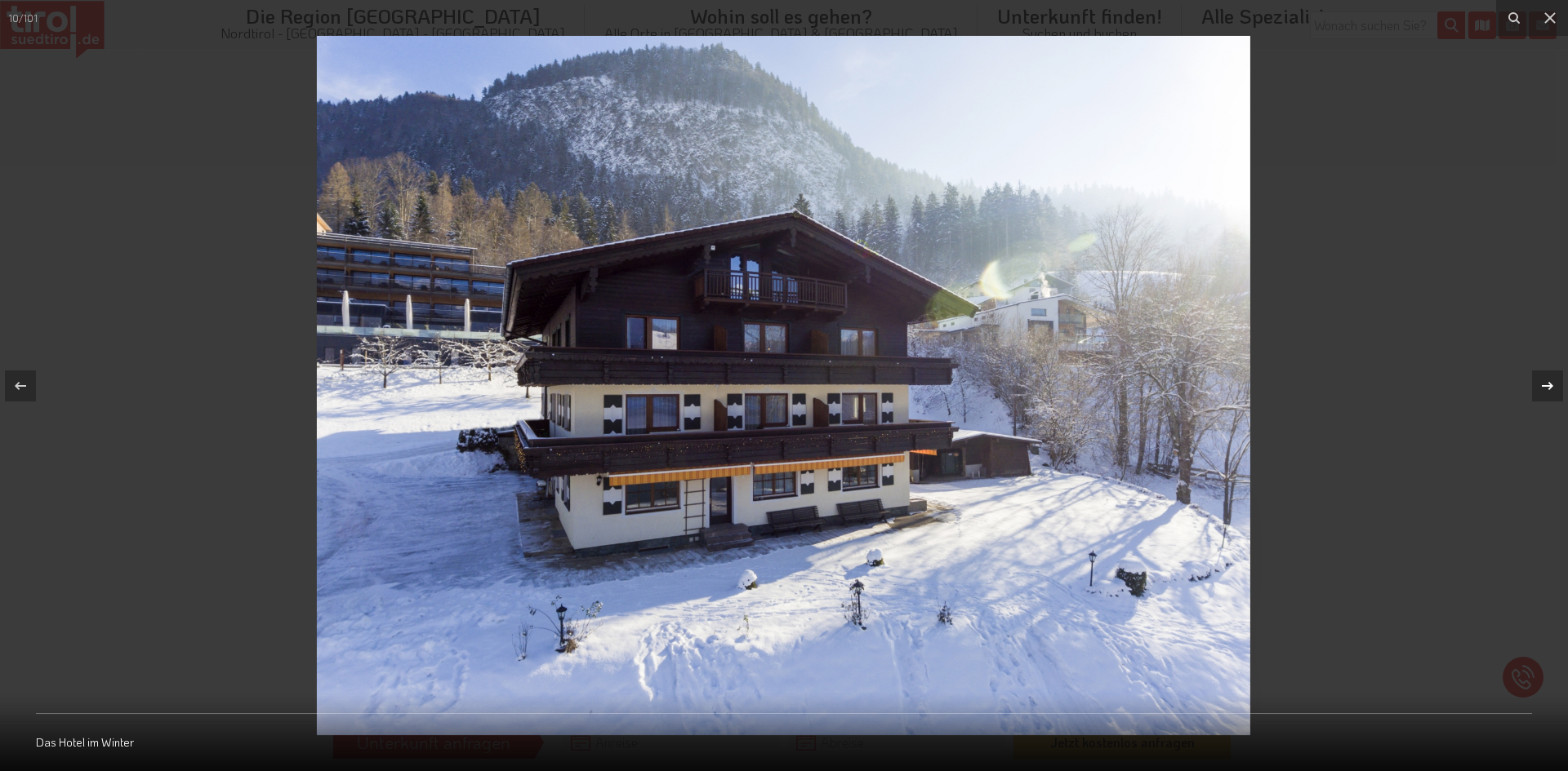
click at [1545, 386] on icon at bounding box center [1548, 386] width 12 height 8
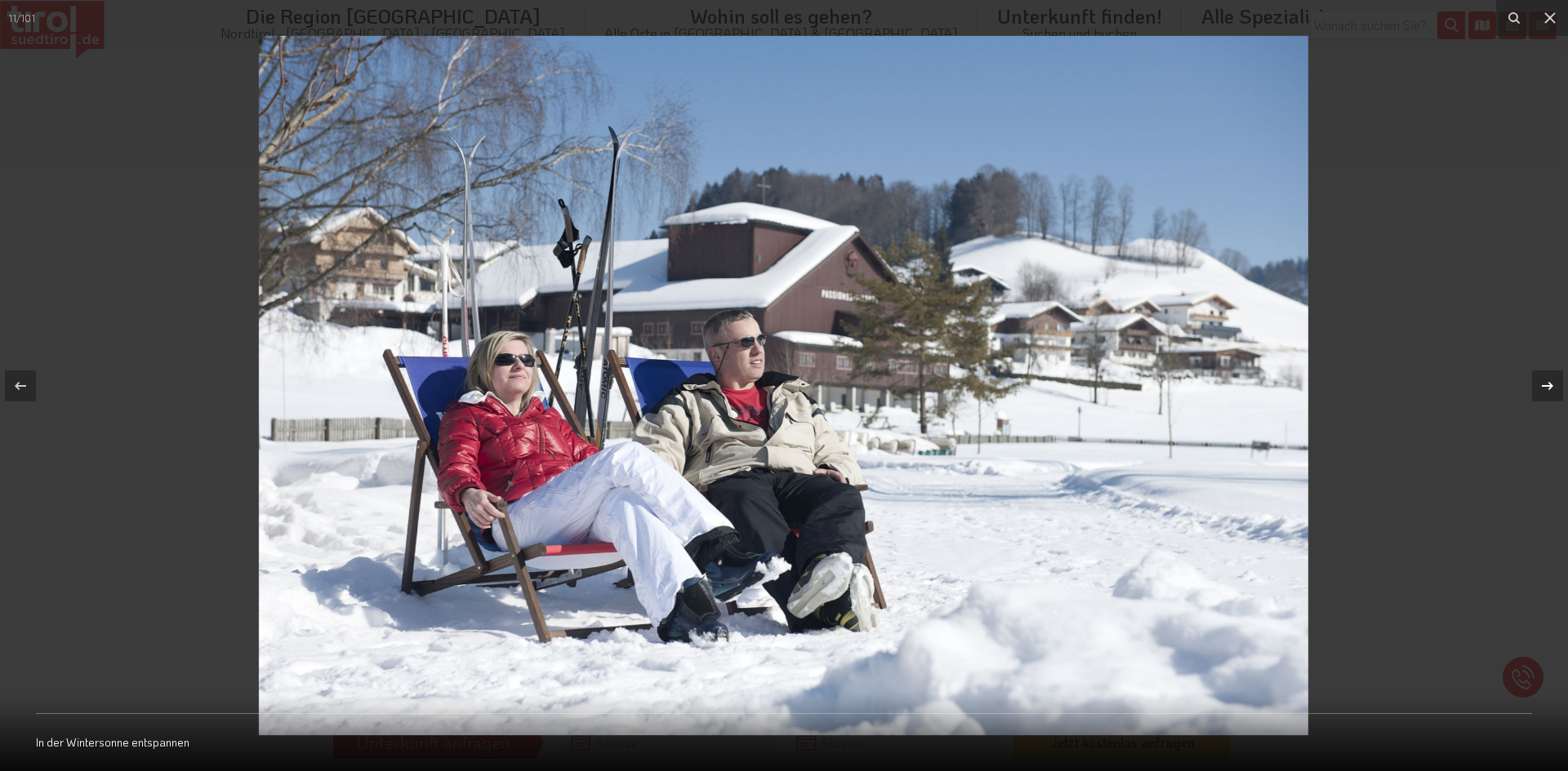
click at [1545, 386] on icon at bounding box center [1548, 386] width 12 height 8
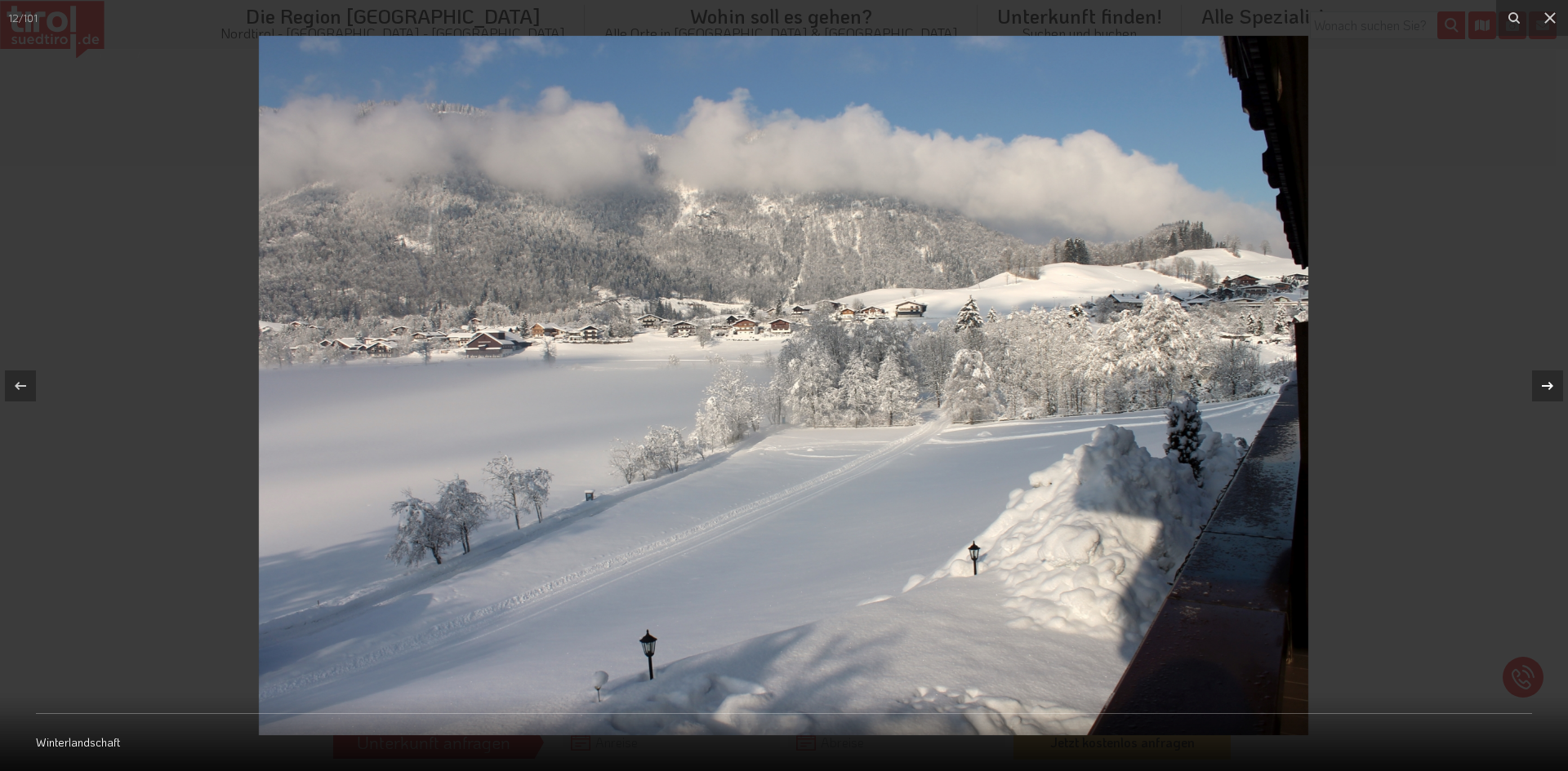
click at [1545, 386] on icon at bounding box center [1548, 386] width 12 height 8
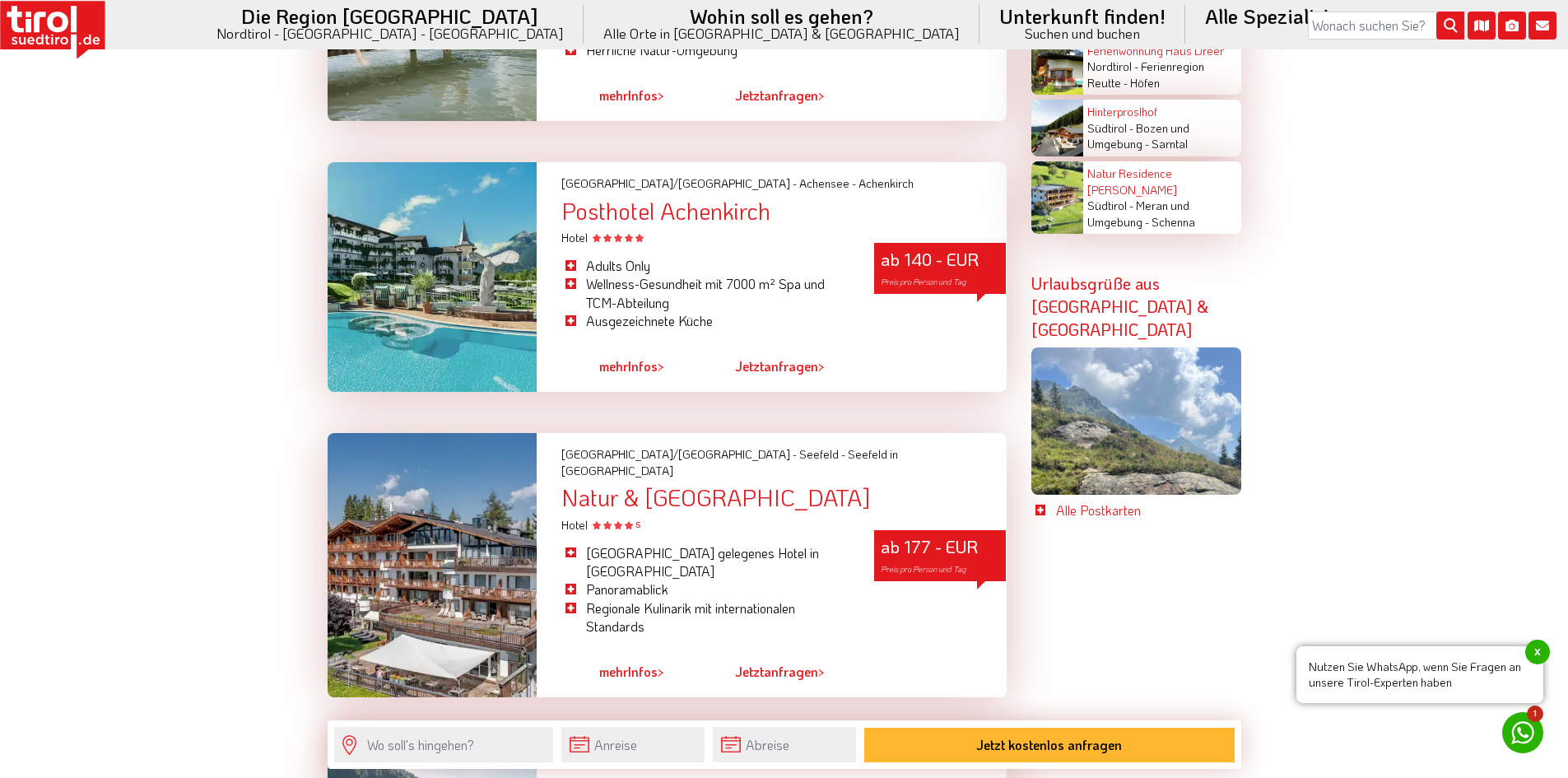
scroll to position [3213, 0]
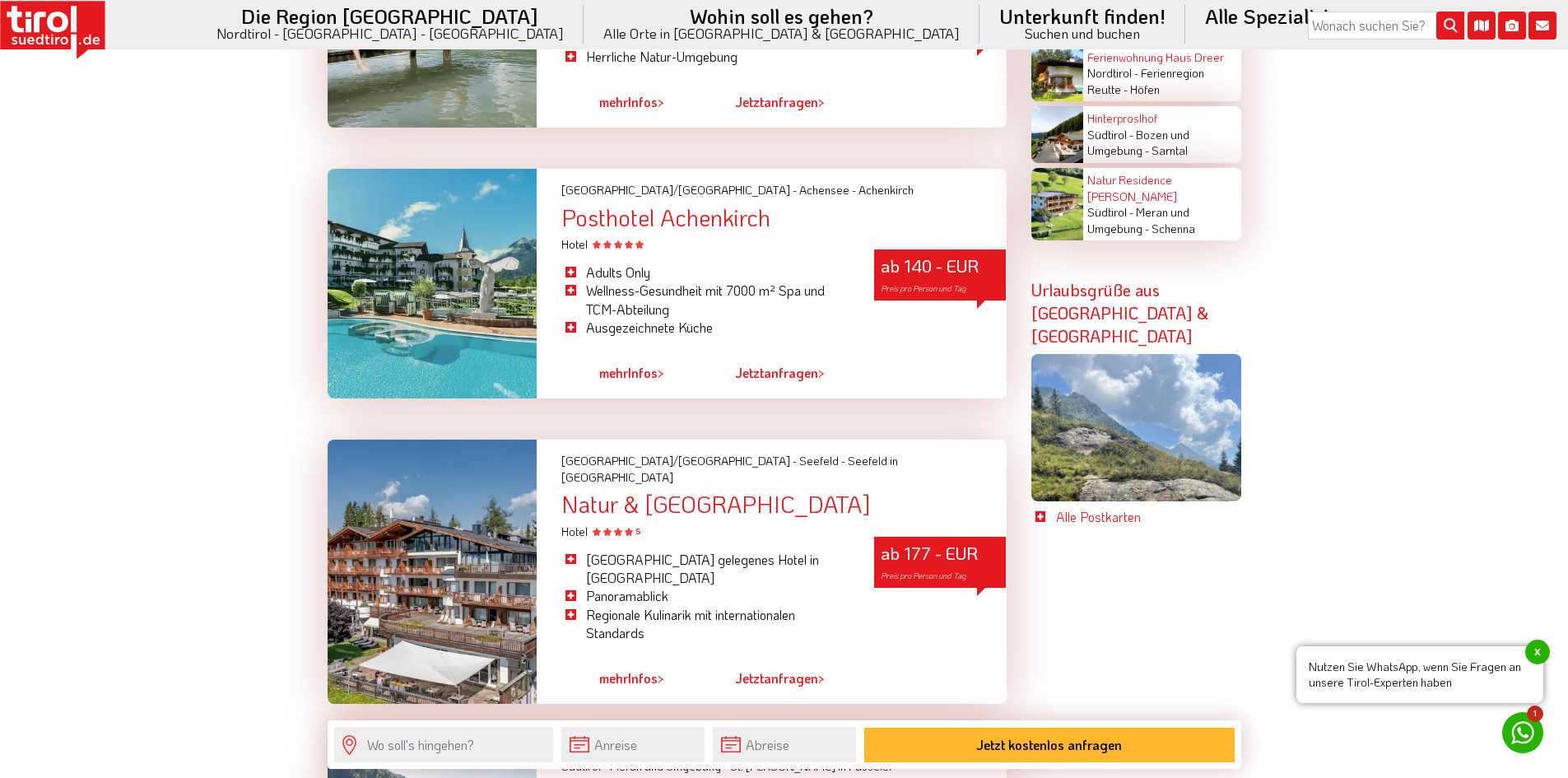
click at [420, 291] on div at bounding box center [433, 284] width 210 height 230
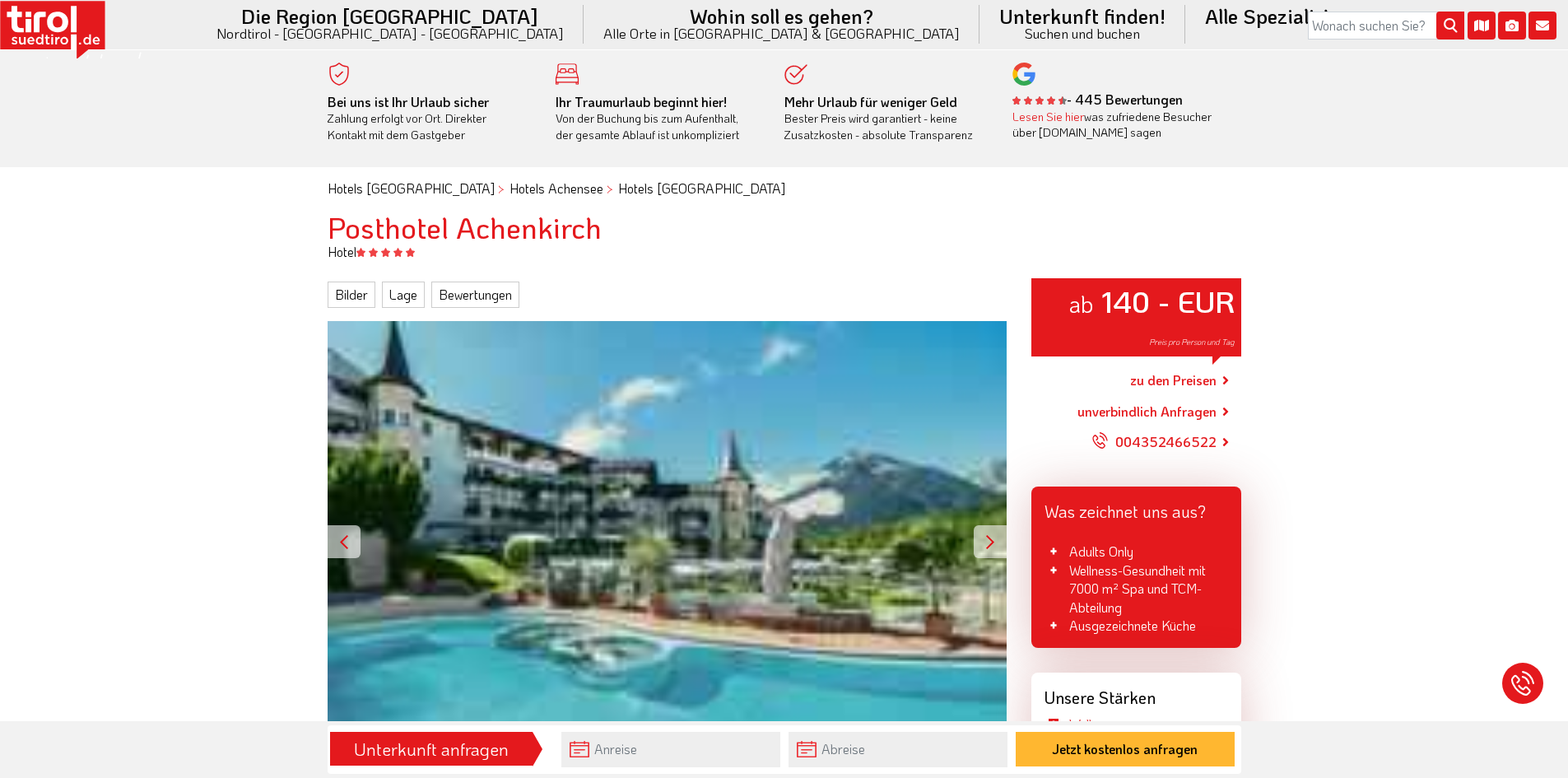
click at [997, 556] on div at bounding box center [991, 542] width 33 height 33
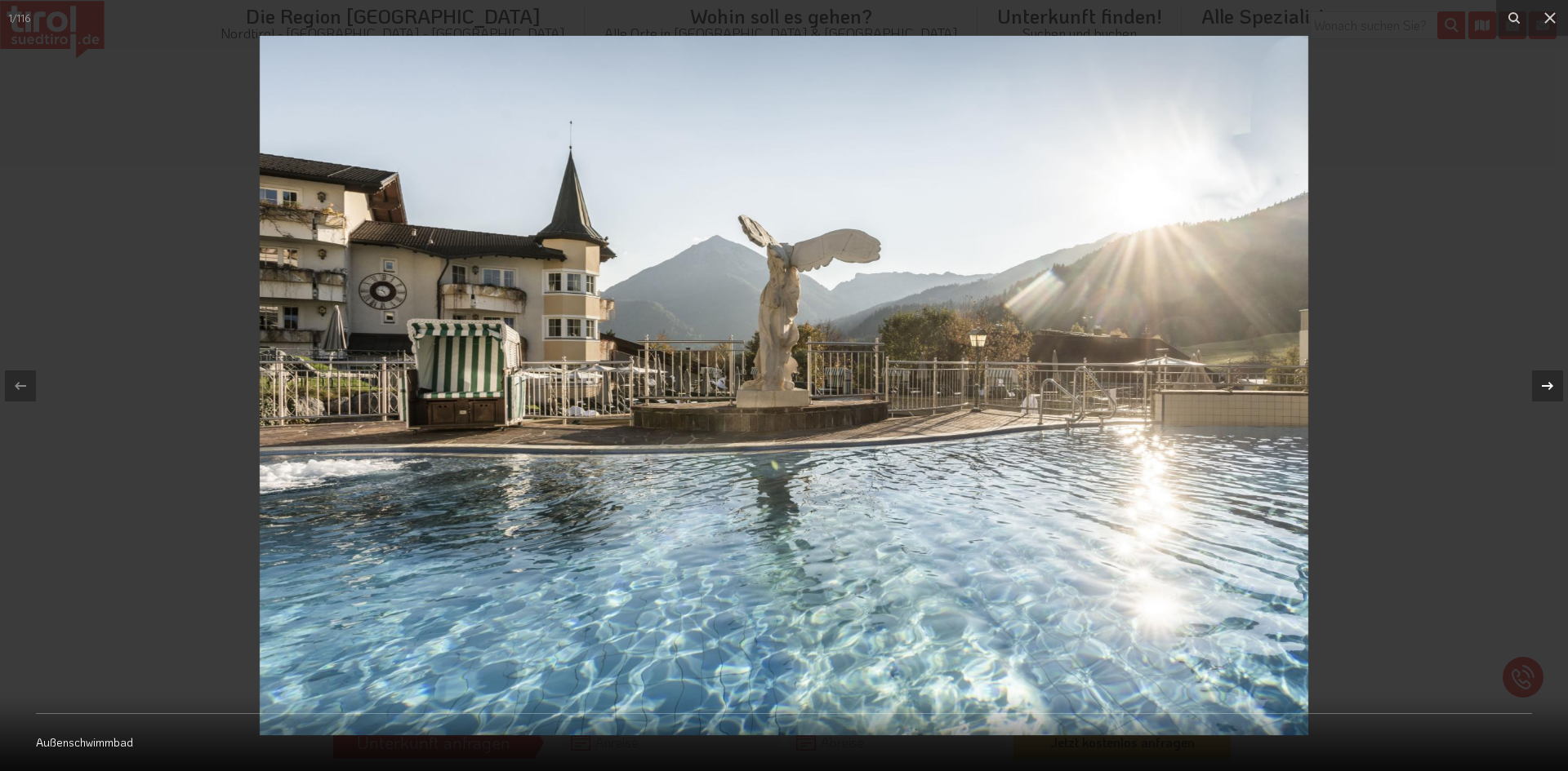
click at [1547, 383] on icon at bounding box center [1548, 386] width 19 height 19
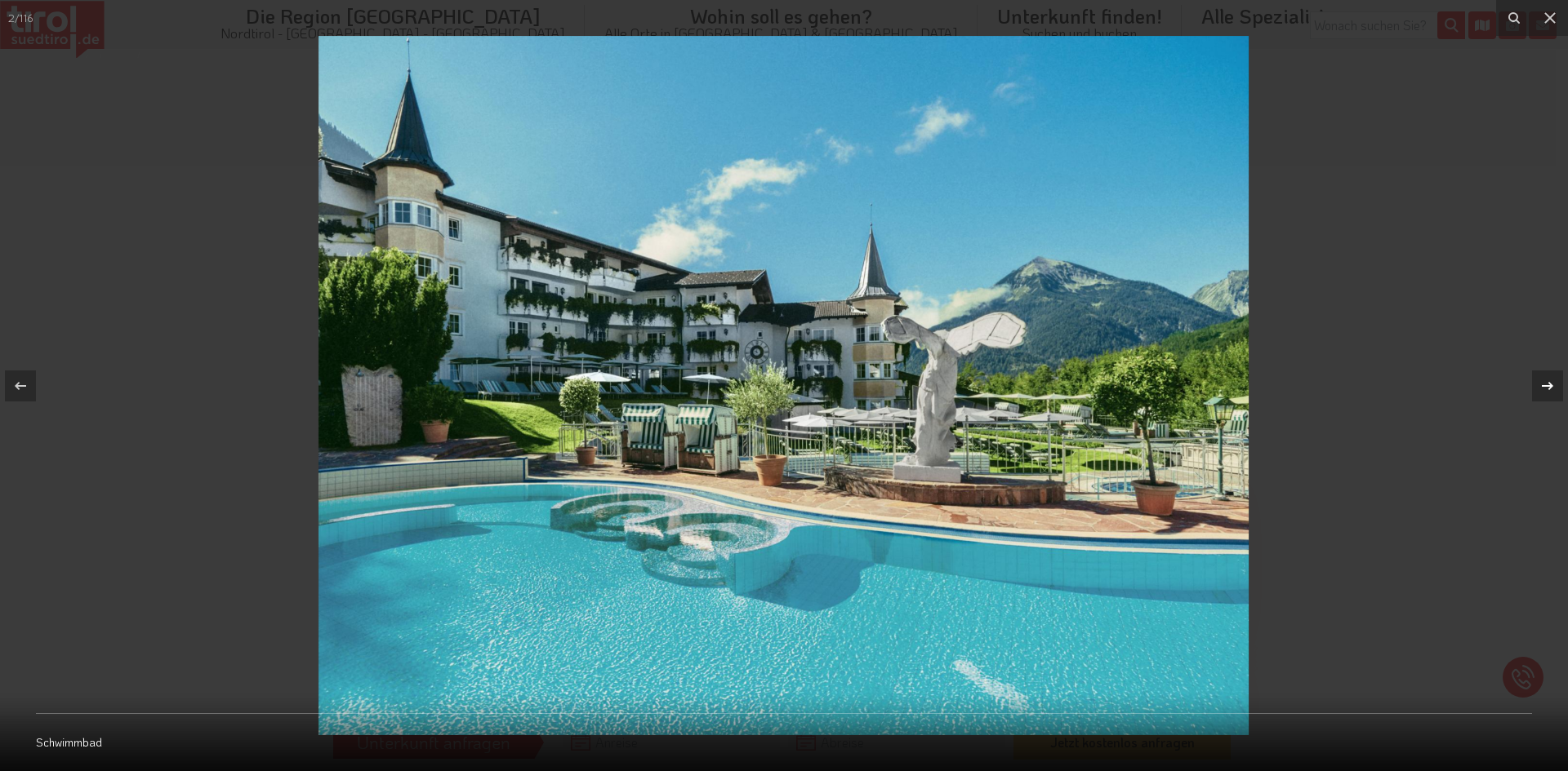
click at [1546, 383] on icon at bounding box center [1548, 386] width 19 height 19
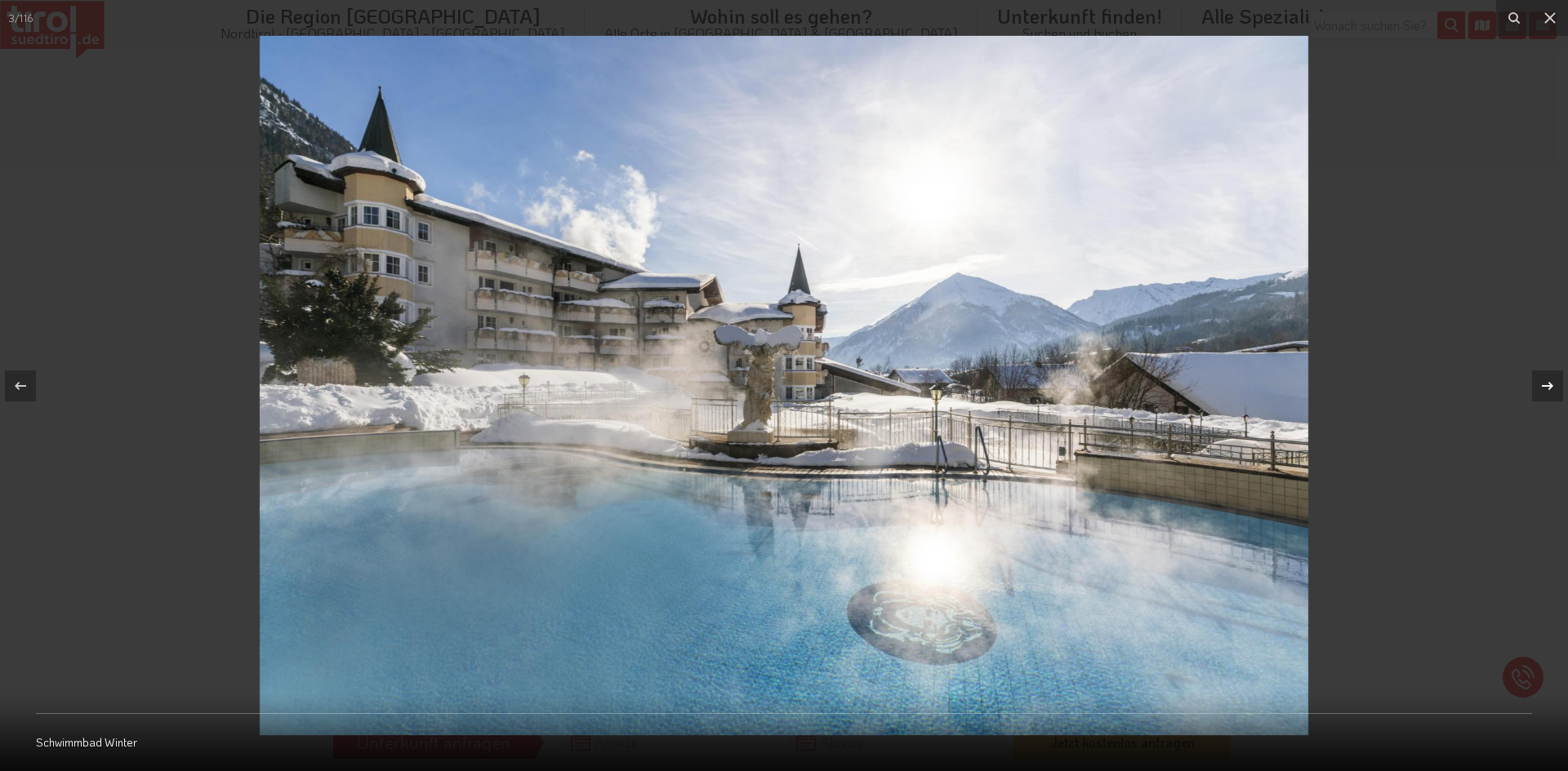
click at [1546, 383] on icon at bounding box center [1548, 386] width 19 height 19
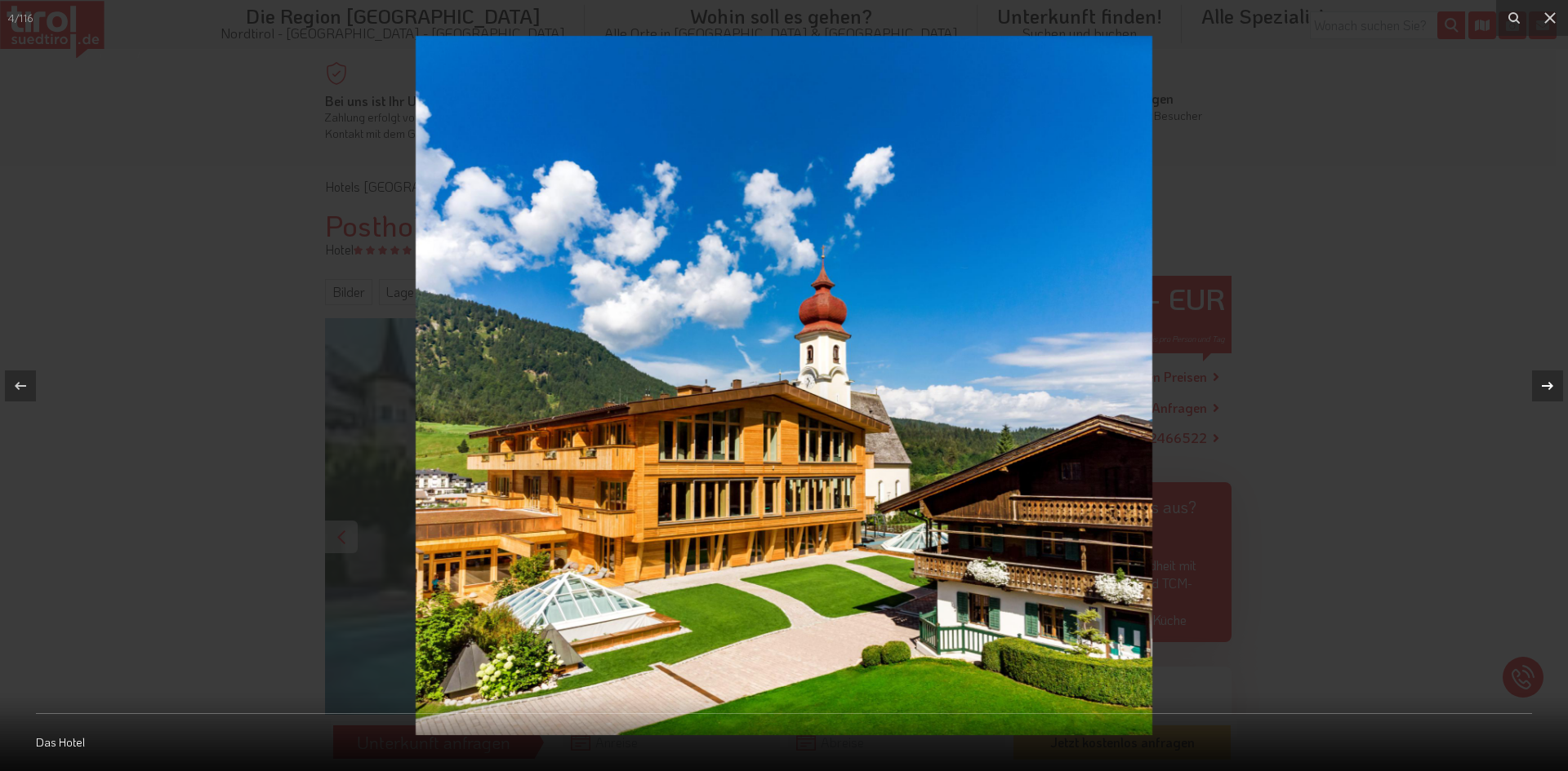
click at [1546, 383] on icon at bounding box center [1548, 386] width 19 height 19
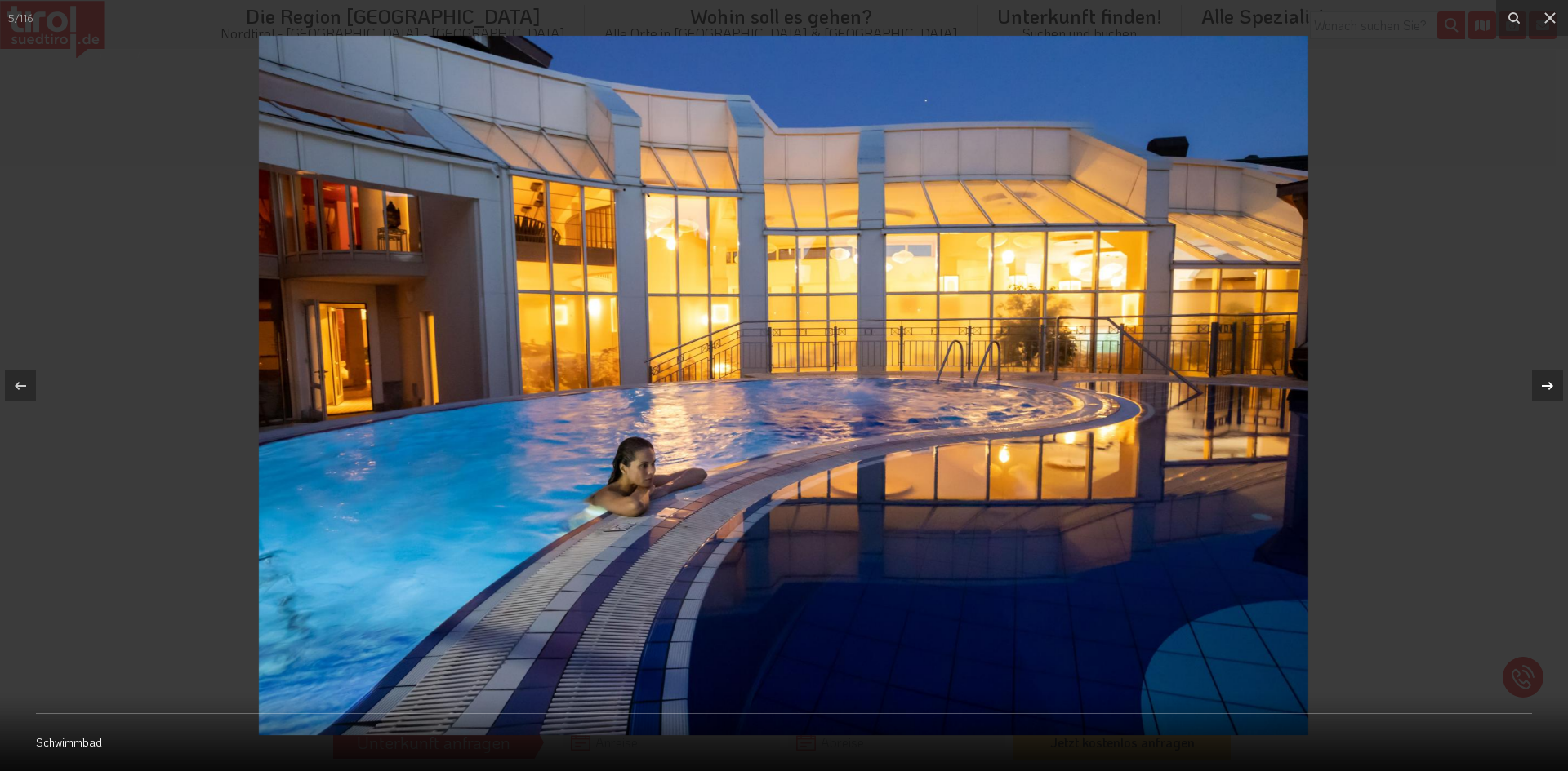
click at [1546, 383] on icon at bounding box center [1548, 386] width 19 height 19
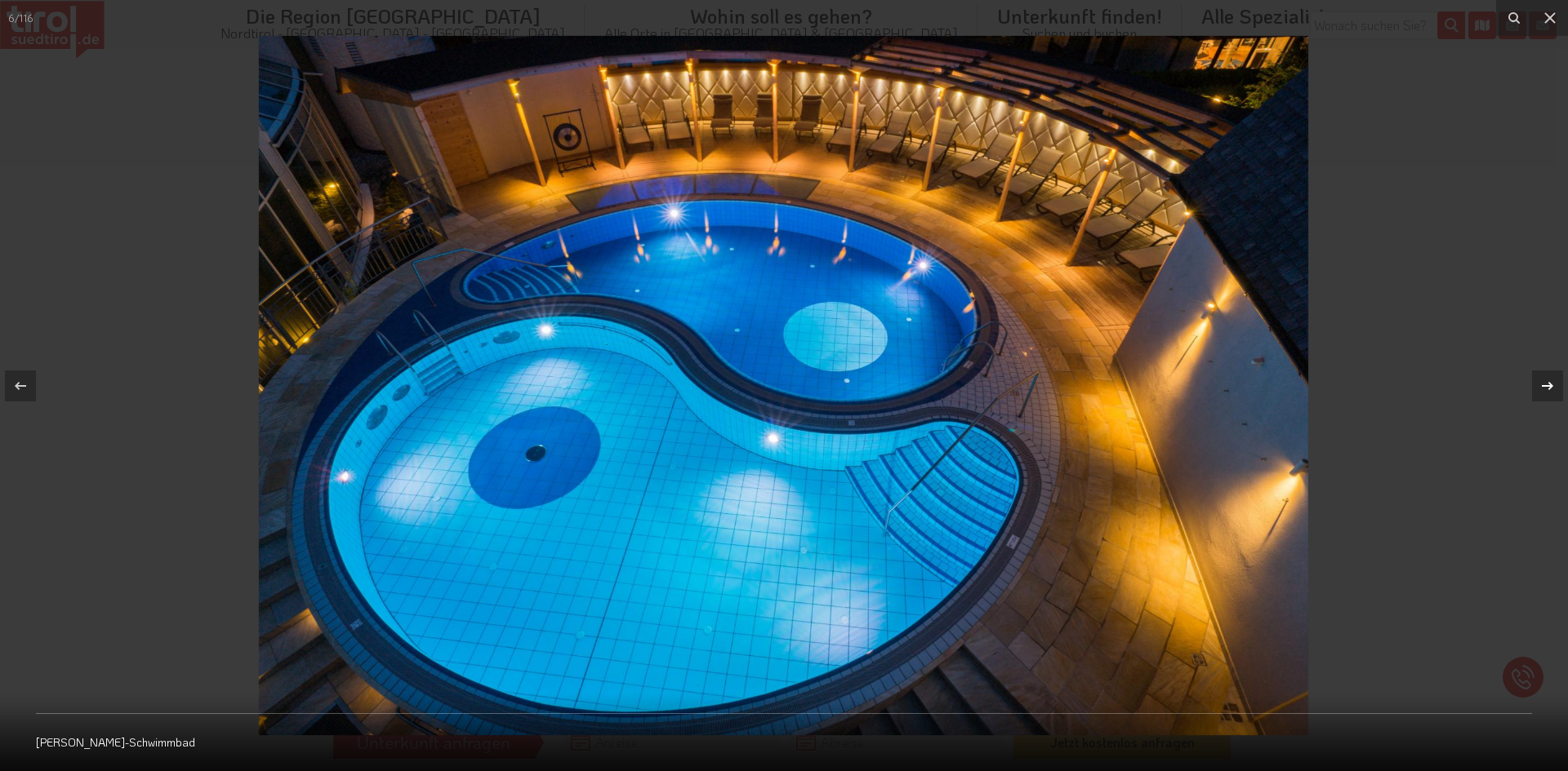
click at [1546, 383] on icon at bounding box center [1548, 386] width 19 height 19
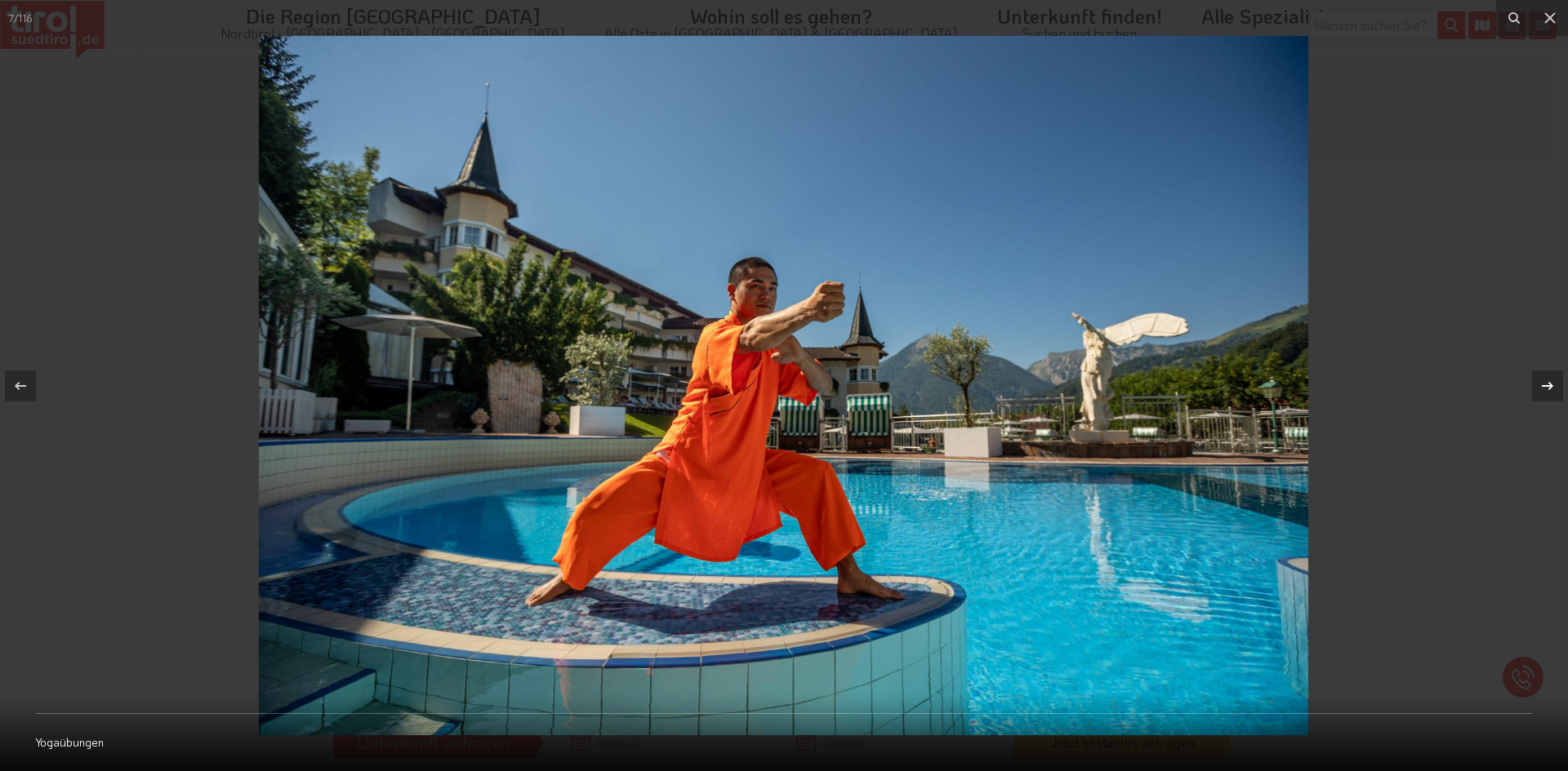
click at [1546, 383] on icon at bounding box center [1548, 386] width 19 height 19
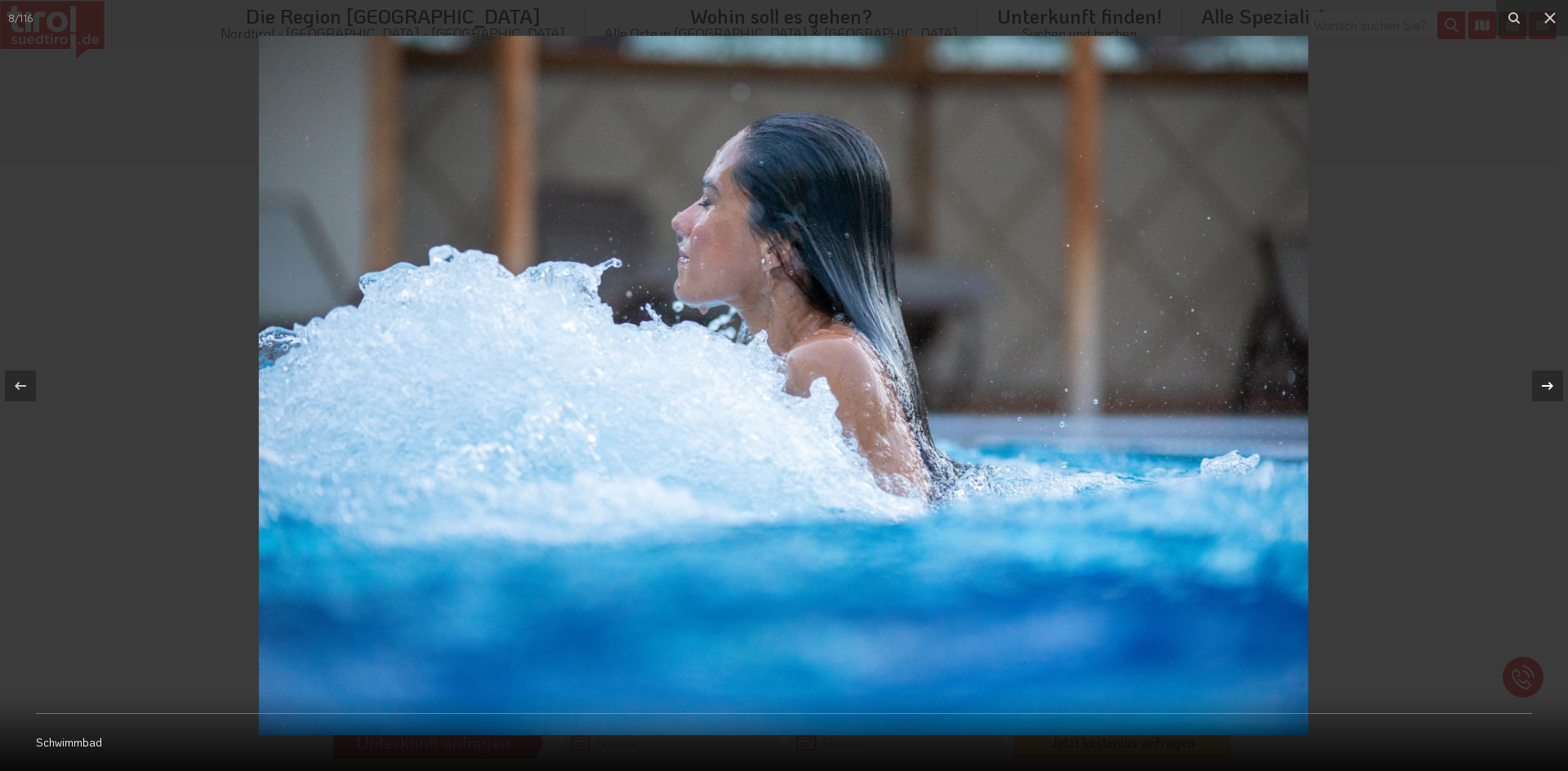
click at [1546, 383] on icon at bounding box center [1548, 386] width 19 height 19
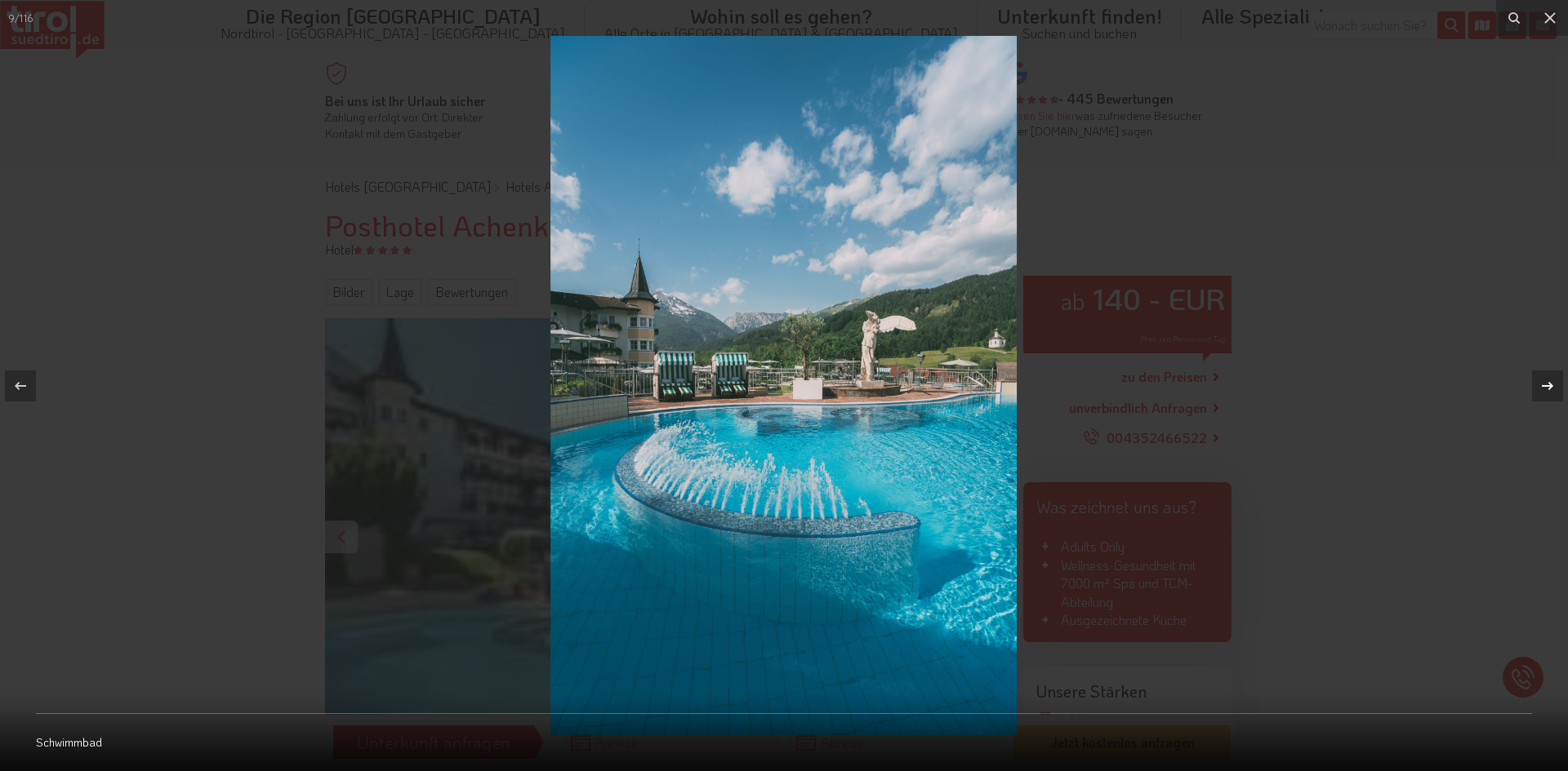
click at [1546, 383] on icon at bounding box center [1548, 386] width 19 height 19
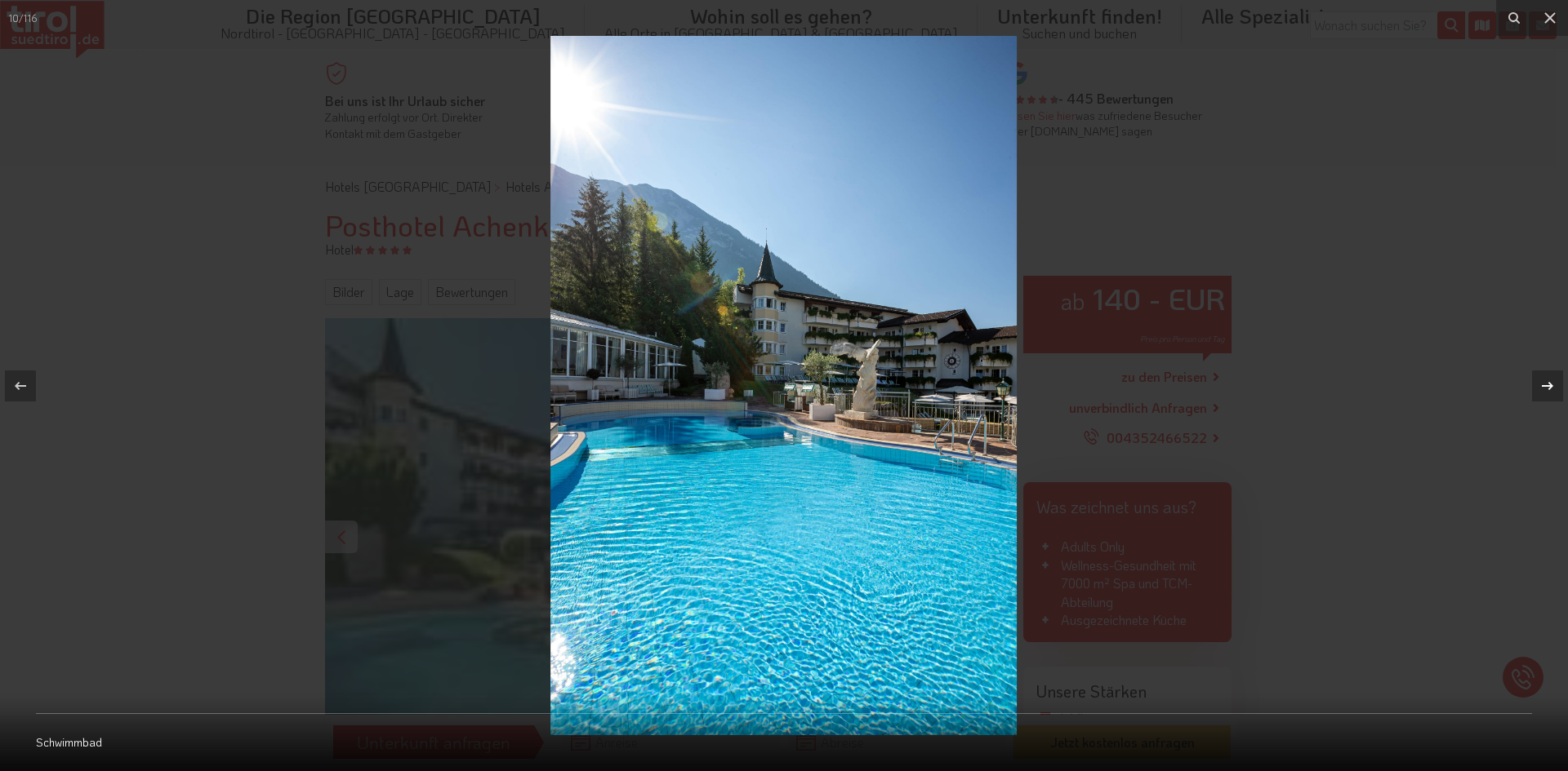
click at [1546, 383] on icon at bounding box center [1548, 386] width 19 height 19
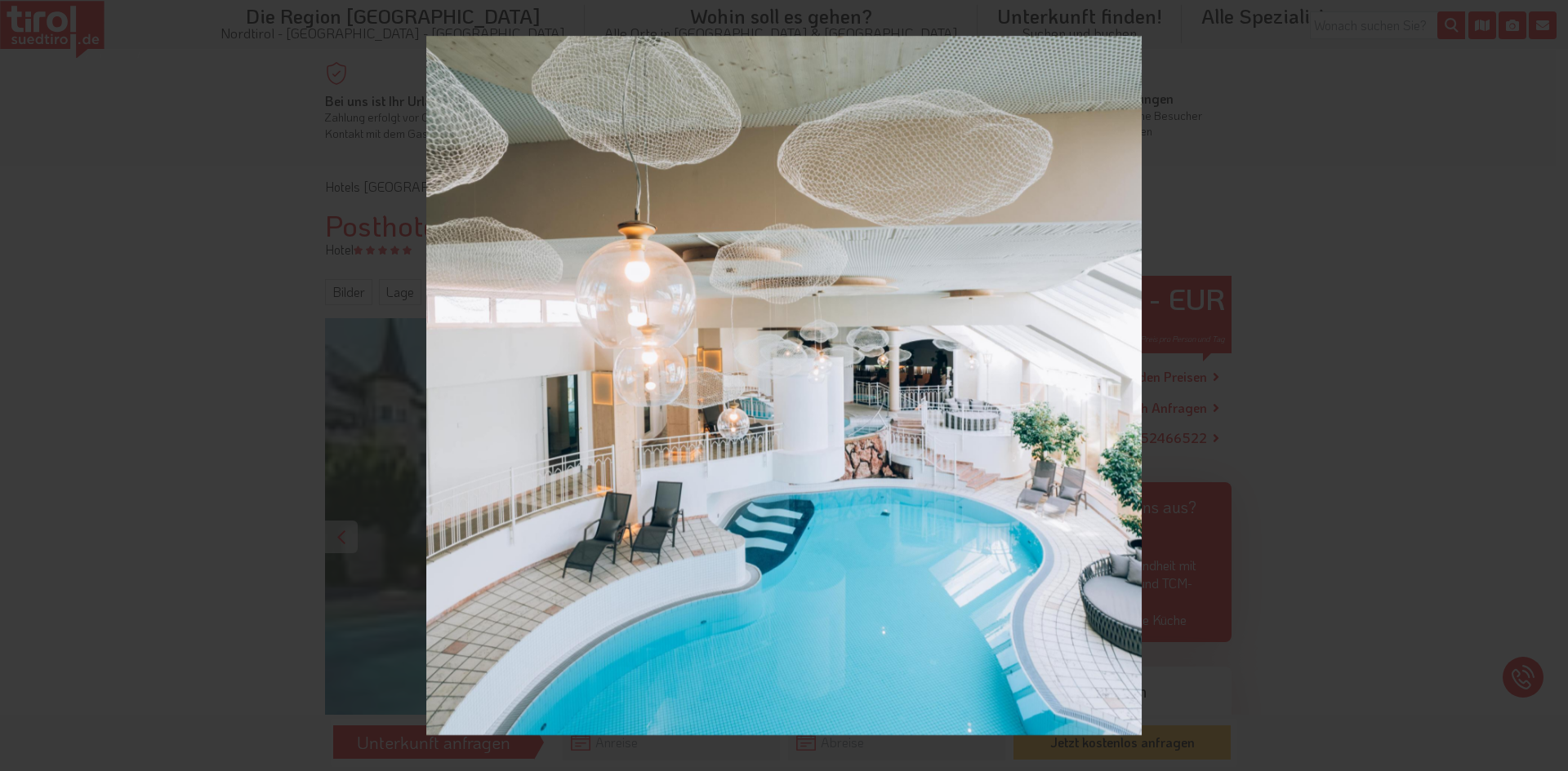
click at [1546, 383] on icon at bounding box center [1548, 386] width 19 height 19
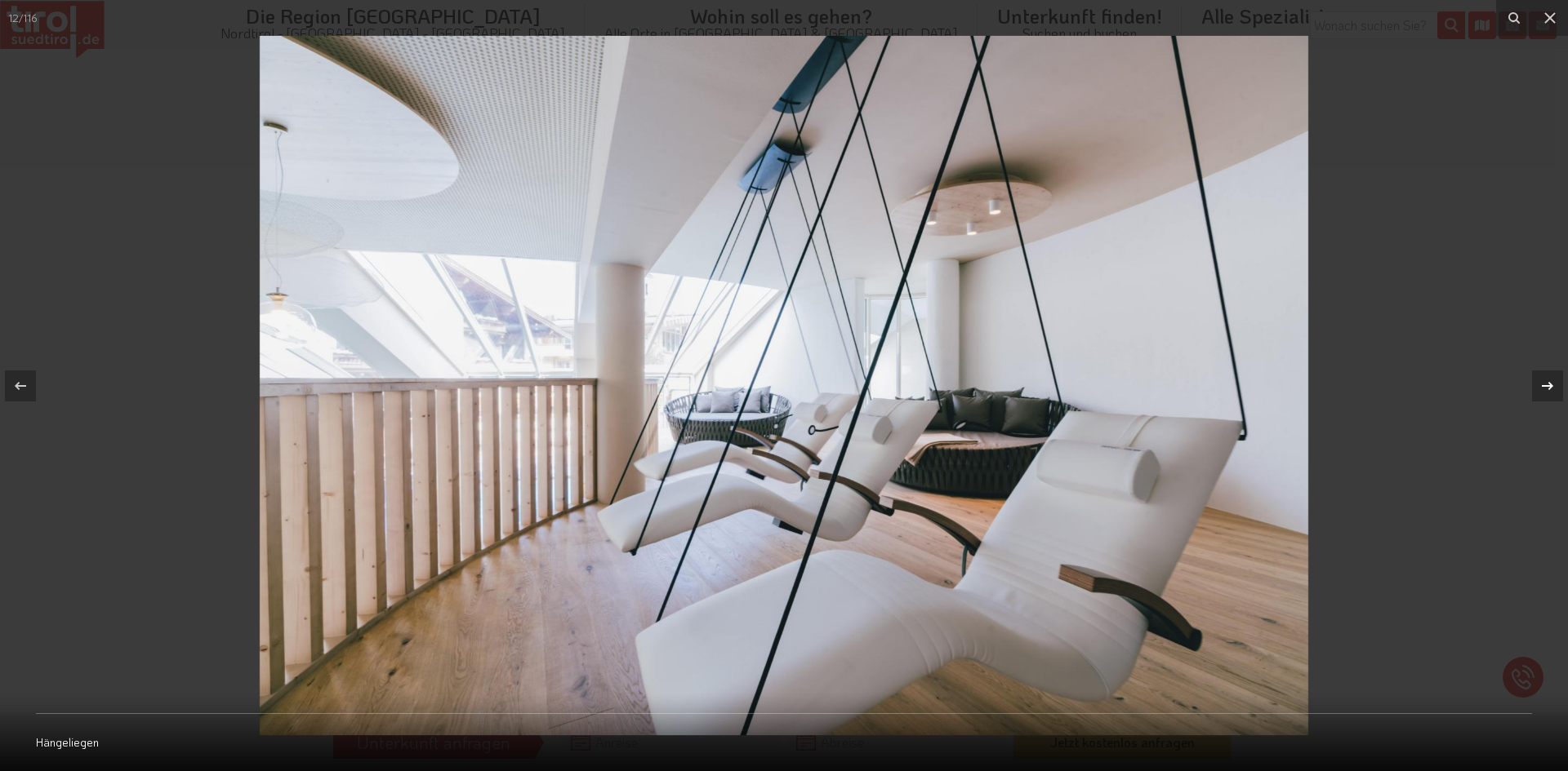
click at [1546, 383] on icon at bounding box center [1548, 386] width 19 height 19
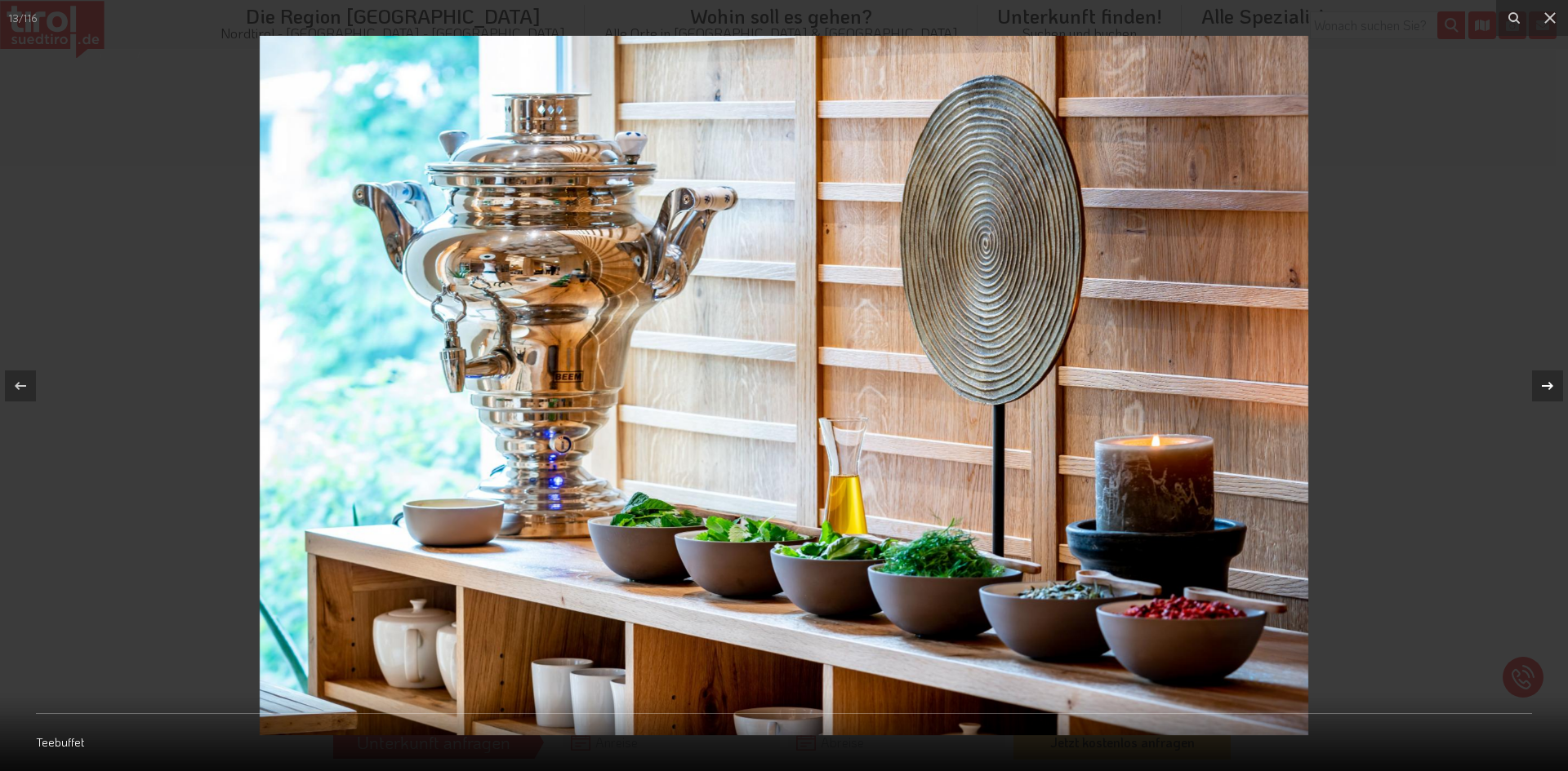
click at [1546, 383] on icon at bounding box center [1548, 386] width 19 height 19
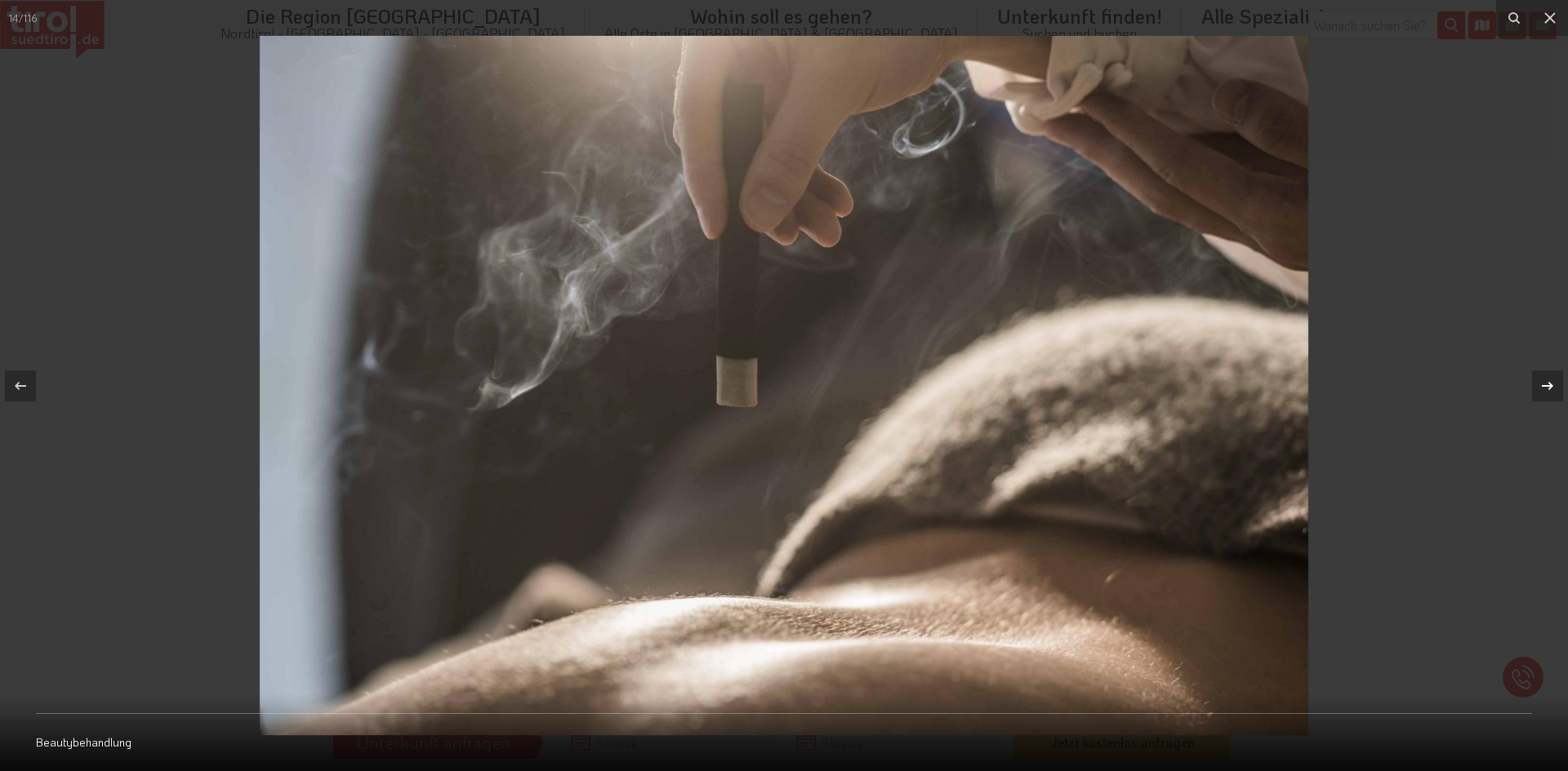
click at [1546, 383] on icon at bounding box center [1548, 386] width 19 height 19
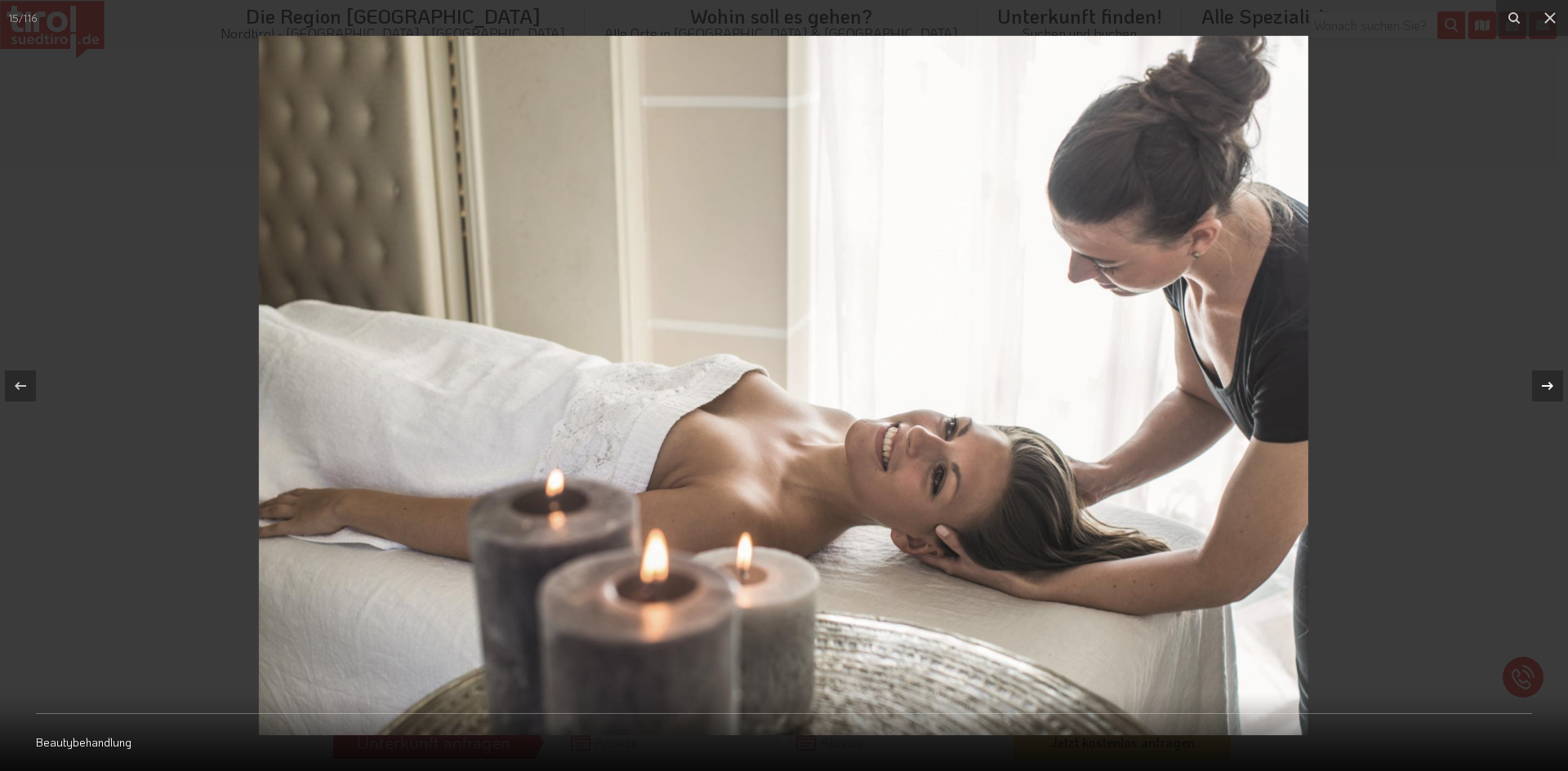
click at [1546, 383] on icon at bounding box center [1548, 386] width 19 height 19
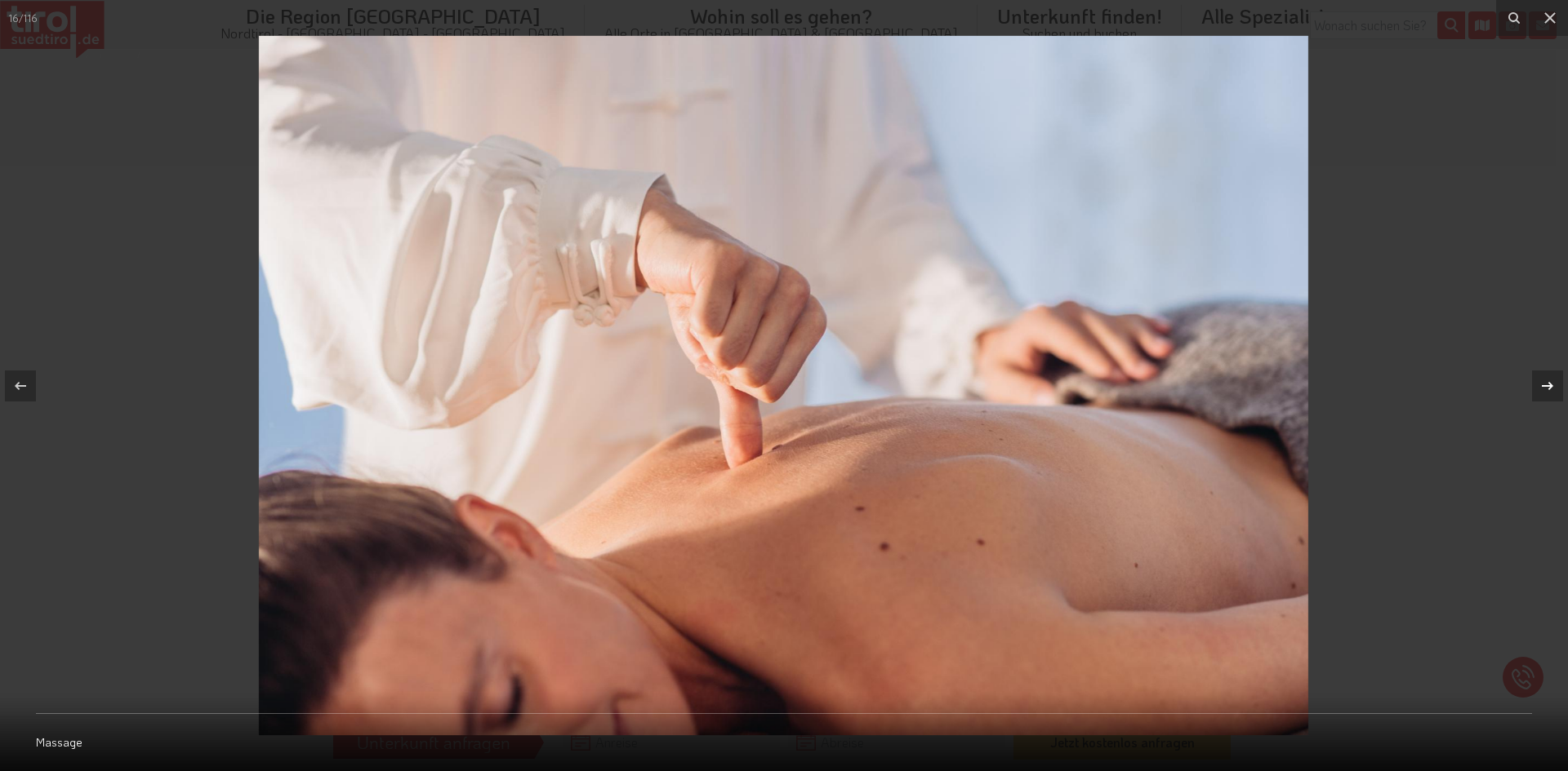
click at [1546, 383] on icon at bounding box center [1548, 386] width 19 height 19
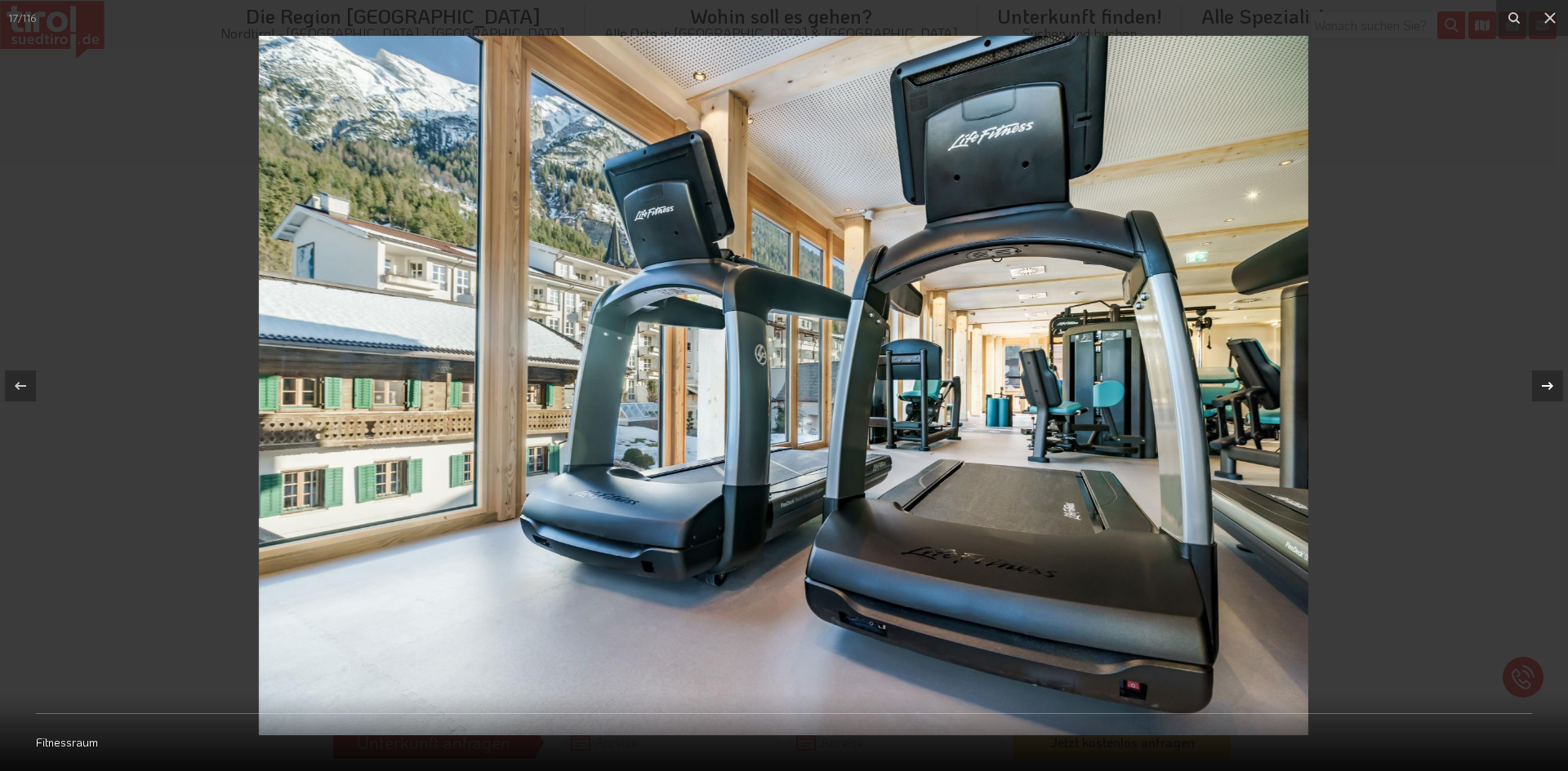
click at [1546, 383] on icon at bounding box center [1548, 386] width 19 height 19
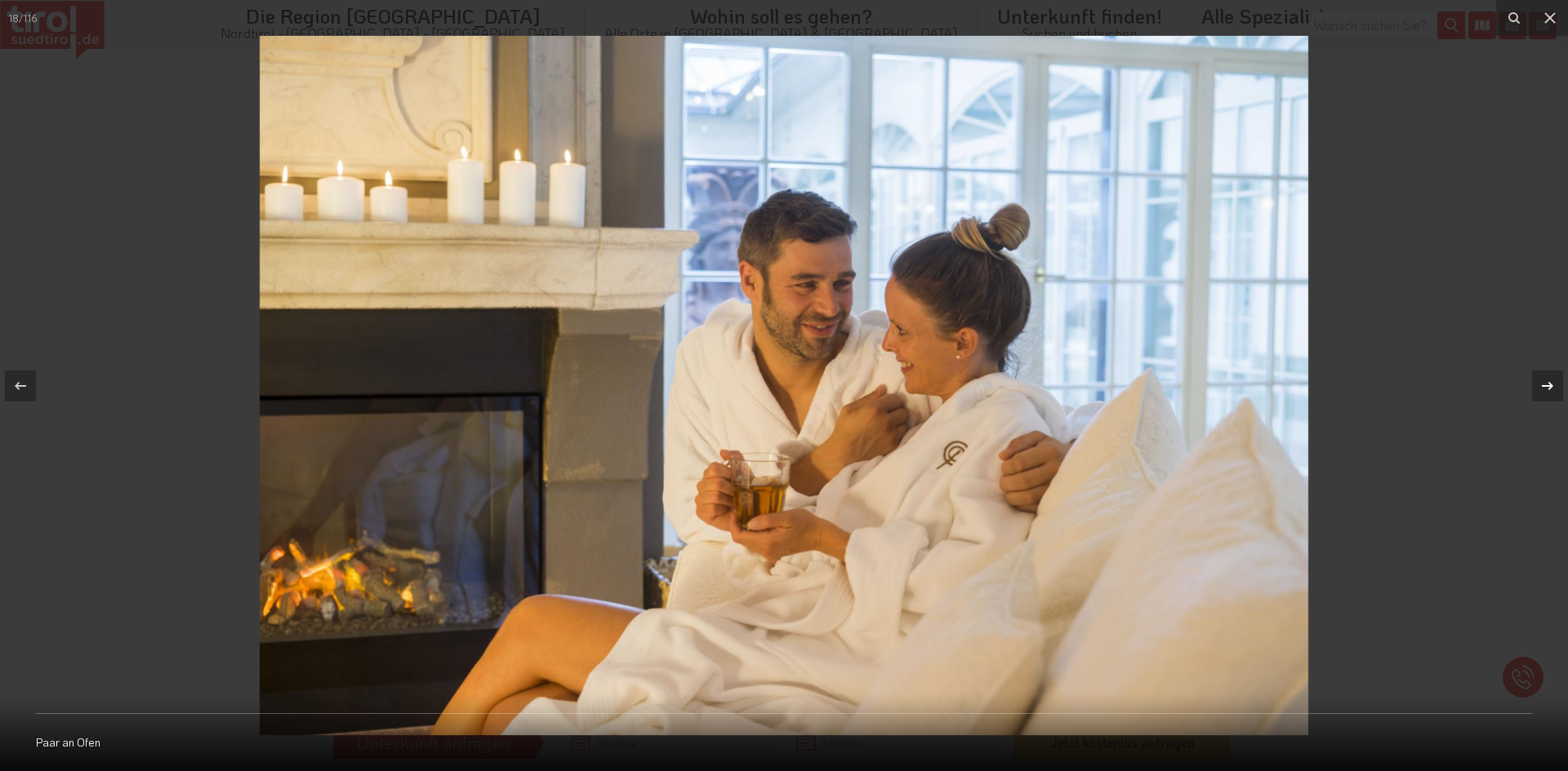
click at [1546, 383] on icon at bounding box center [1548, 386] width 19 height 19
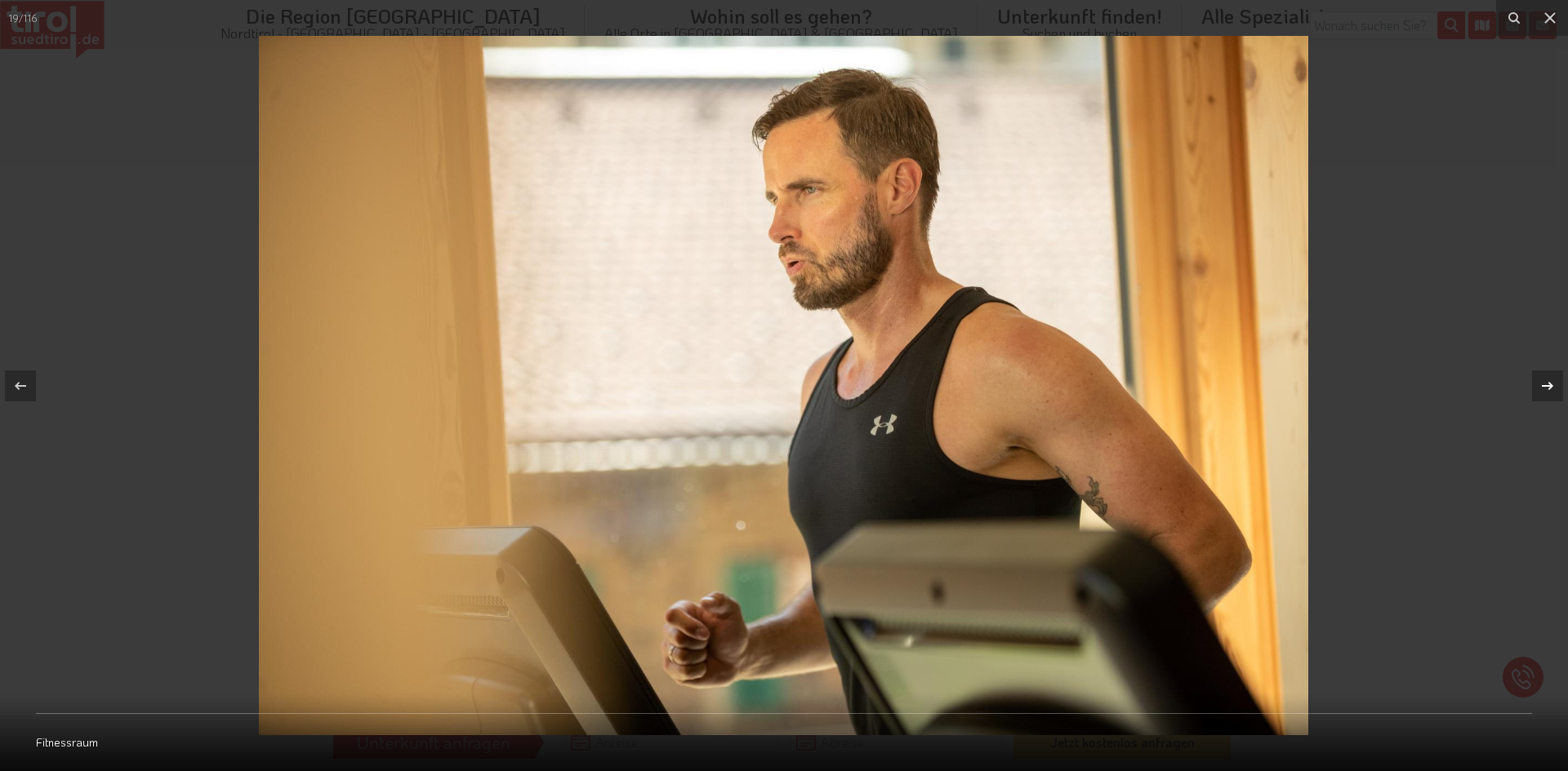
click at [1546, 383] on icon at bounding box center [1548, 386] width 19 height 19
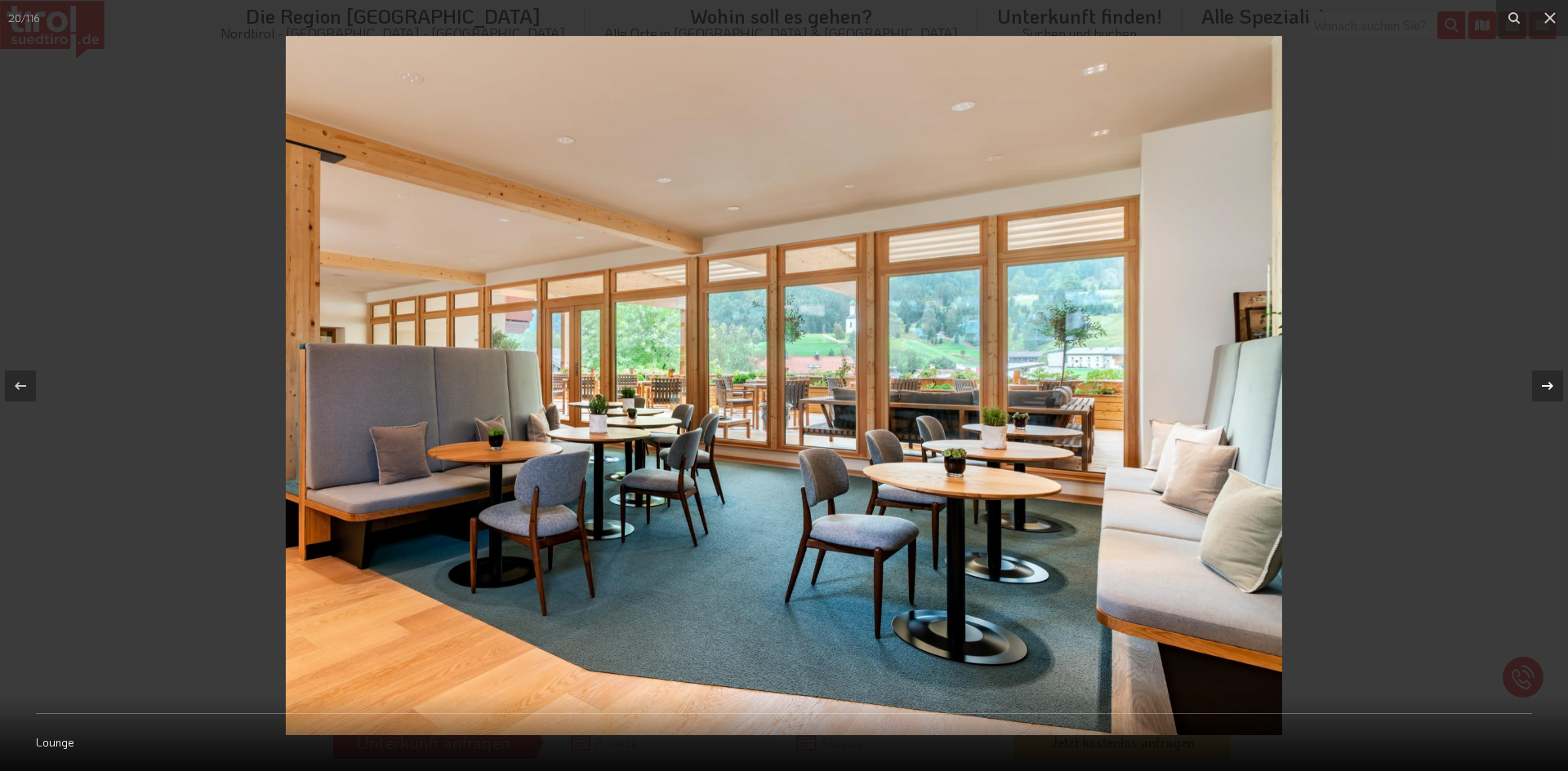
click at [1546, 383] on icon at bounding box center [1548, 386] width 19 height 19
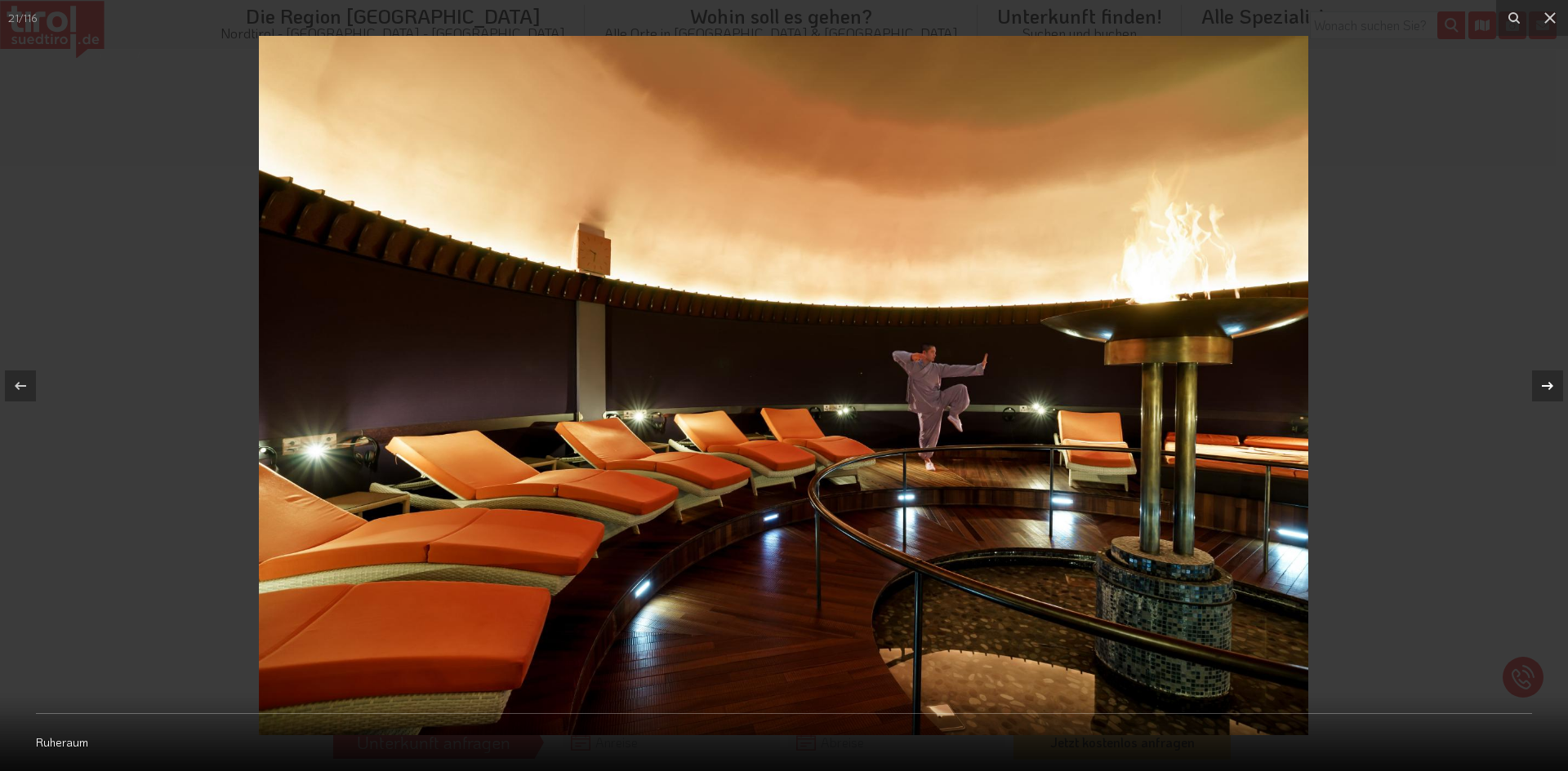
click at [1546, 383] on icon at bounding box center [1548, 386] width 19 height 19
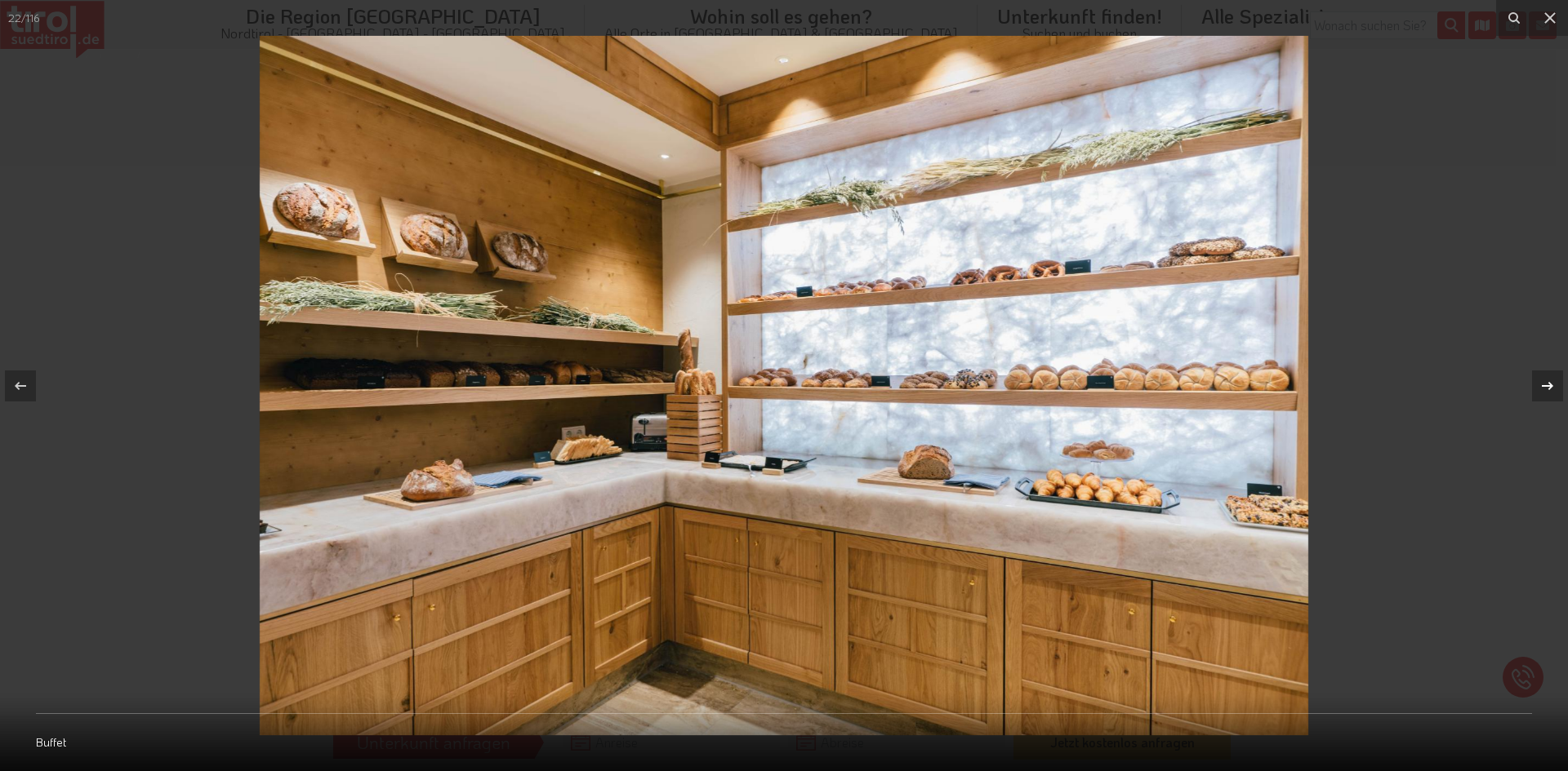
click at [1546, 383] on icon at bounding box center [1548, 386] width 19 height 19
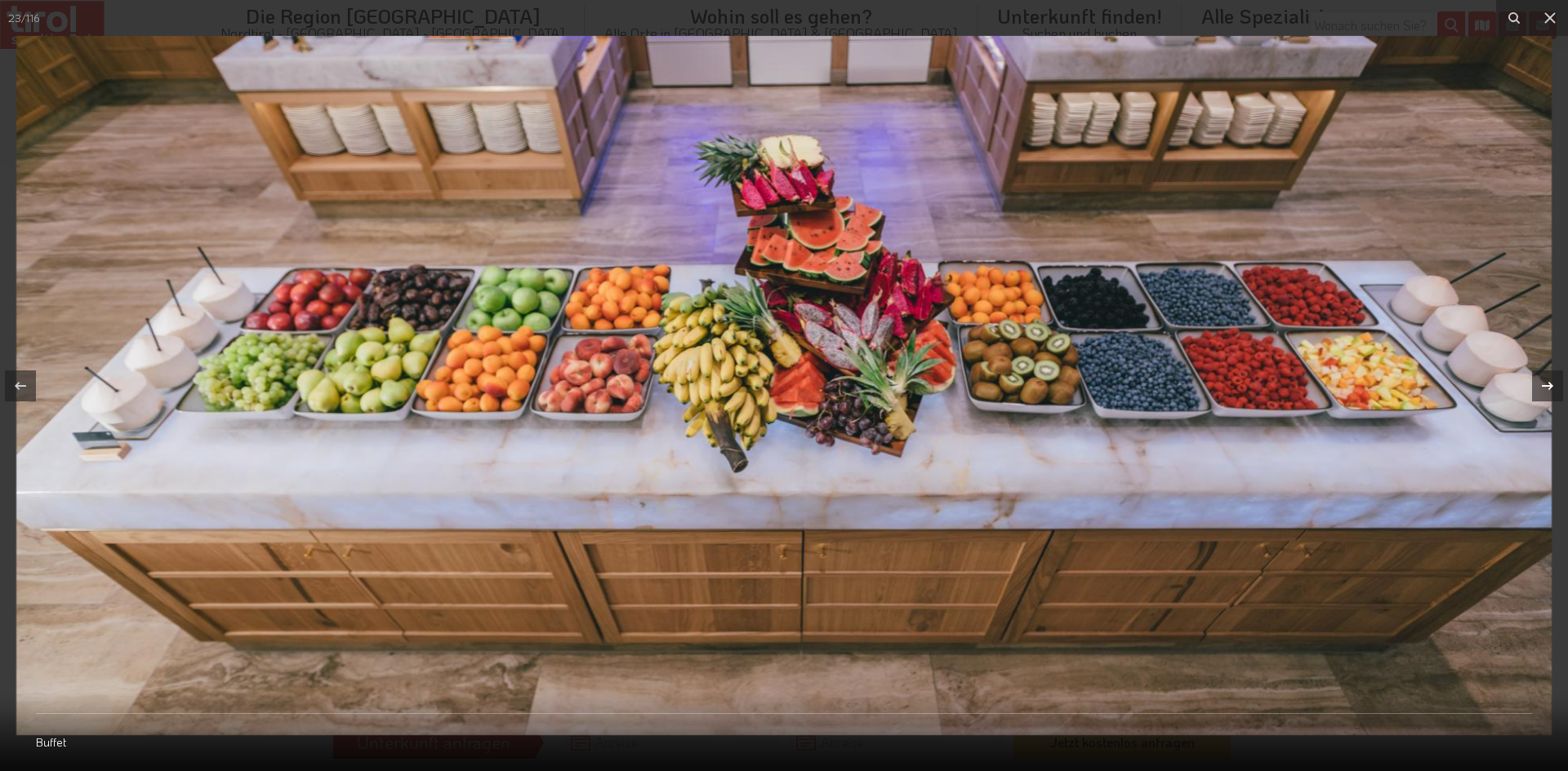
click at [1546, 383] on icon at bounding box center [1548, 386] width 19 height 19
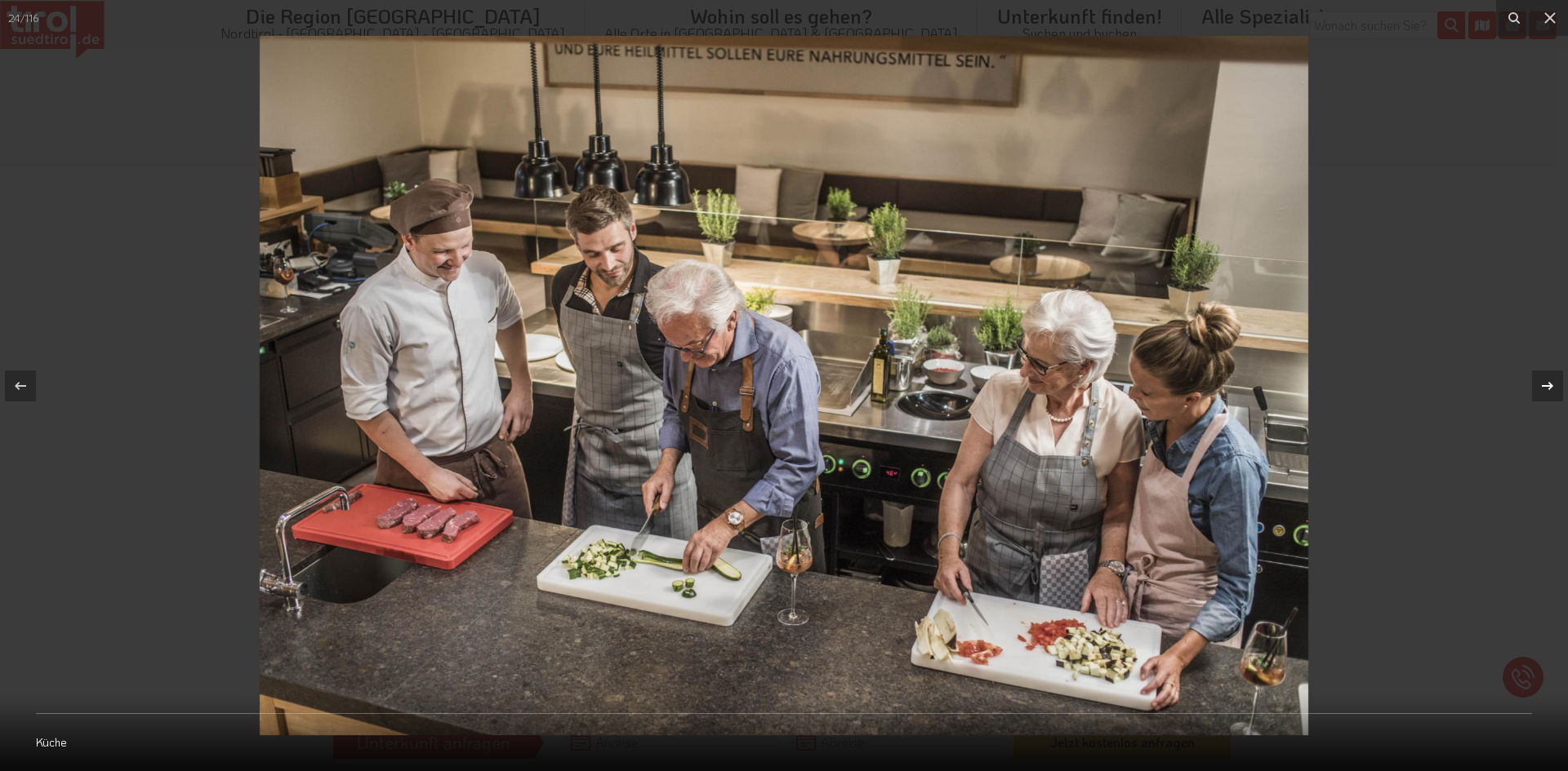
click at [1546, 383] on icon at bounding box center [1548, 386] width 19 height 19
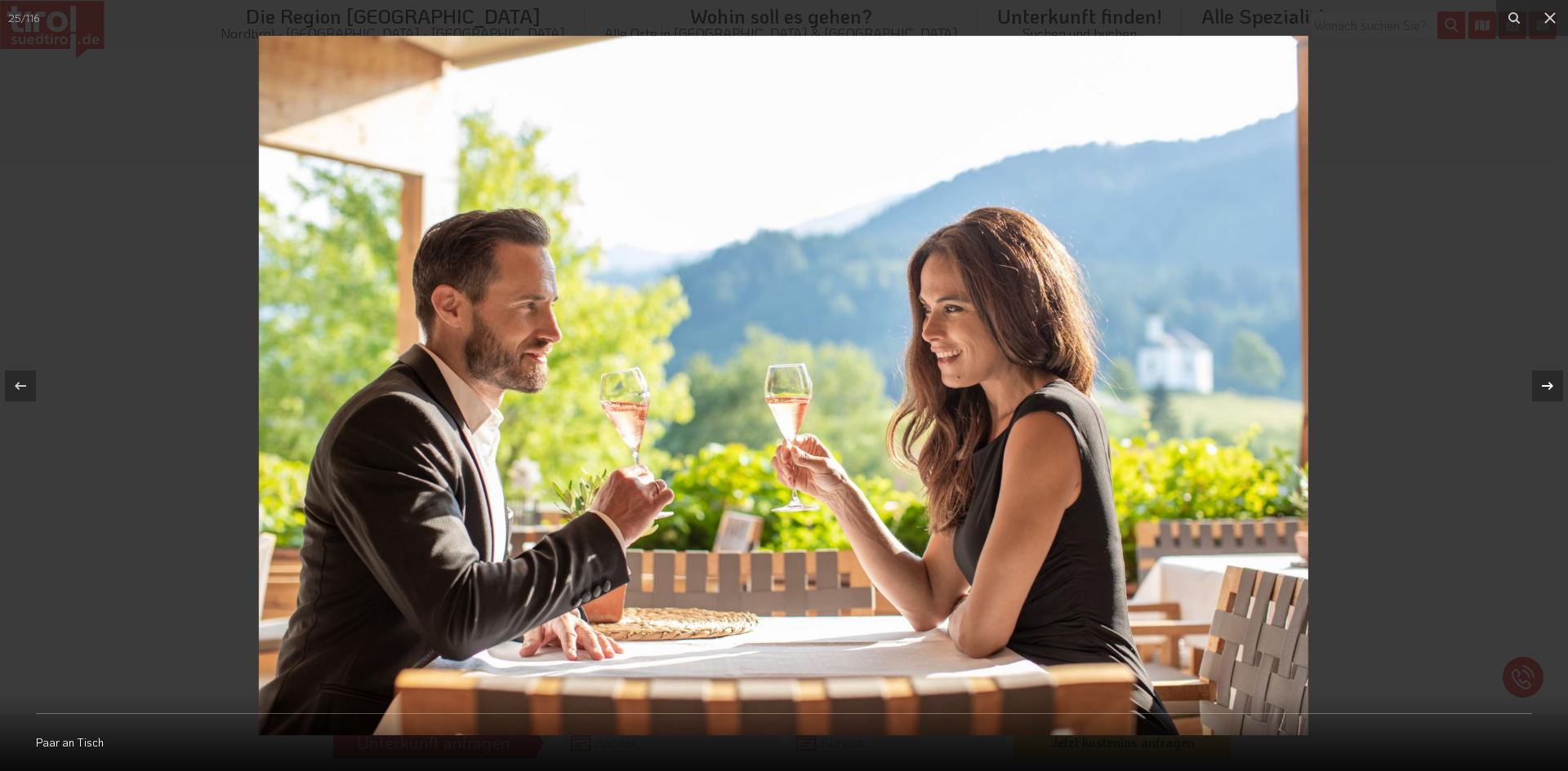
click at [1546, 383] on icon at bounding box center [1548, 386] width 19 height 19
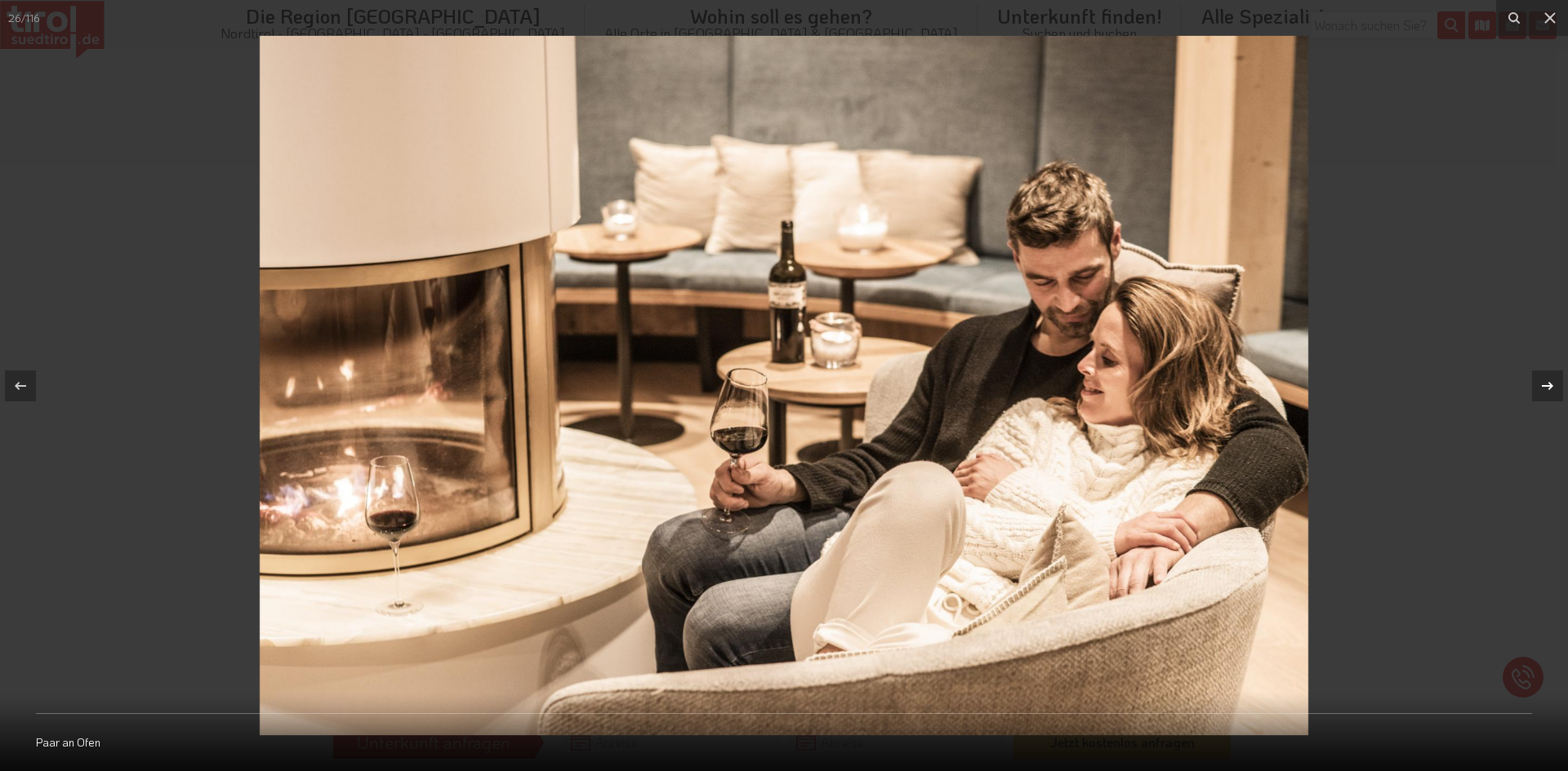
click at [1546, 383] on icon at bounding box center [1548, 386] width 19 height 19
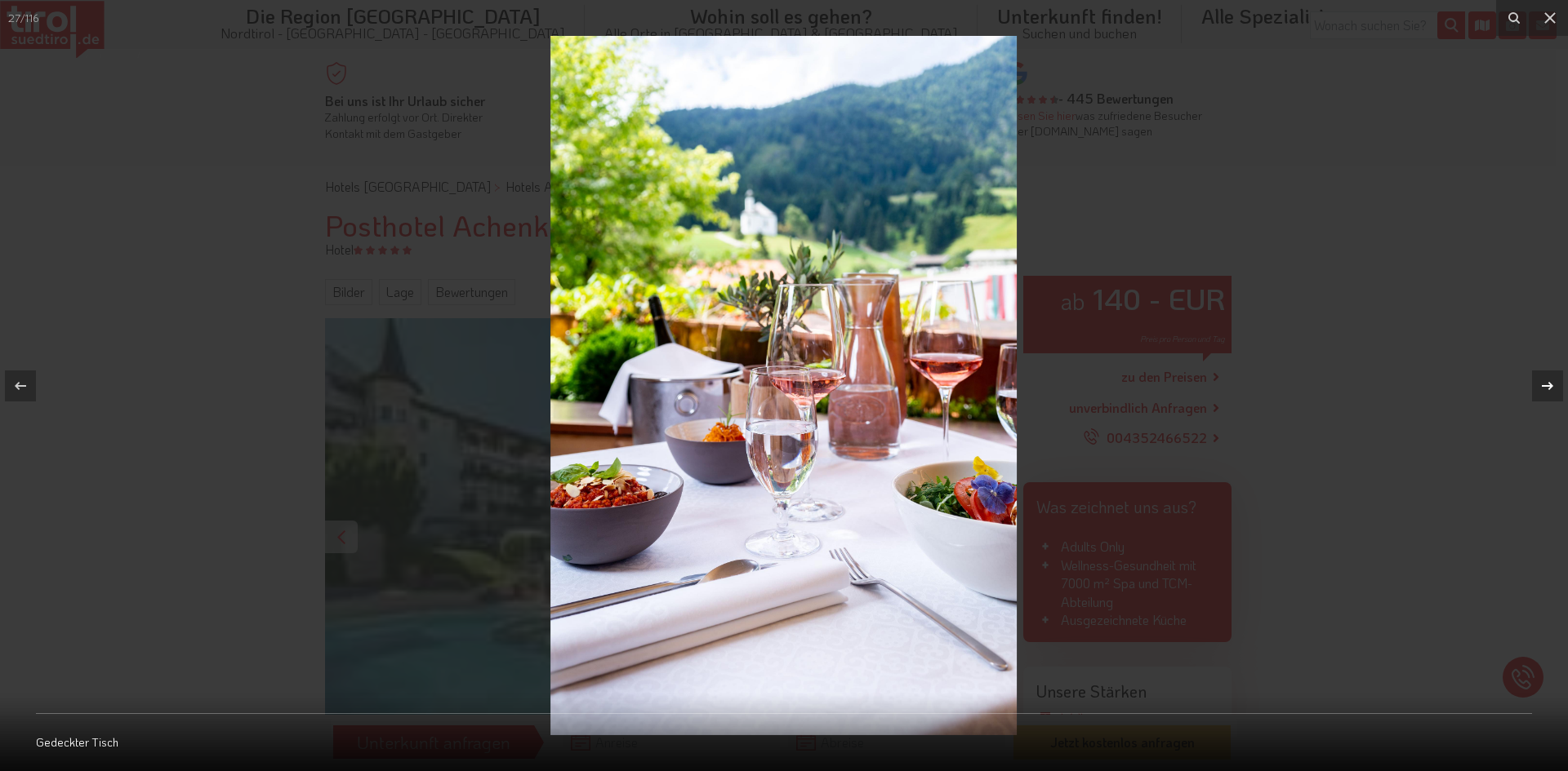
click at [1546, 383] on icon at bounding box center [1548, 386] width 19 height 19
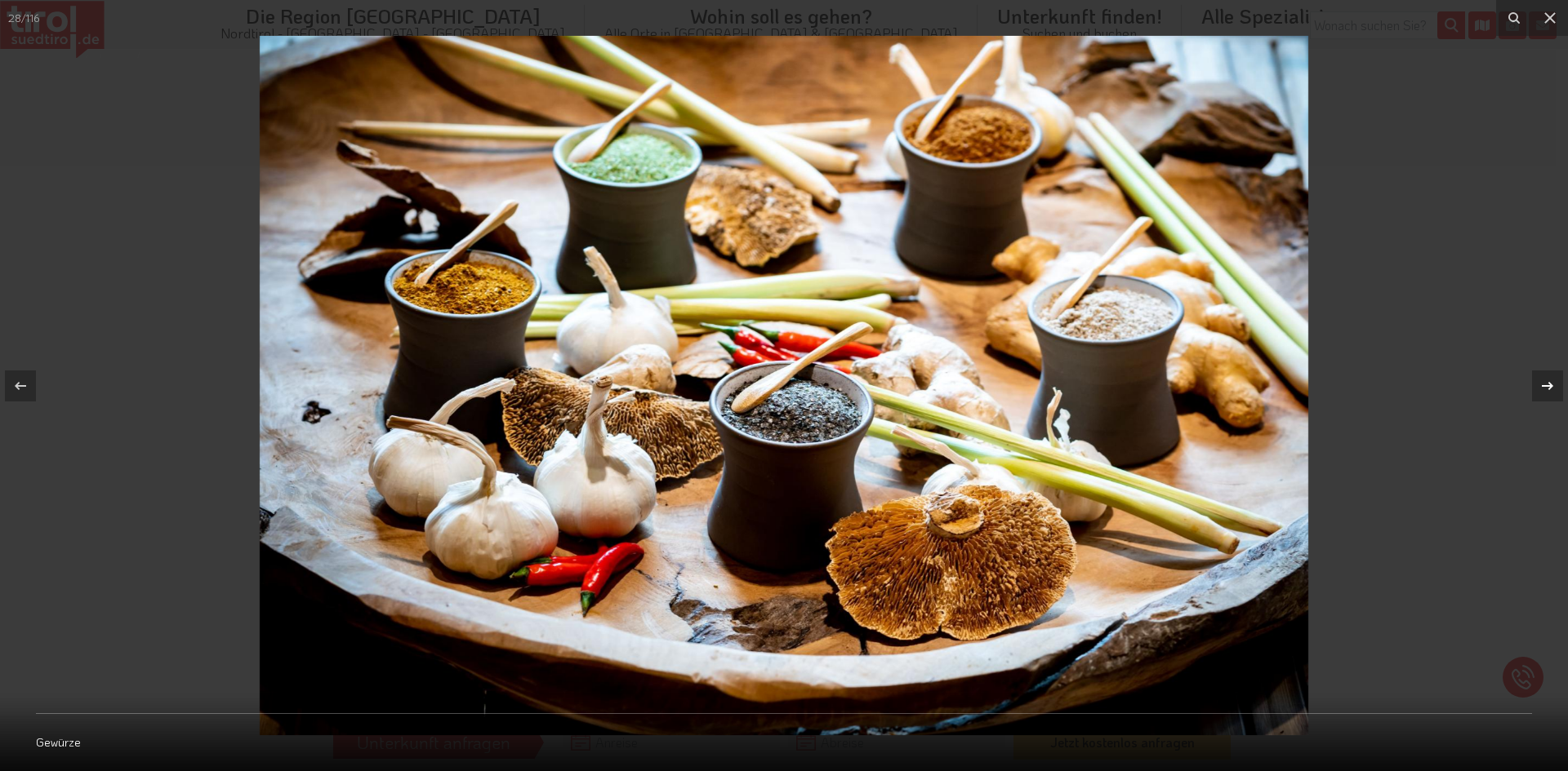
click at [1549, 386] on icon at bounding box center [1548, 386] width 19 height 19
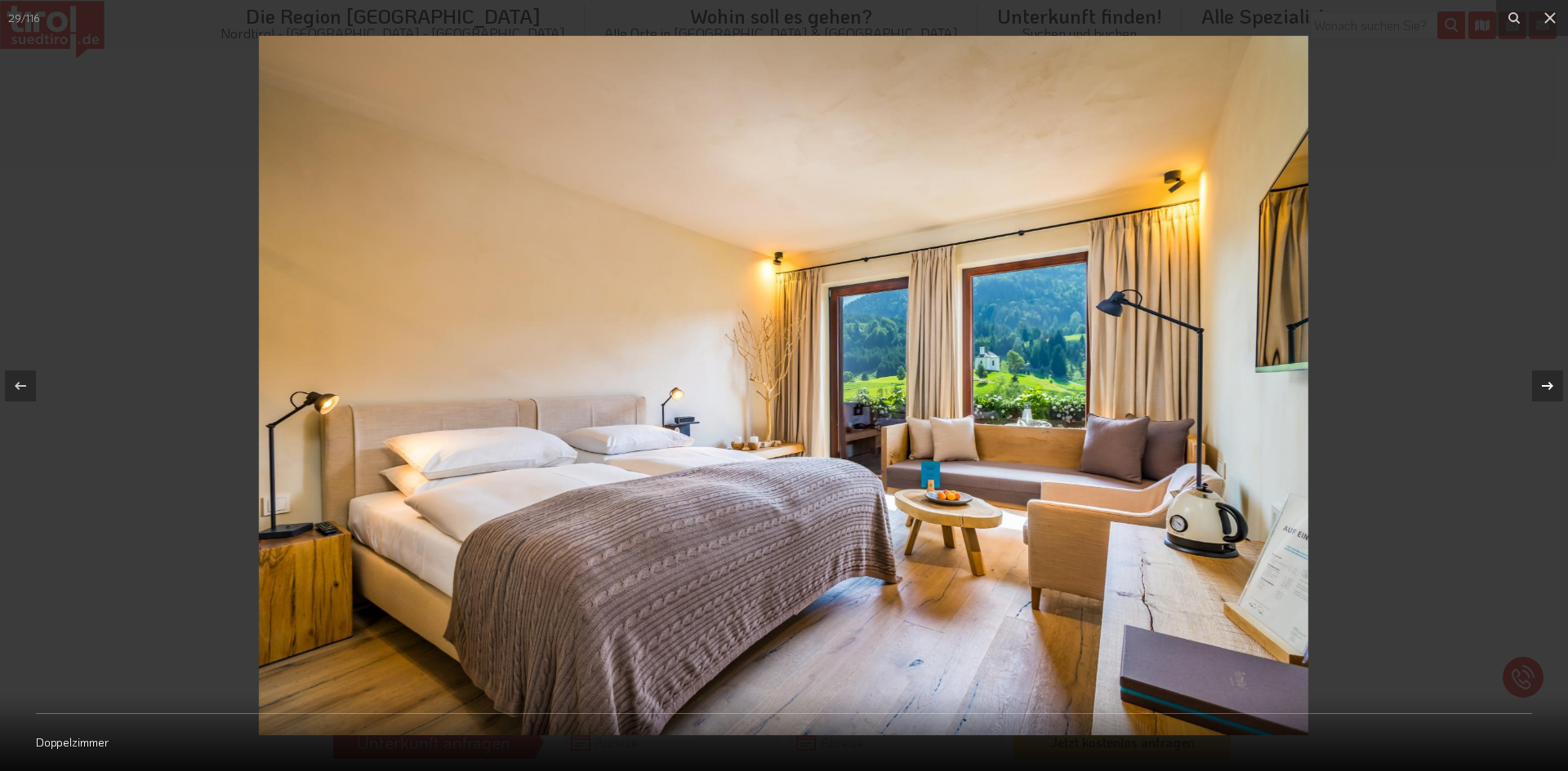
click at [1549, 386] on icon at bounding box center [1548, 386] width 19 height 19
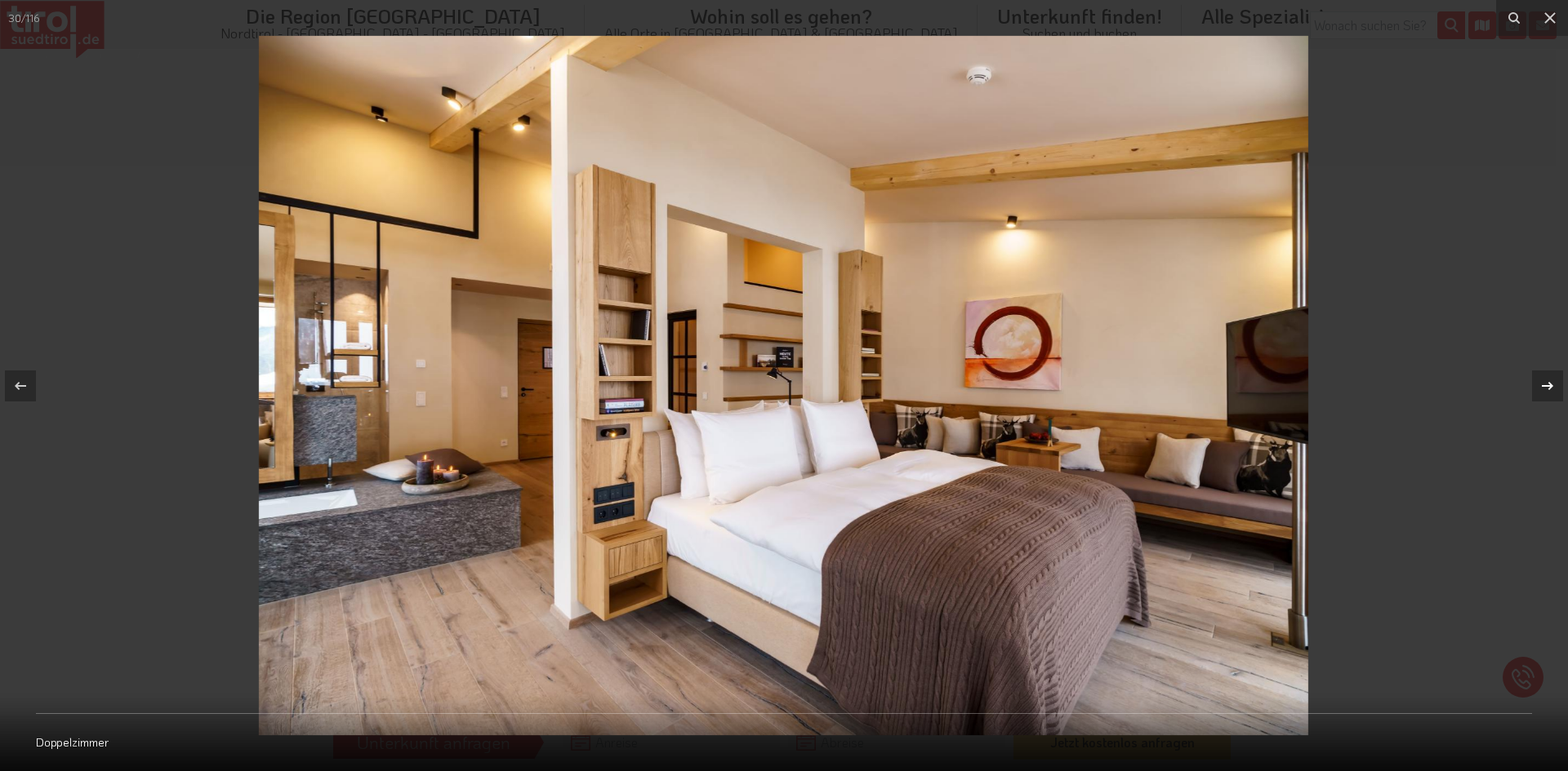
click at [1549, 386] on icon at bounding box center [1548, 386] width 19 height 19
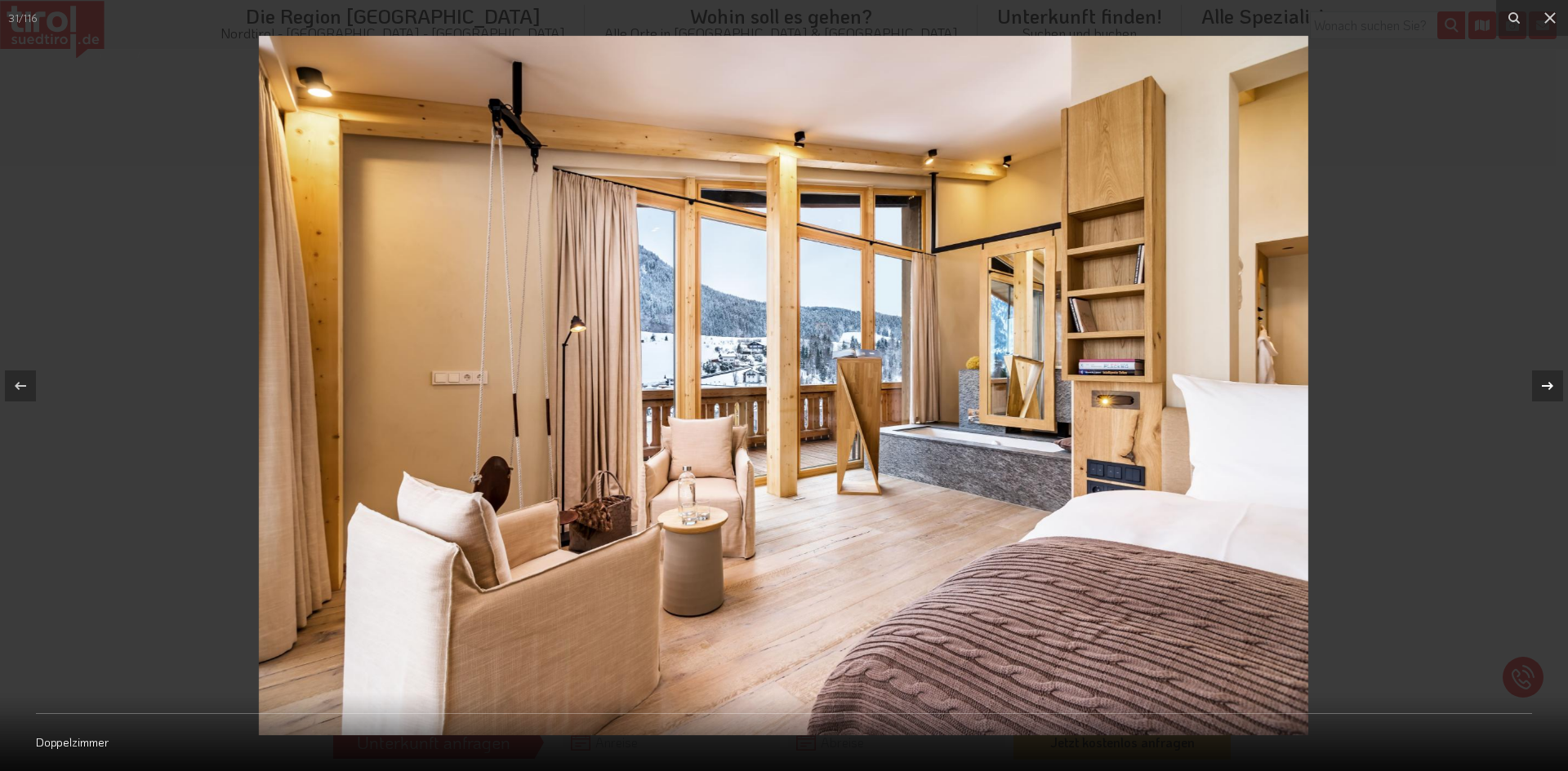
click at [1549, 386] on icon at bounding box center [1548, 386] width 19 height 19
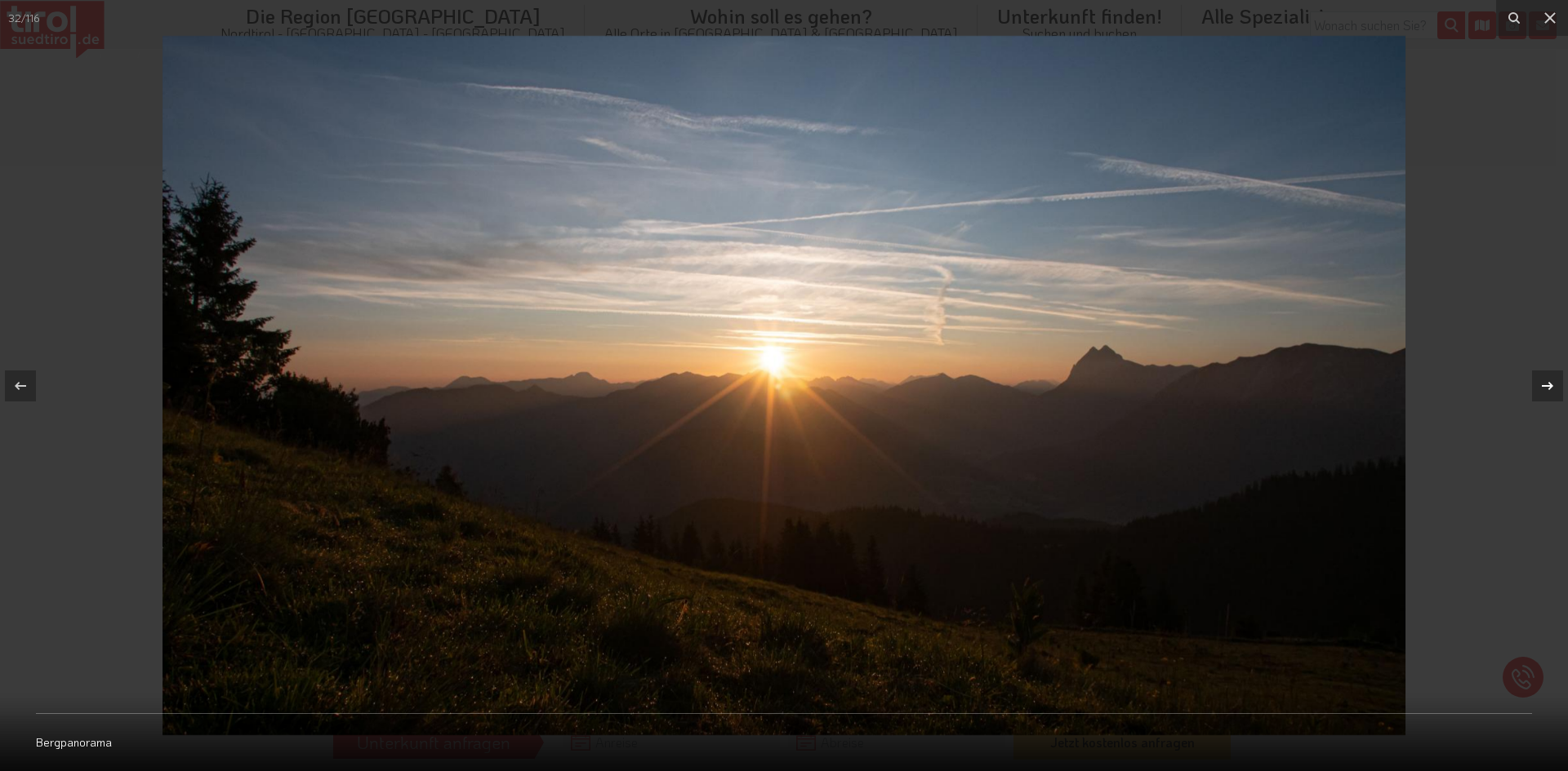
click at [1549, 386] on icon at bounding box center [1548, 386] width 19 height 19
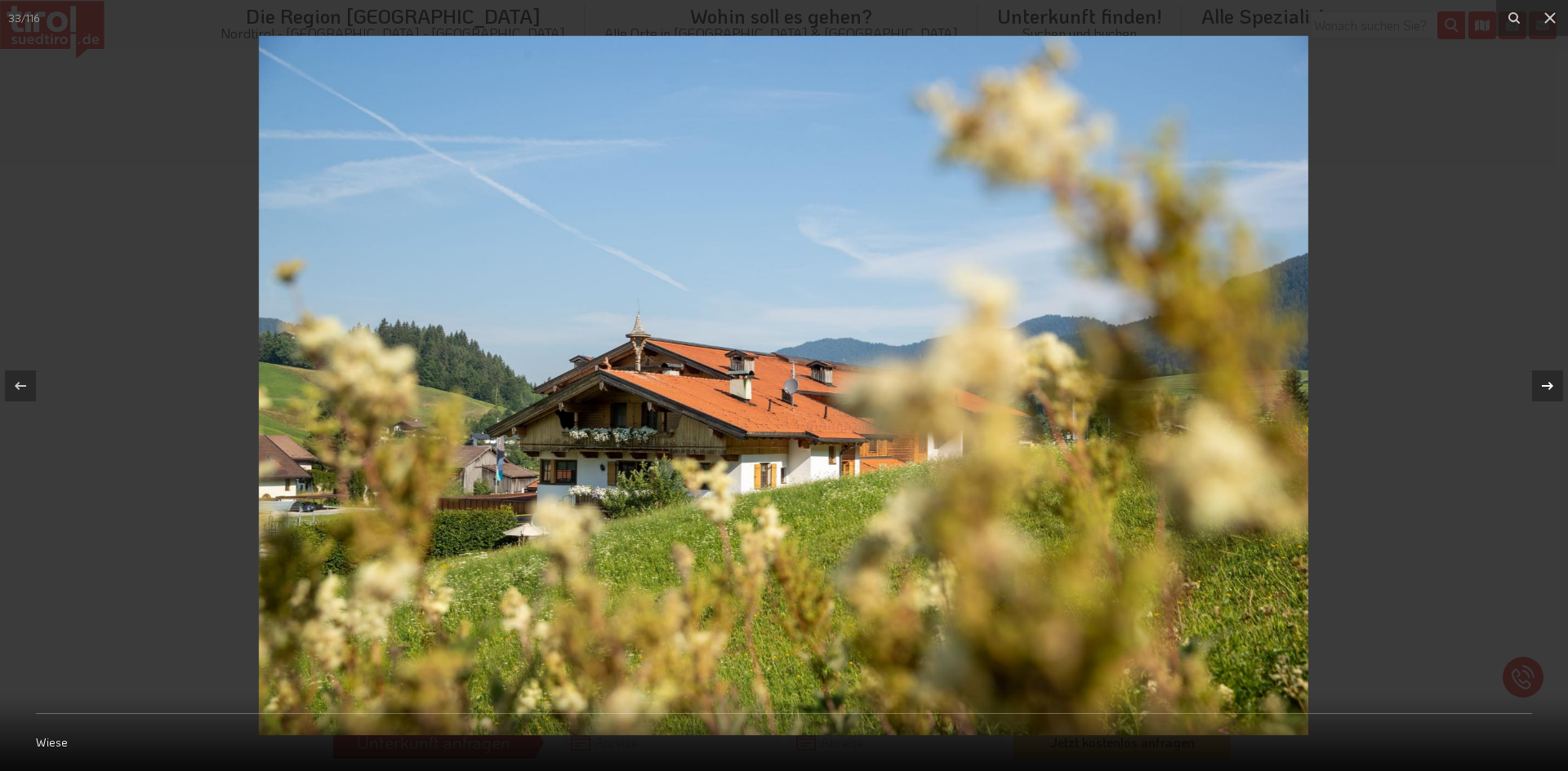
click at [1549, 386] on icon at bounding box center [1548, 386] width 19 height 19
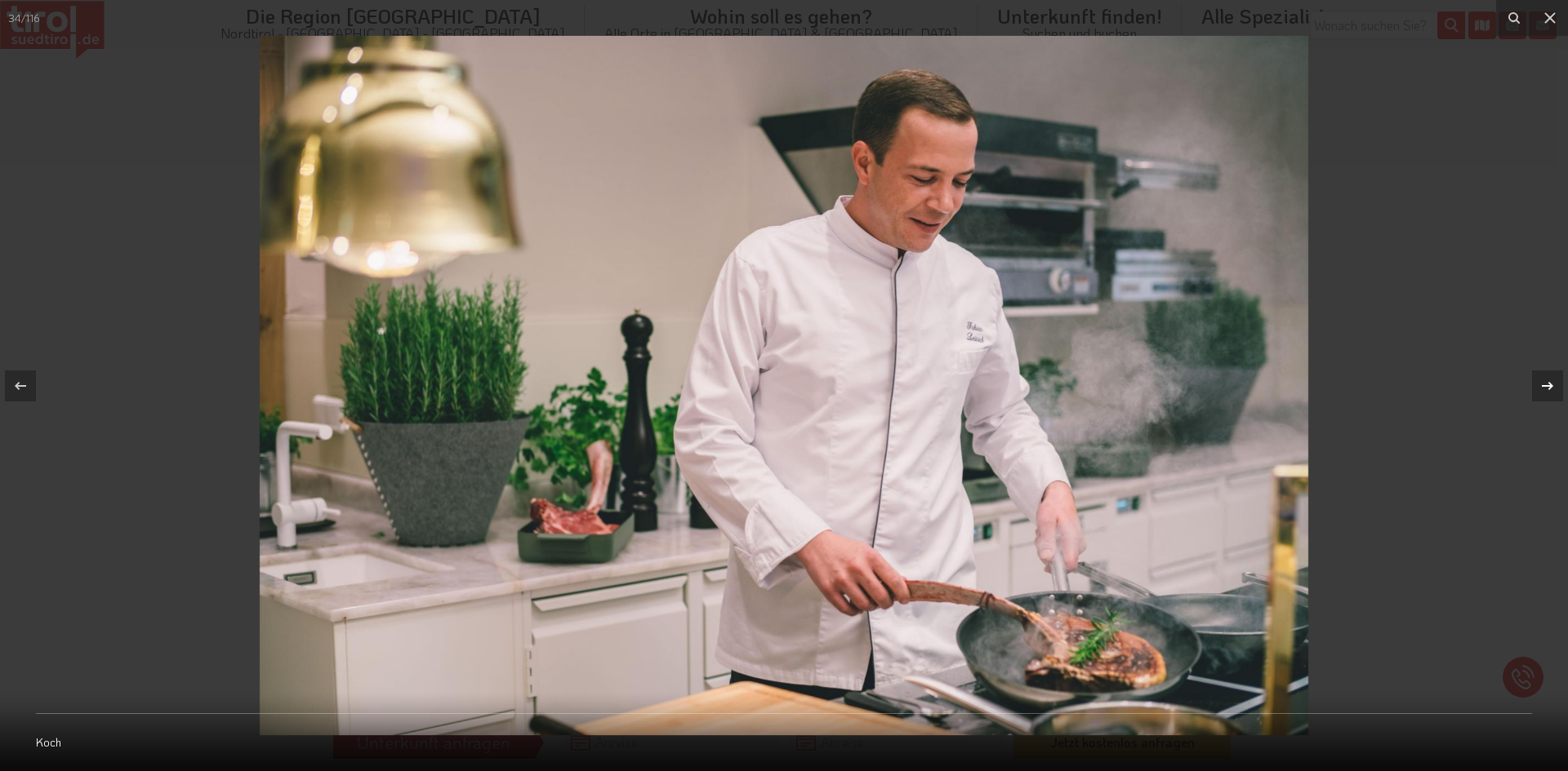
click at [1549, 386] on icon at bounding box center [1548, 386] width 19 height 19
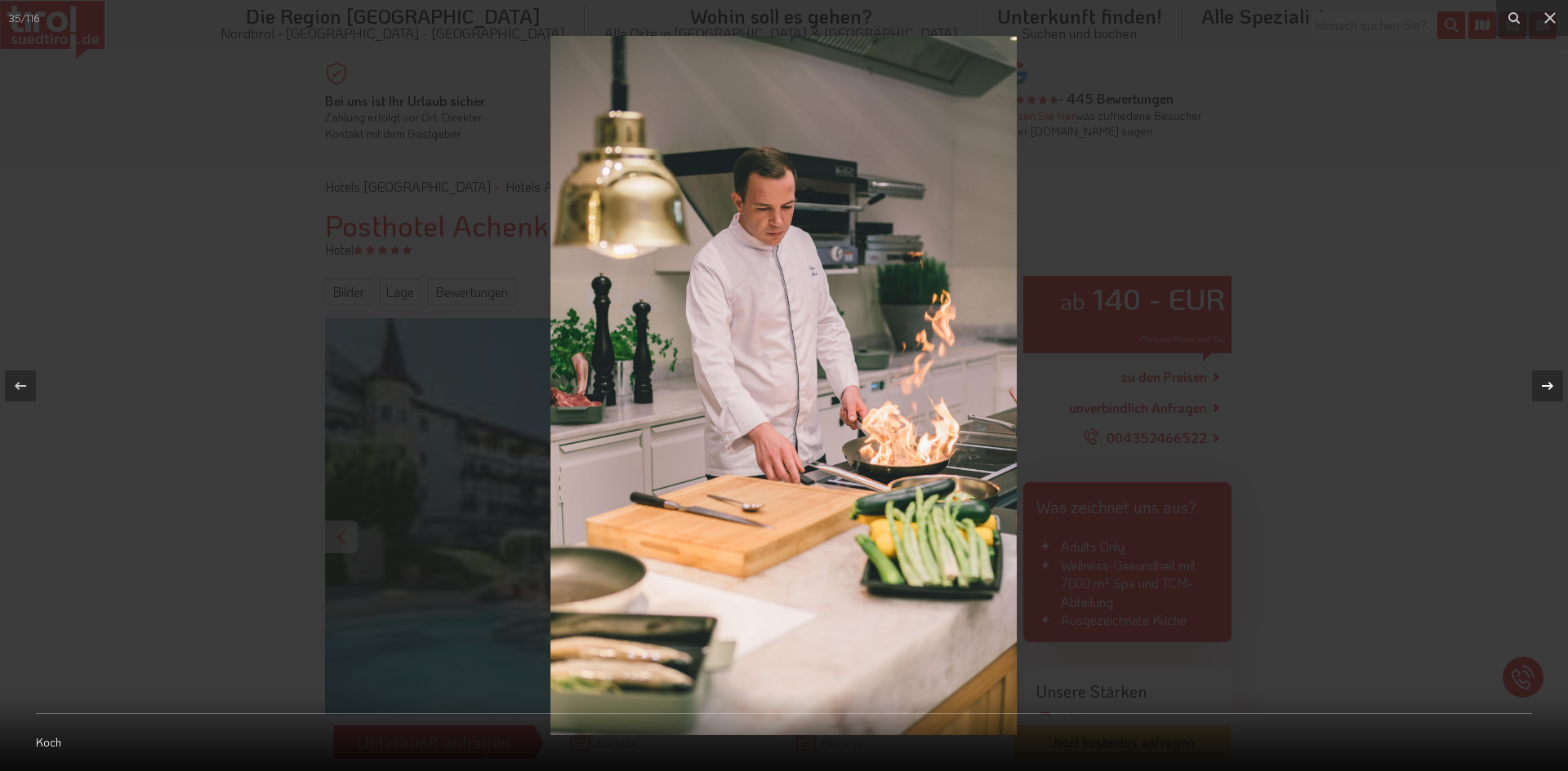
click at [1549, 386] on icon at bounding box center [1548, 386] width 19 height 19
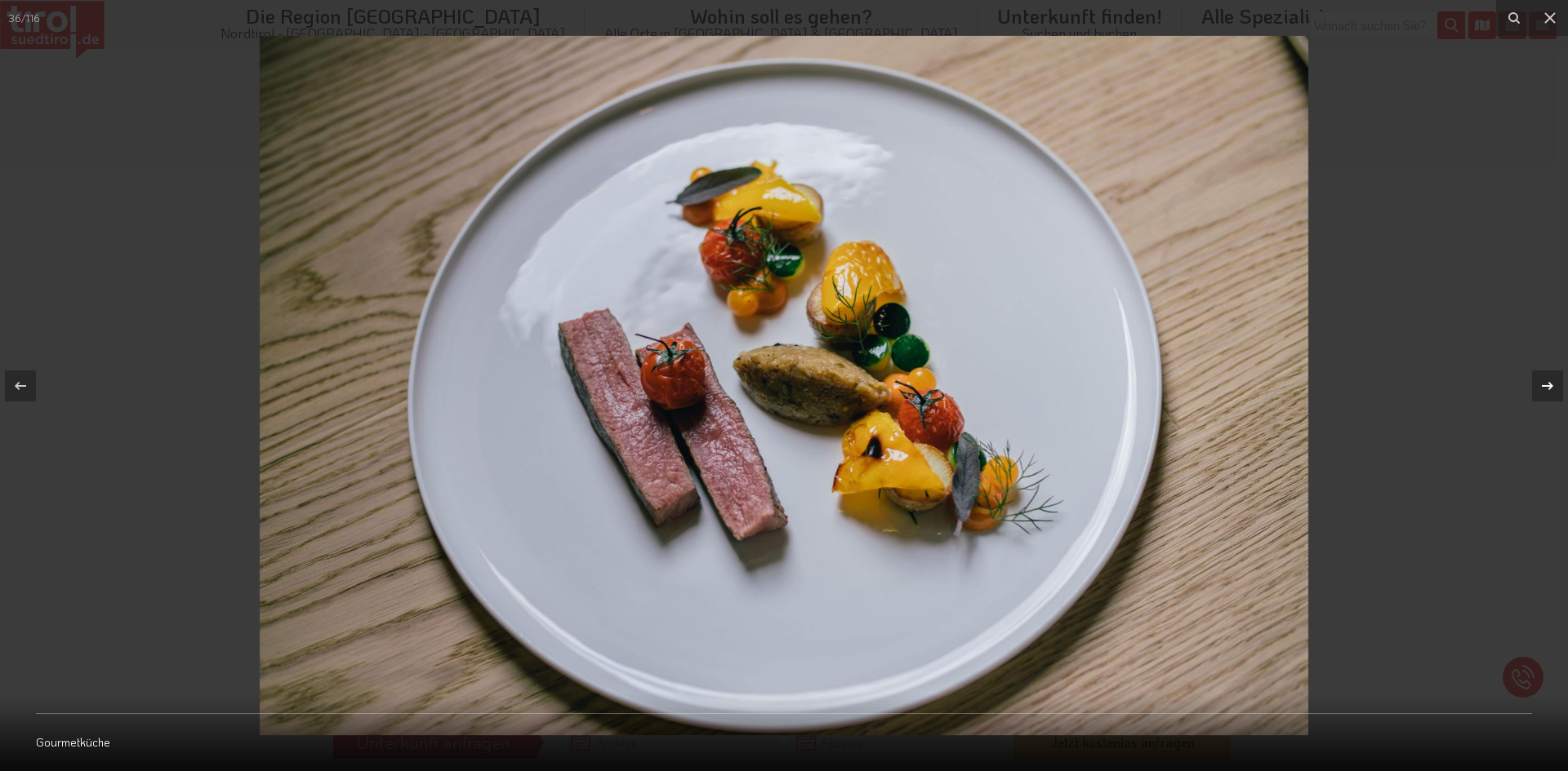
click at [1549, 386] on icon at bounding box center [1548, 386] width 19 height 19
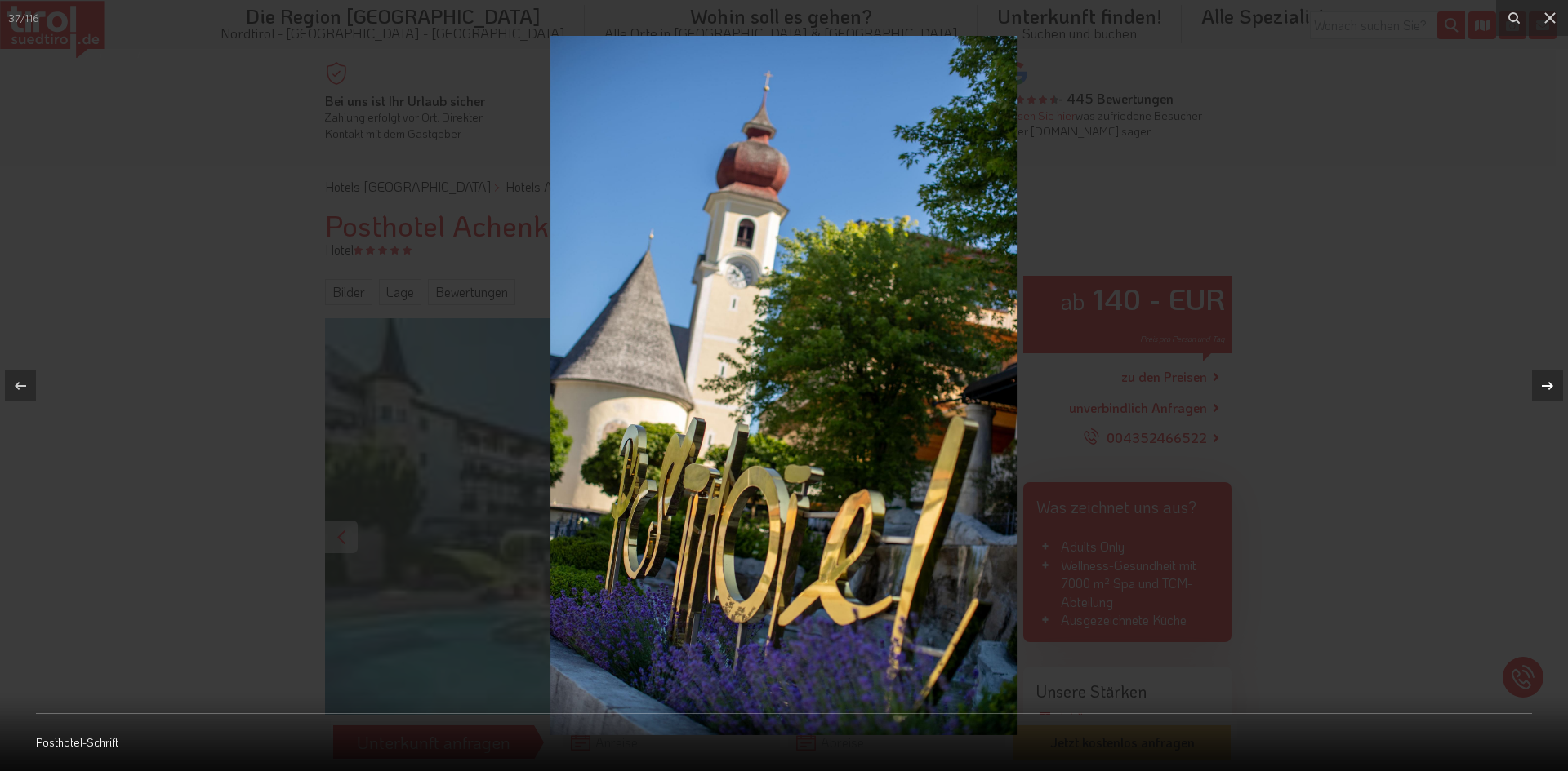
click at [1549, 386] on icon at bounding box center [1548, 386] width 19 height 19
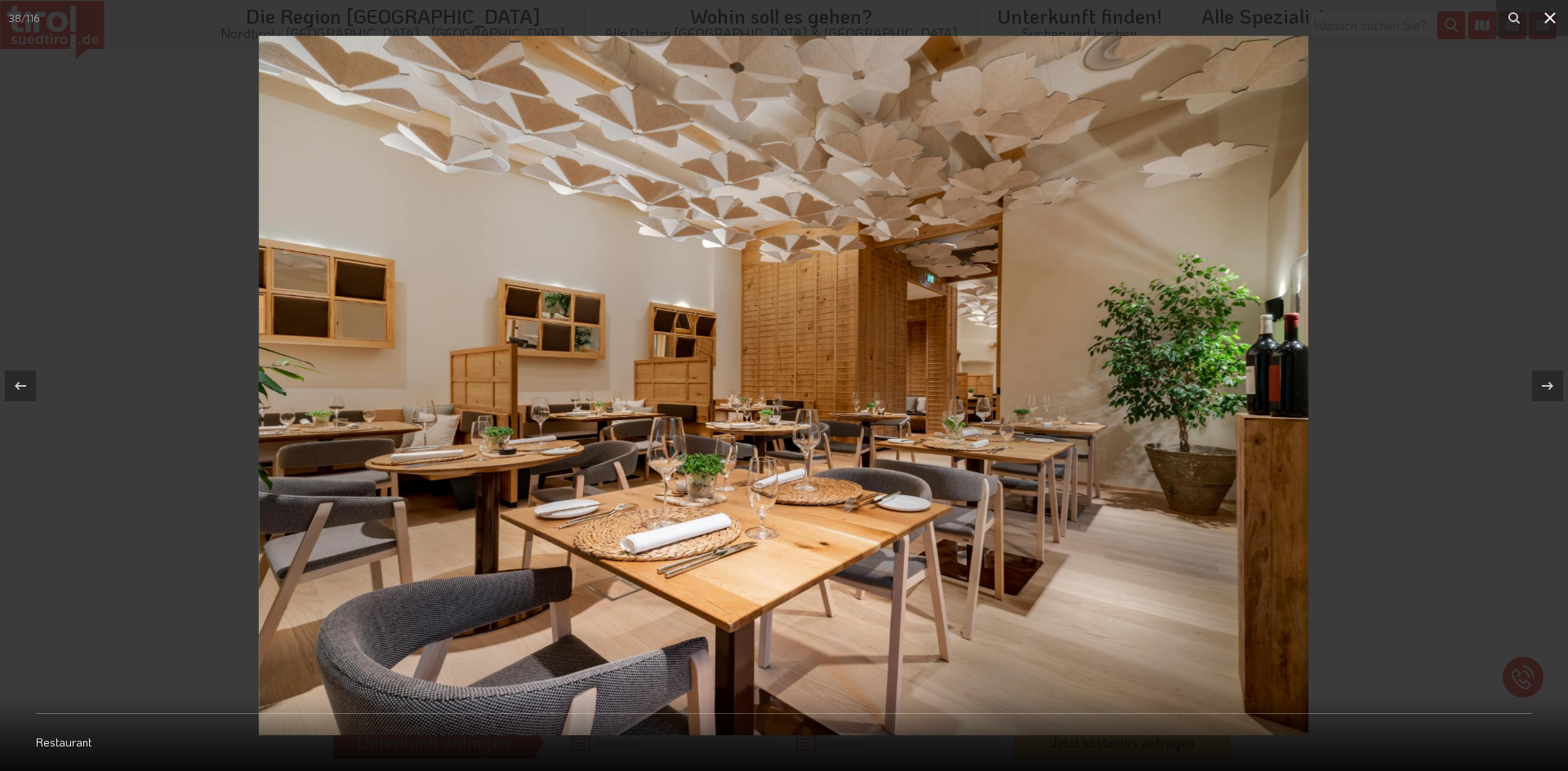
click at [1548, 13] on icon at bounding box center [1550, 17] width 19 height 19
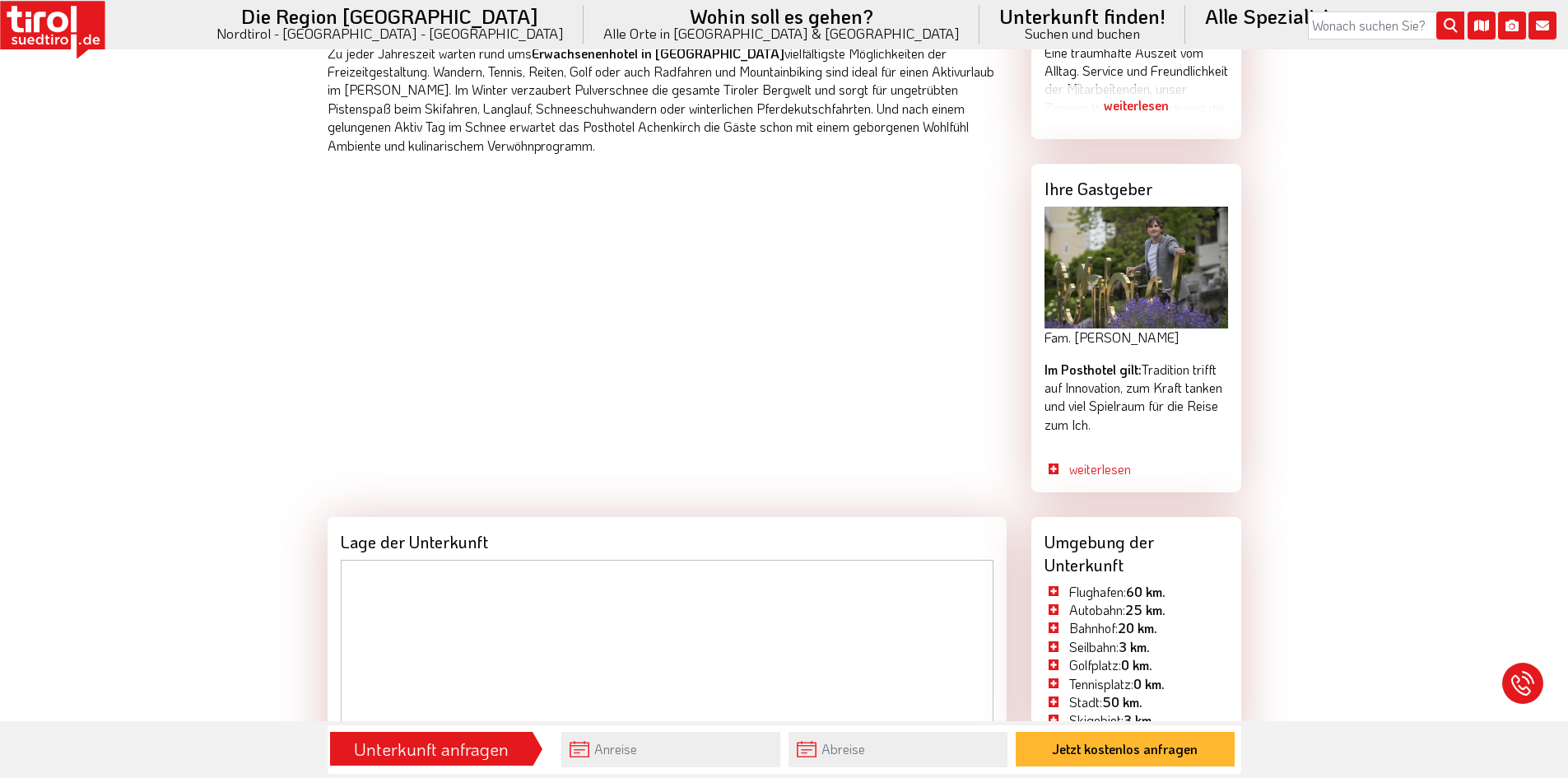
scroll to position [1730, 0]
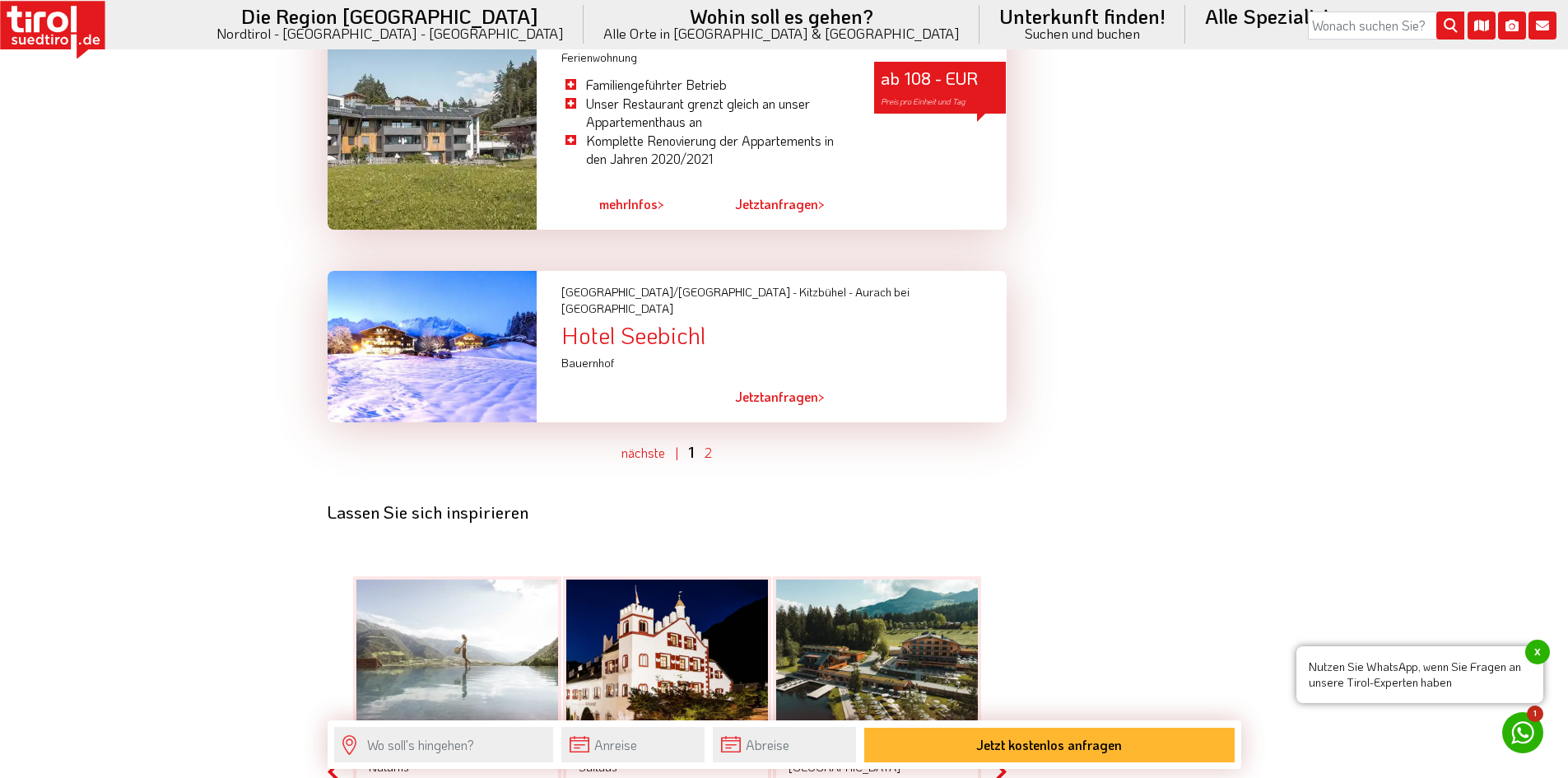
scroll to position [4778, 0]
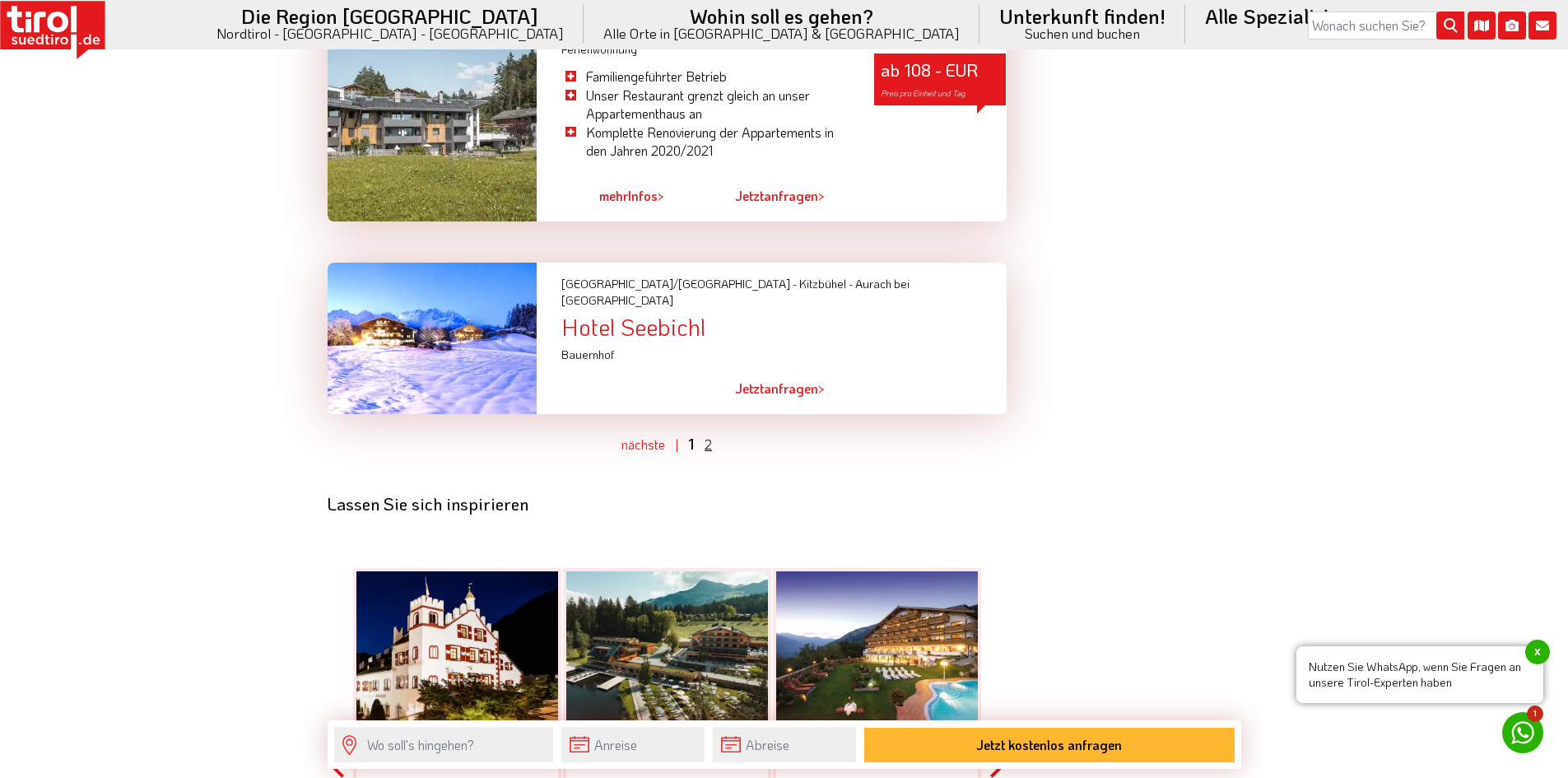
click at [708, 436] on link "2" at bounding box center [709, 444] width 8 height 18
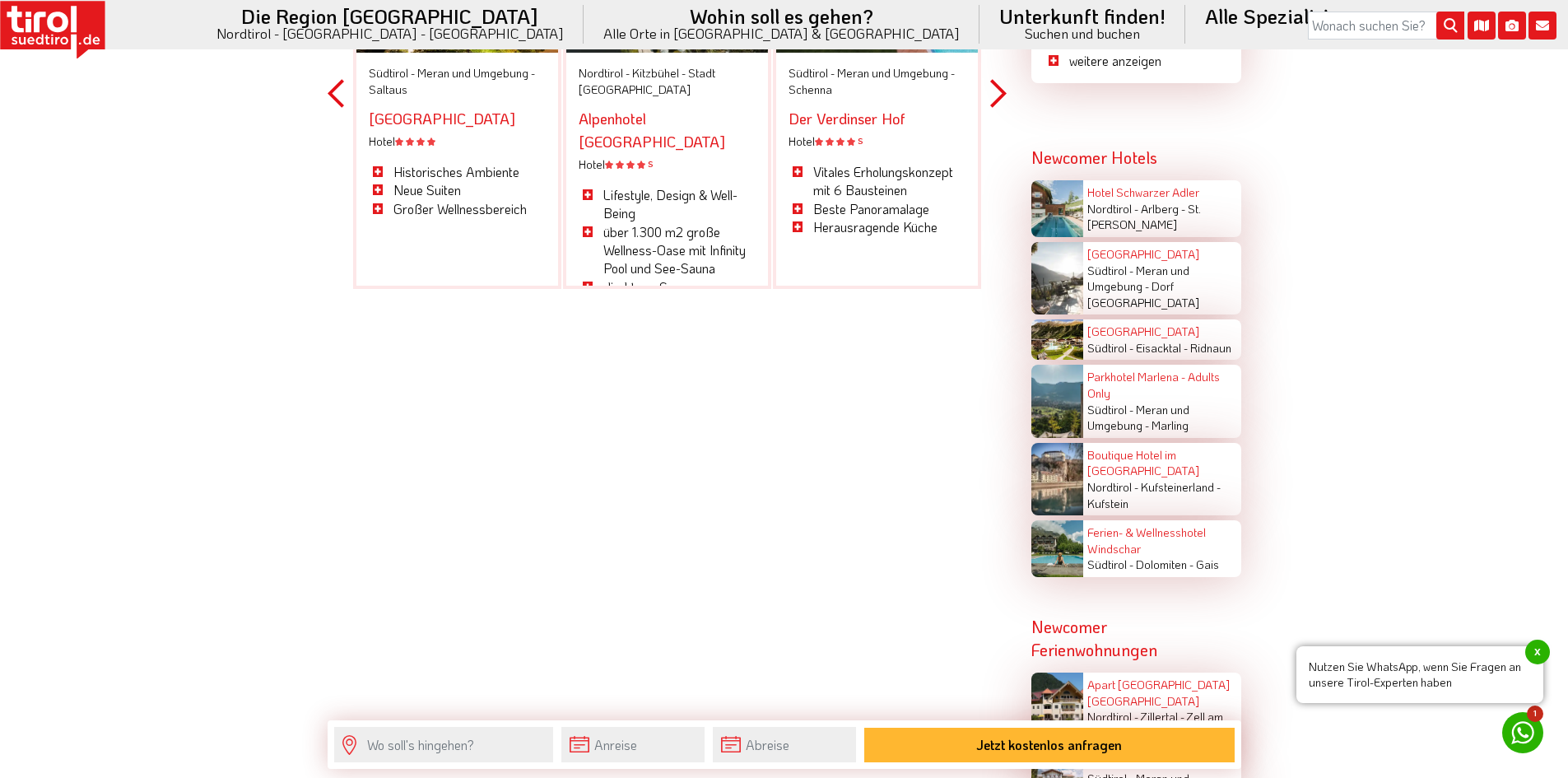
scroll to position [2316, 0]
